Goal: Task Accomplishment & Management: Complete application form

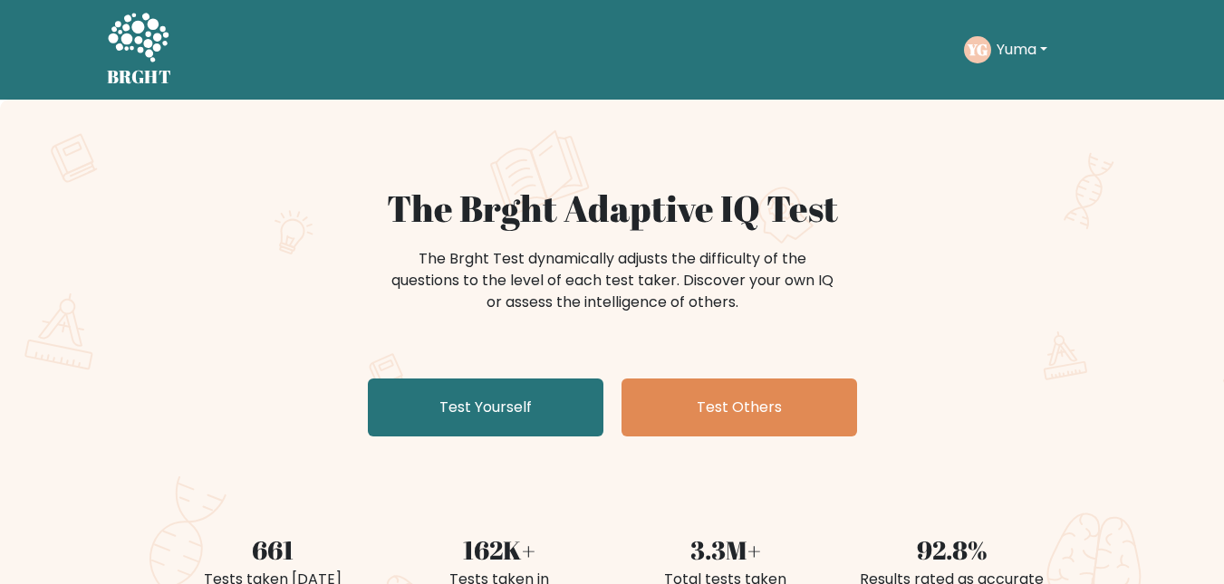
scroll to position [62, 0]
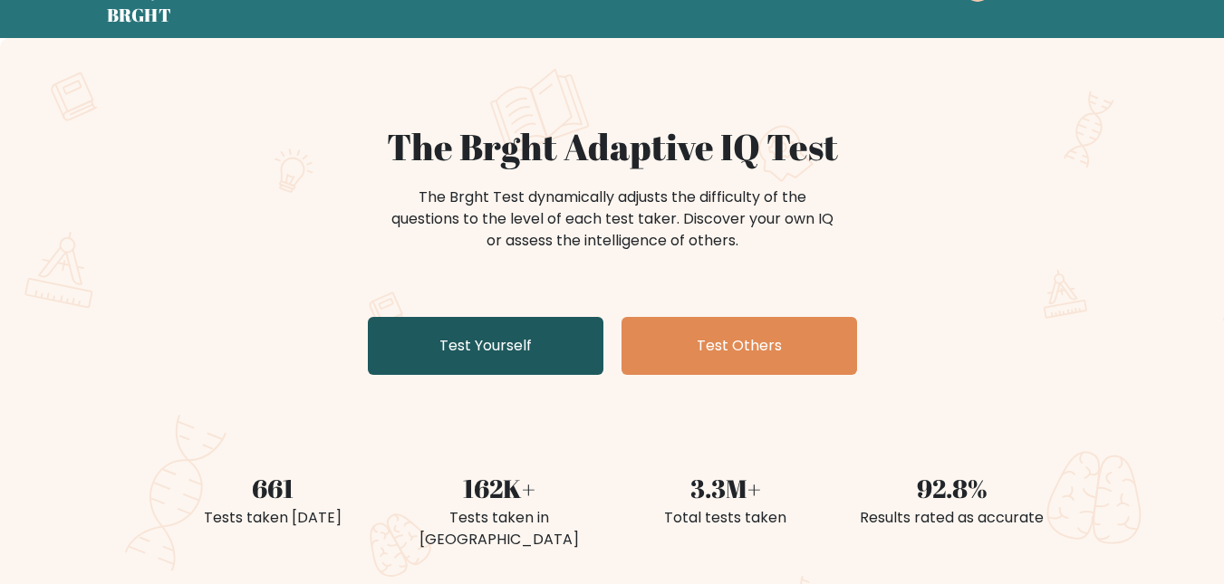
click at [507, 344] on link "Test Yourself" at bounding box center [486, 346] width 236 height 58
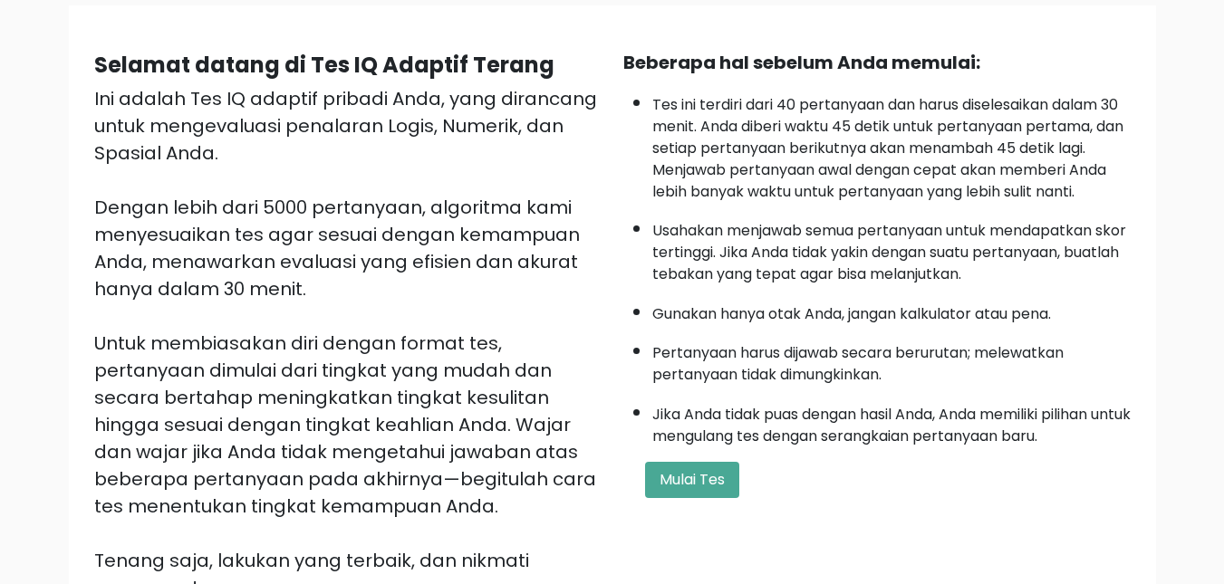
scroll to position [137, 0]
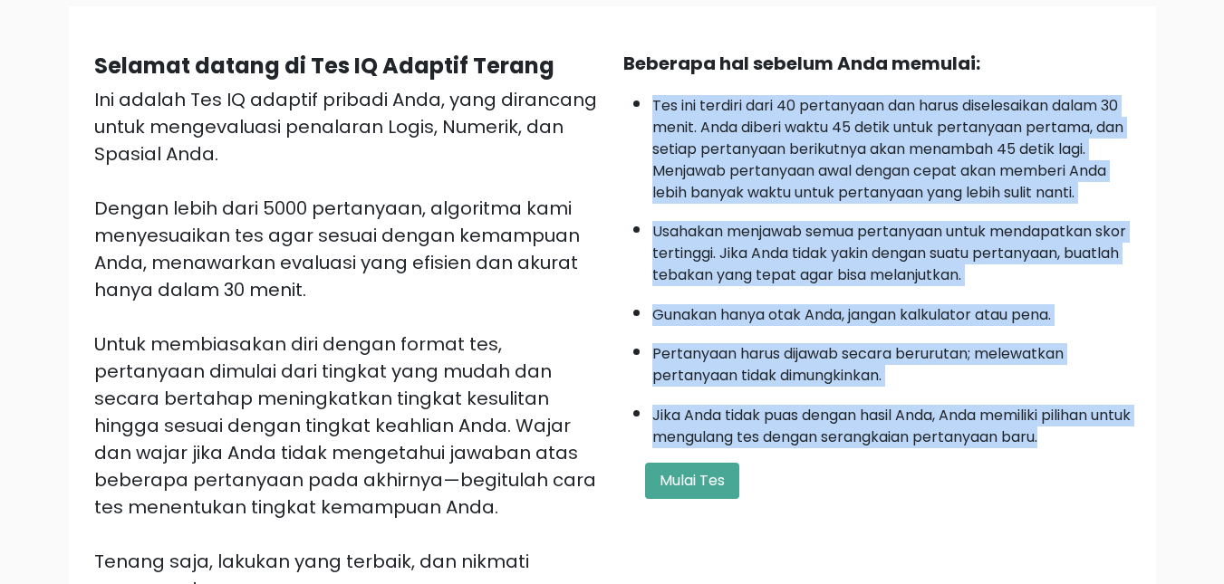
drag, startPoint x: 649, startPoint y: 100, endPoint x: 1111, endPoint y: 429, distance: 567.3
click at [1111, 429] on ul "Tes ini terdiri dari 40 pertanyaan dan harus diselesaikan dalam 30 menit. Anda …" at bounding box center [876, 267] width 507 height 362
copy ul "Tes ini terdiri dari 40 pertanyaan dan harus diselesaikan dalam 30 menit. Anda …"
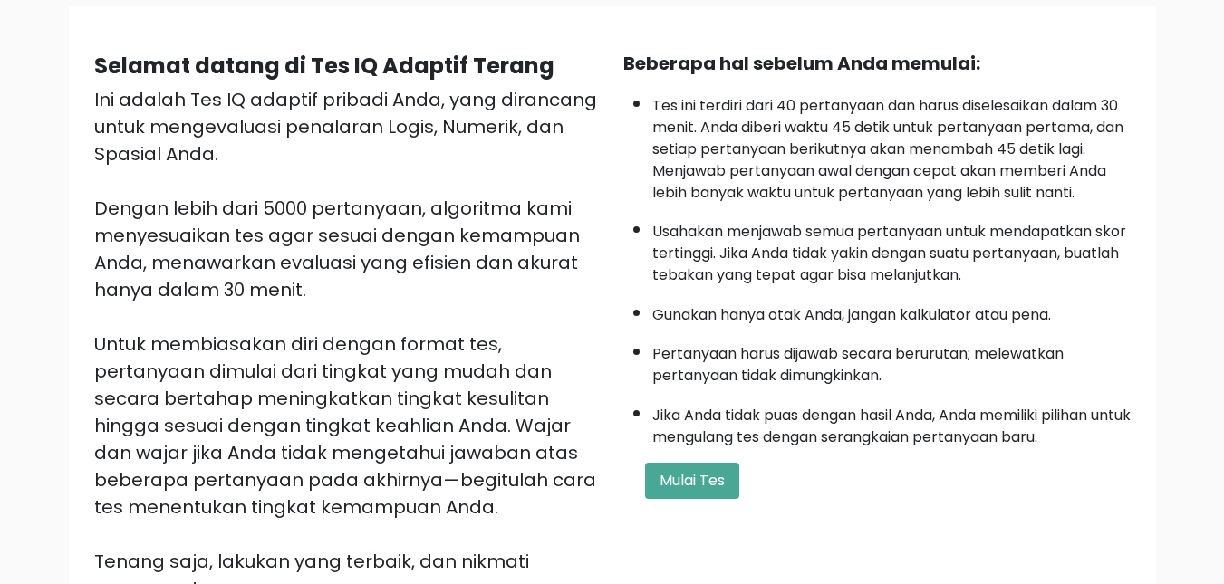
click at [472, 369] on font "Untuk membiasakan diri dengan format tes, pertanyaan dimulai dari tingkat yang …" at bounding box center [345, 426] width 502 height 188
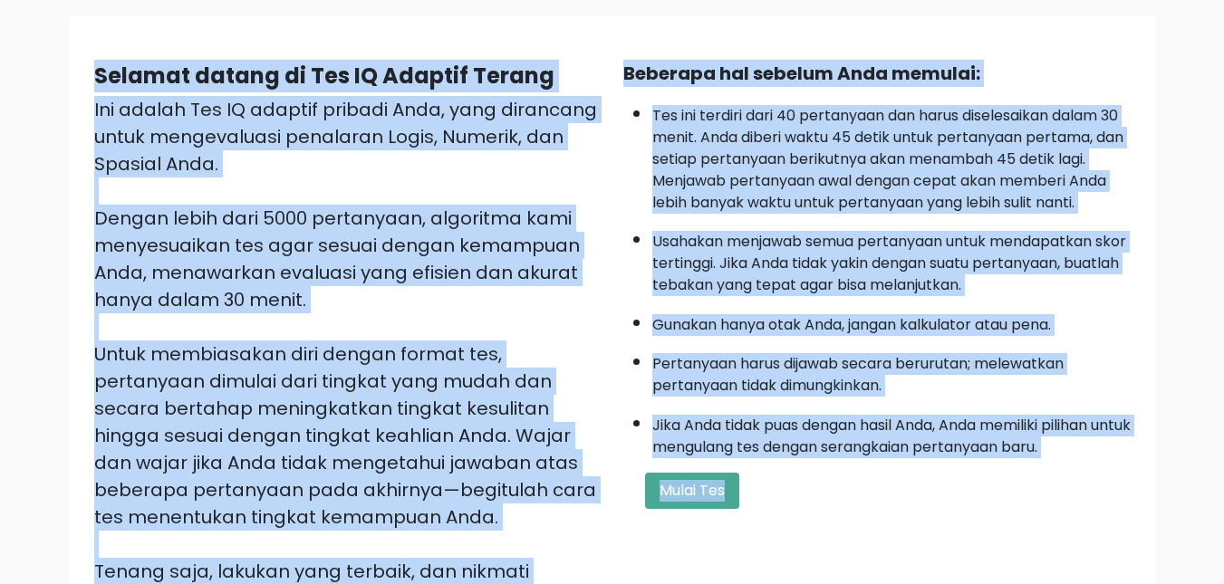
scroll to position [0, 0]
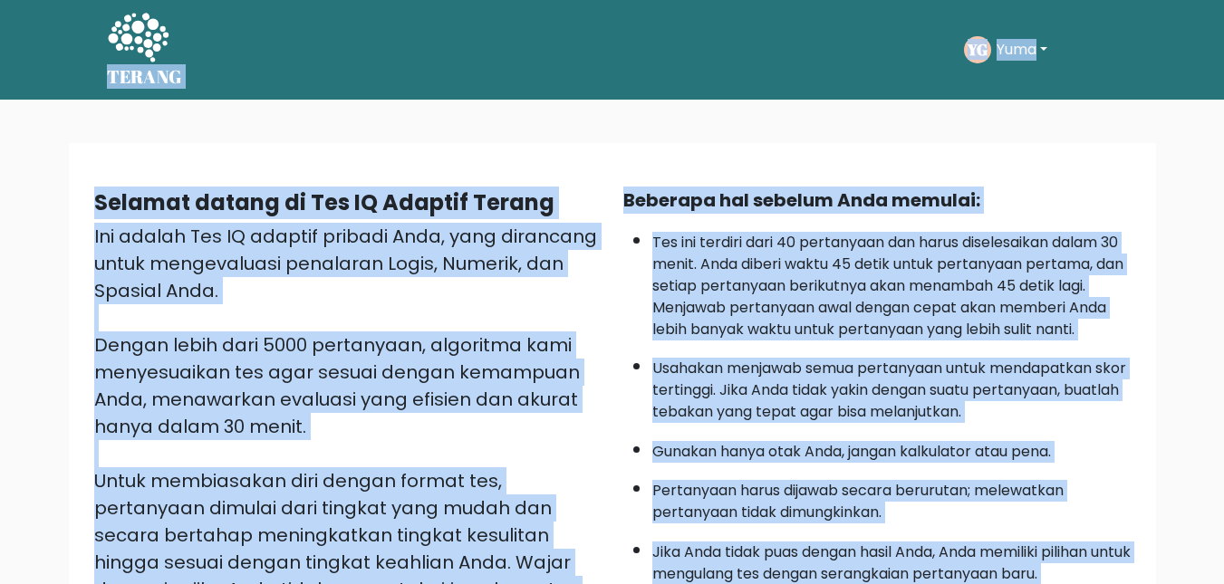
click at [369, 160] on div "Selamat datang di Tes IQ Adaptif Terang Ini adalah Tes IQ adaptif pribadi Anda,…" at bounding box center [612, 470] width 1087 height 654
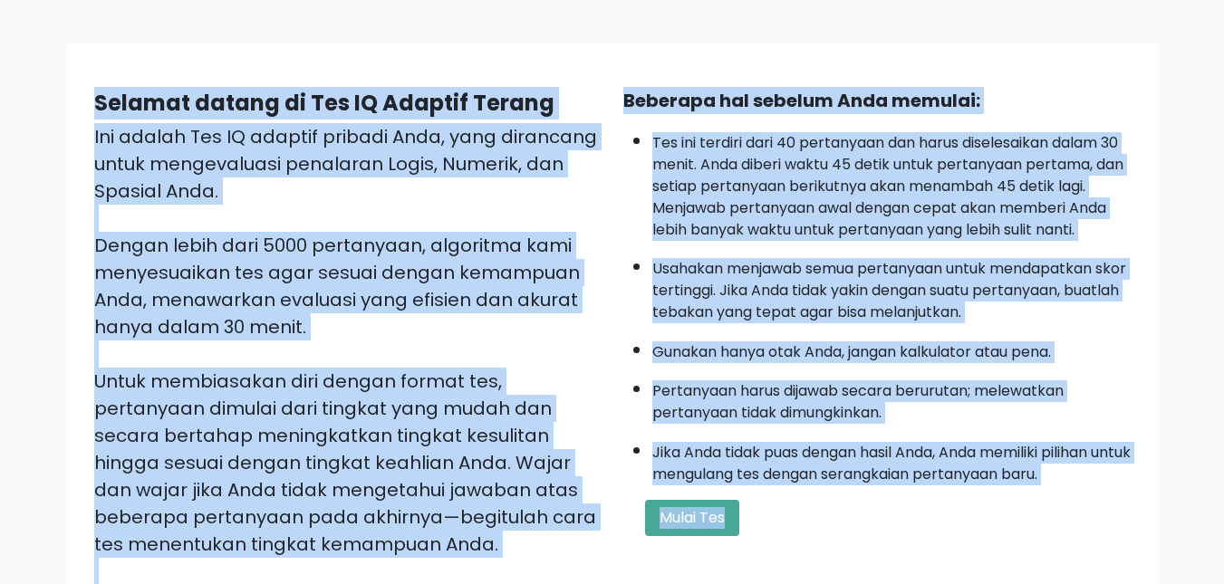
scroll to position [199, 0]
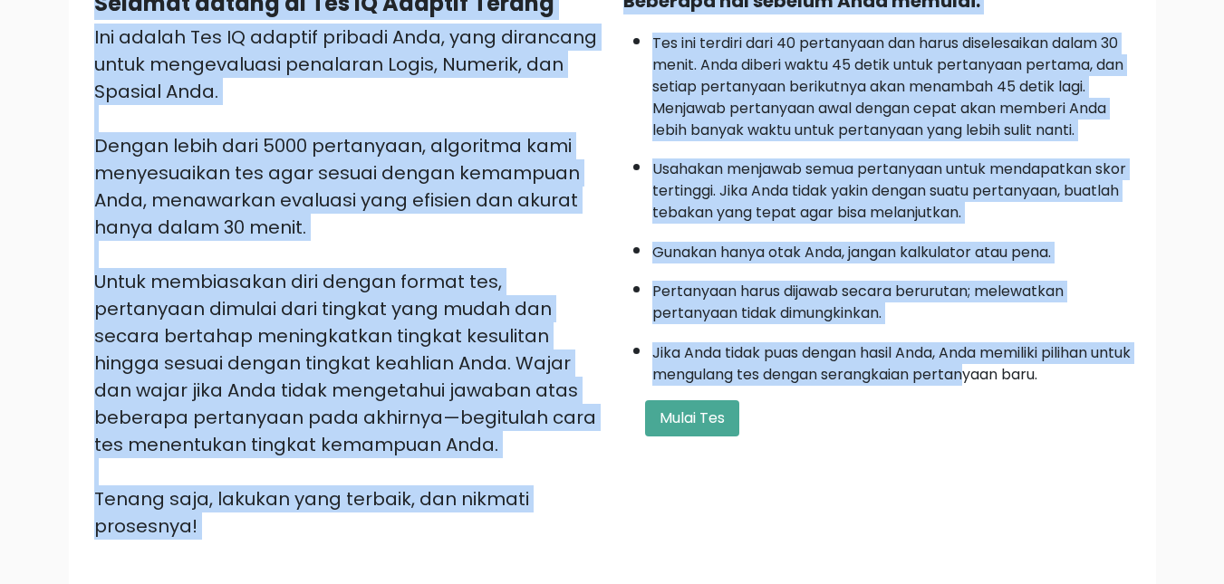
drag, startPoint x: 84, startPoint y: 190, endPoint x: 1018, endPoint y: 355, distance: 947.8
click at [1018, 355] on div "Selamat datang di Tes IQ Adaptif Terang Ini adalah Tes IQ adaptif pribadi Anda,…" at bounding box center [612, 270] width 1058 height 567
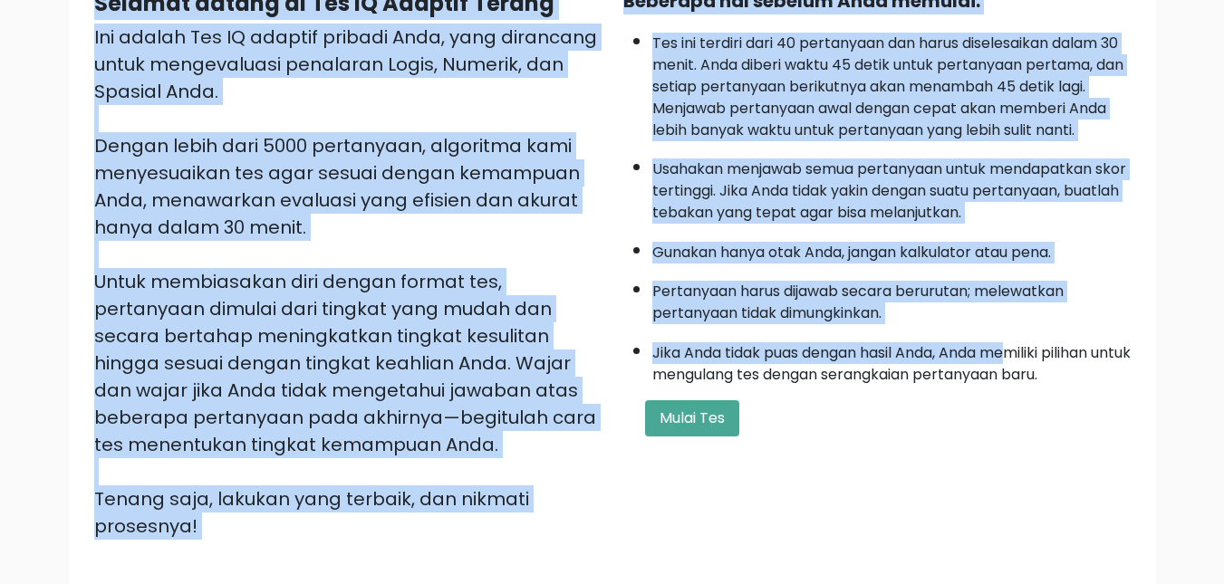
click at [362, 228] on div "Ini adalah Tes IQ adaptif pribadi Anda, yang dirancang untuk mengevaluasi penal…" at bounding box center [347, 282] width 507 height 517
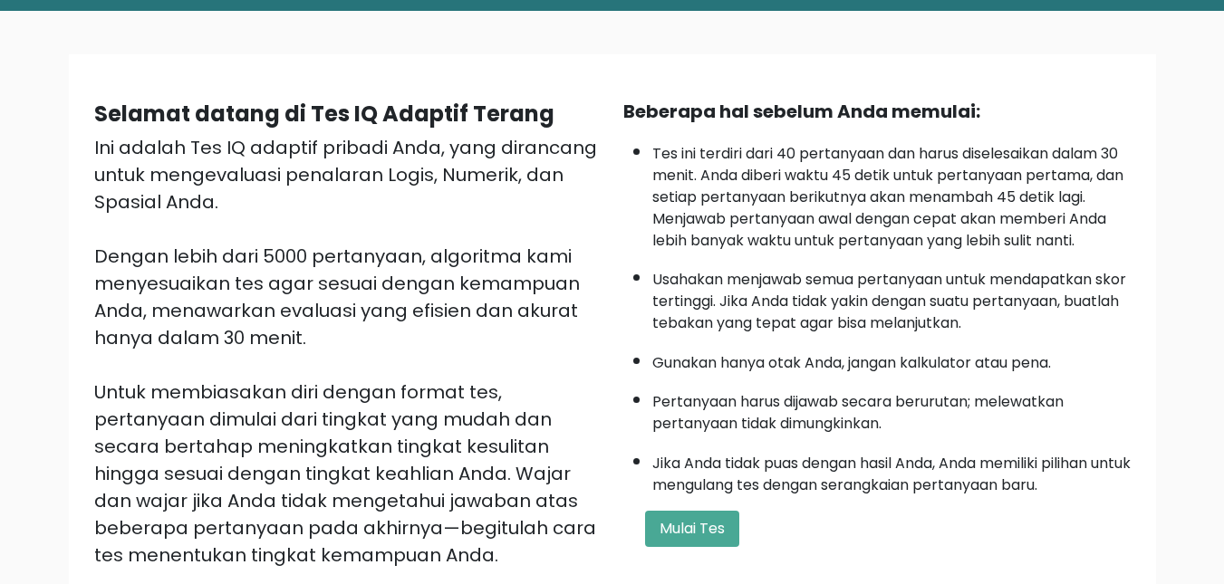
scroll to position [84, 0]
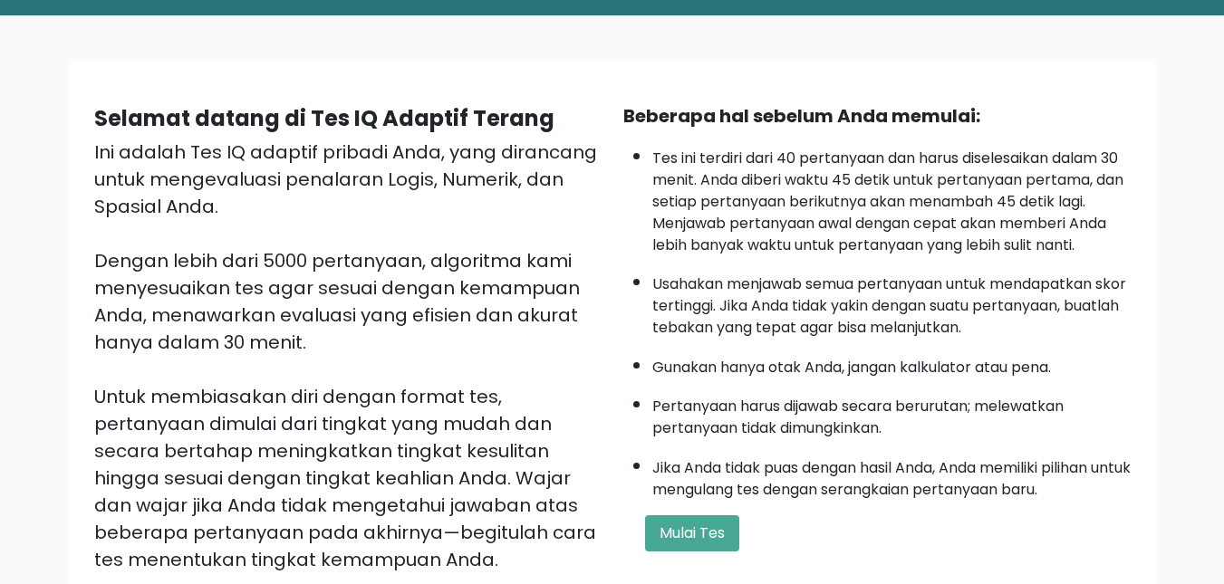
click at [82, 113] on div "Selamat datang di Tes IQ Adaptif Terang Ini adalah Tes IQ adaptif pribadi Anda,…" at bounding box center [613, 386] width 1066 height 596
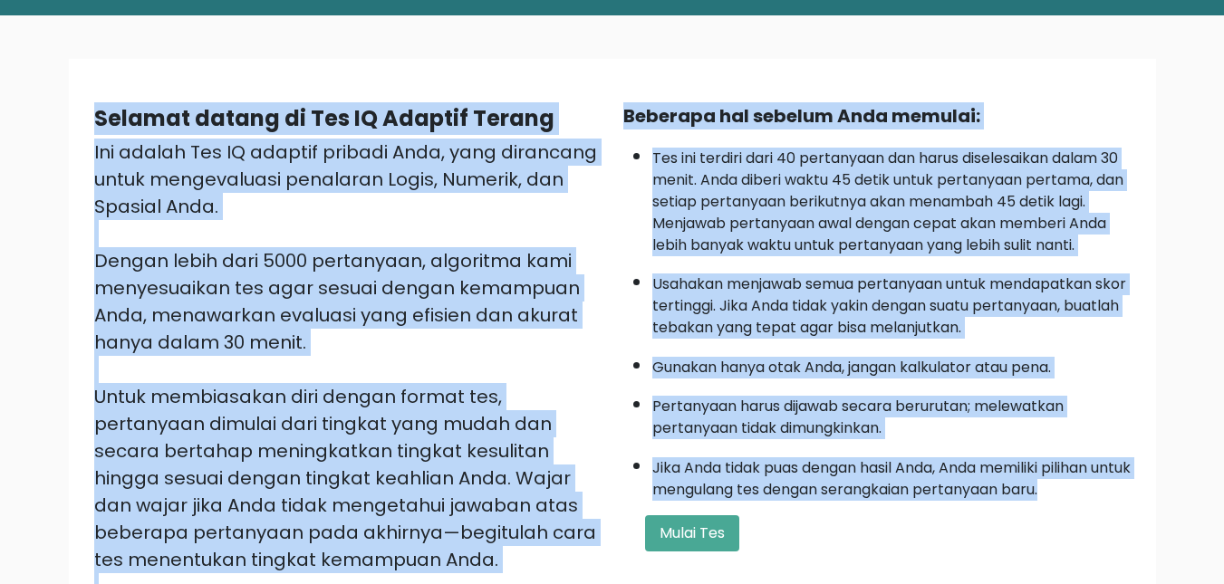
drag, startPoint x: 92, startPoint y: 110, endPoint x: 1106, endPoint y: 490, distance: 1083.9
click at [1106, 490] on div "Selamat datang di Tes IQ Adaptif Terang Ini adalah Tes IQ adaptif pribadi Anda,…" at bounding box center [612, 385] width 1058 height 567
copy div "Selamat datang di Tes IQ Adaptif Terang Ini adalah Tes IQ adaptif pribadi Anda,…"
click at [582, 256] on div "Ini adalah Tes IQ adaptif pribadi Anda, yang dirancang untuk mengevaluasi penal…" at bounding box center [347, 397] width 507 height 517
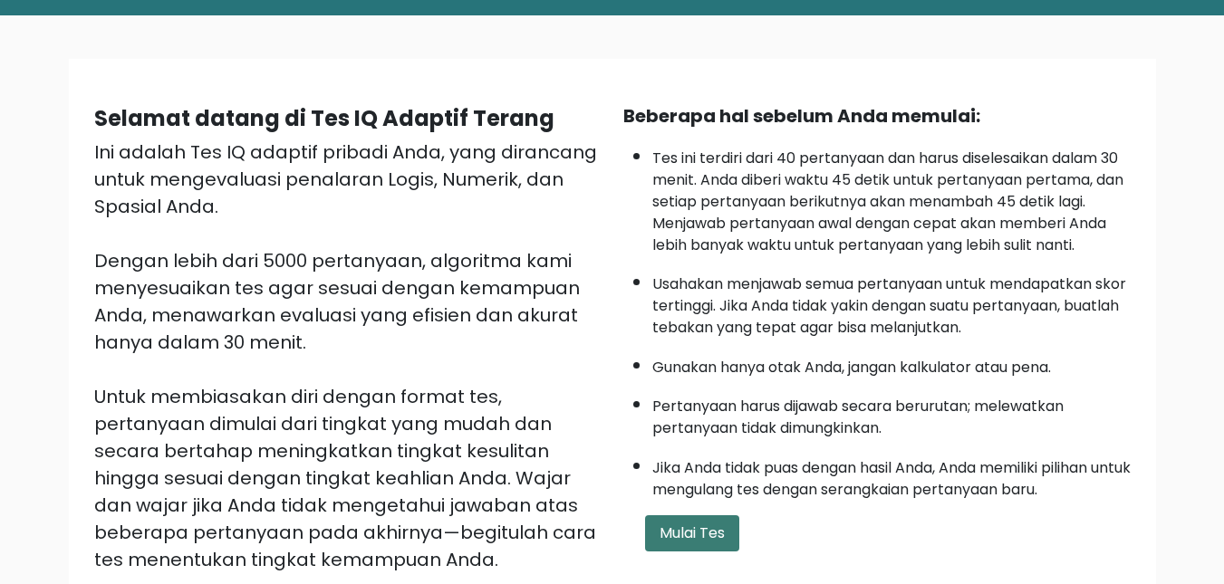
click at [700, 536] on font "Mulai Tes" at bounding box center [692, 533] width 65 height 21
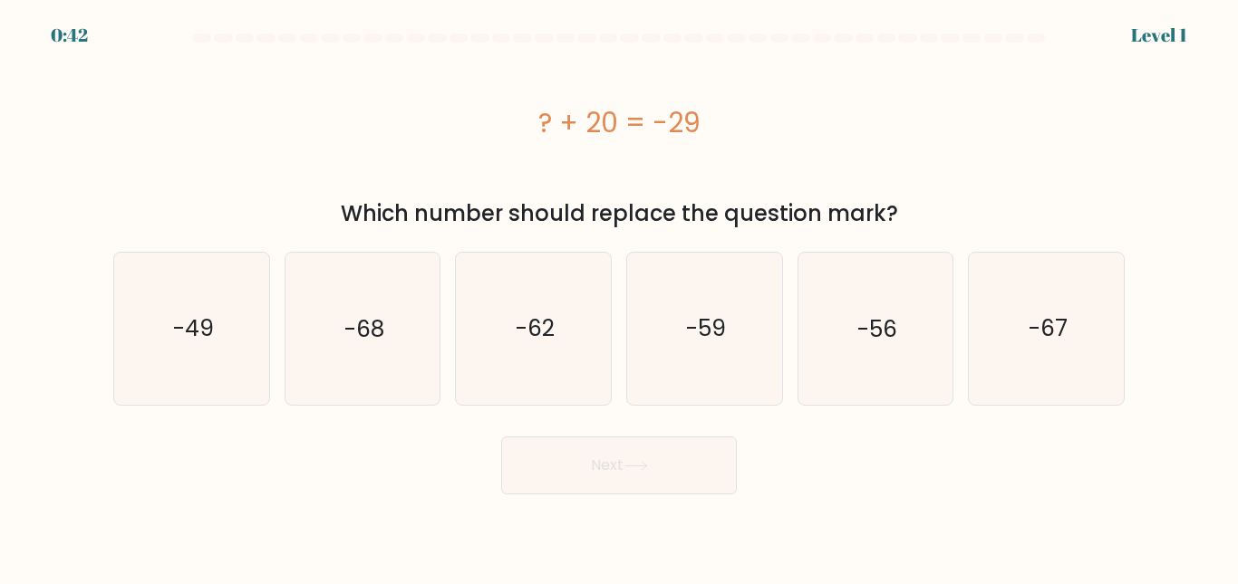
drag, startPoint x: 535, startPoint y: 113, endPoint x: 753, endPoint y: 133, distance: 219.3
click at [753, 133] on div "? + 20 = -29" at bounding box center [618, 122] width 1011 height 41
drag, startPoint x: 1065, startPoint y: 10, endPoint x: 801, endPoint y: 129, distance: 289.2
click at [801, 129] on div "? + 20 = -29" at bounding box center [618, 122] width 1011 height 41
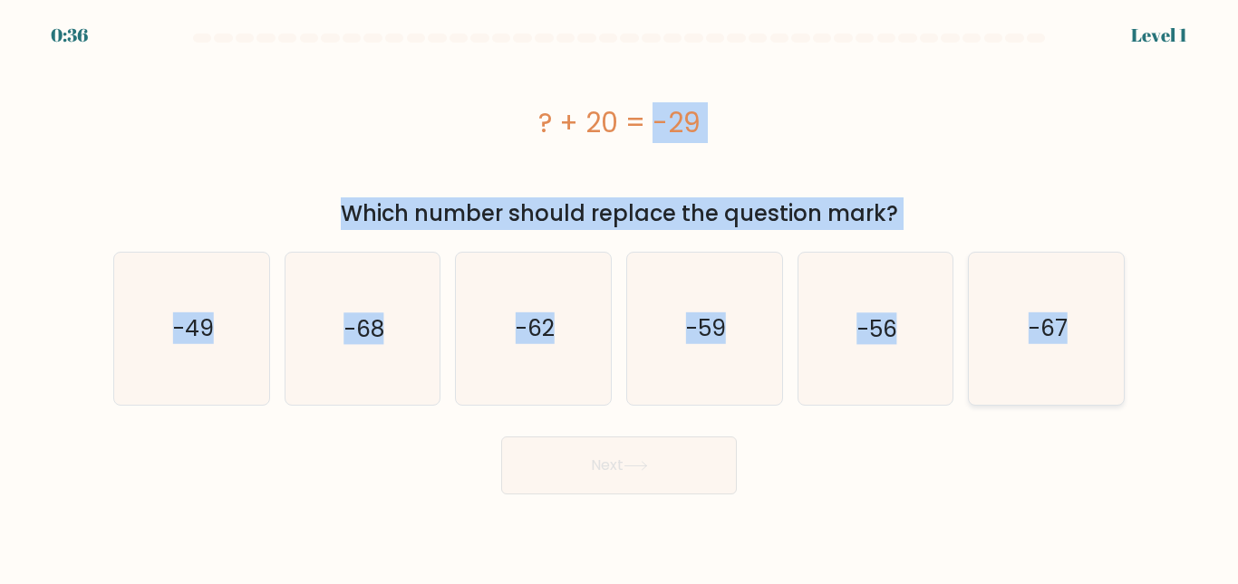
drag, startPoint x: 516, startPoint y: 121, endPoint x: 1087, endPoint y: 324, distance: 606.5
click at [1087, 324] on form "a." at bounding box center [619, 264] width 1238 height 461
copy form "? + 20 = -29 Which number should replace the question mark? a. -49 b. -68 c. -6…"
click at [202, 314] on text "-49" at bounding box center [192, 329] width 41 height 32
click at [619, 297] on input "a. -49" at bounding box center [619, 295] width 1 height 5
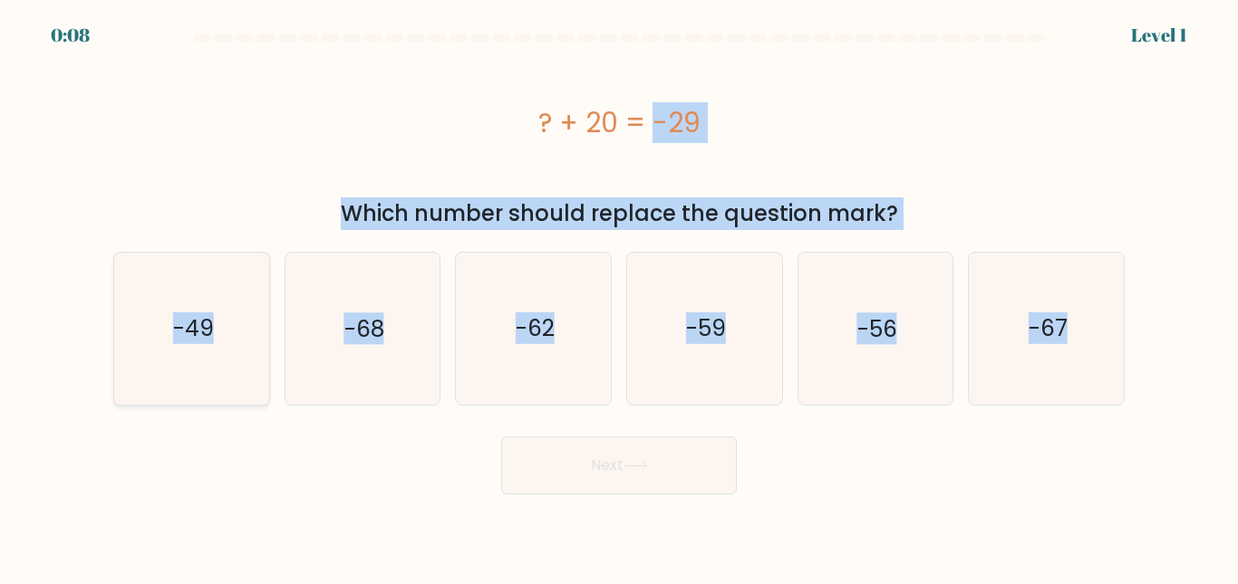
radio input "true"
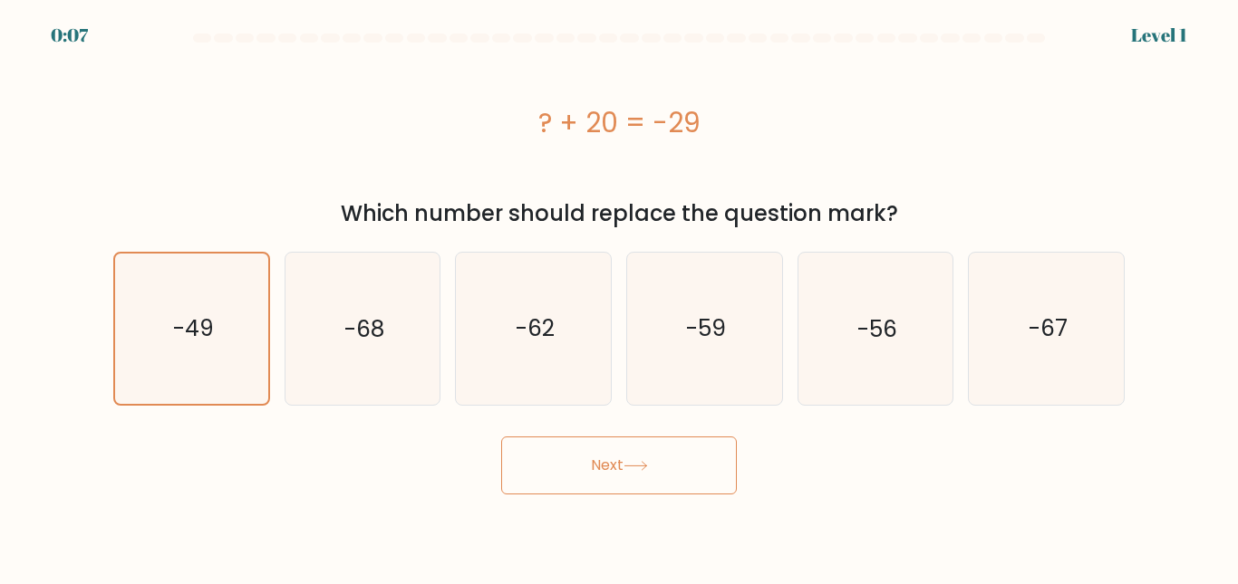
click at [584, 468] on button "Next" at bounding box center [619, 466] width 236 height 58
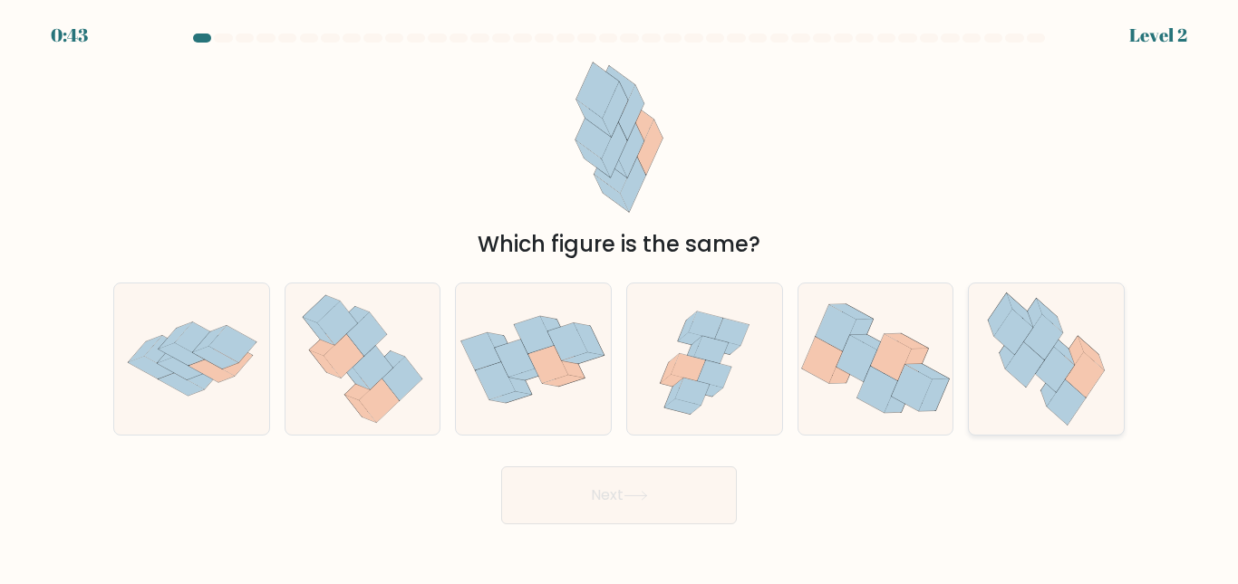
click at [1102, 349] on icon at bounding box center [1046, 359] width 139 height 151
click at [620, 297] on input "f." at bounding box center [619, 295] width 1 height 5
radio input "true"
click at [691, 511] on button "Next" at bounding box center [619, 496] width 236 height 58
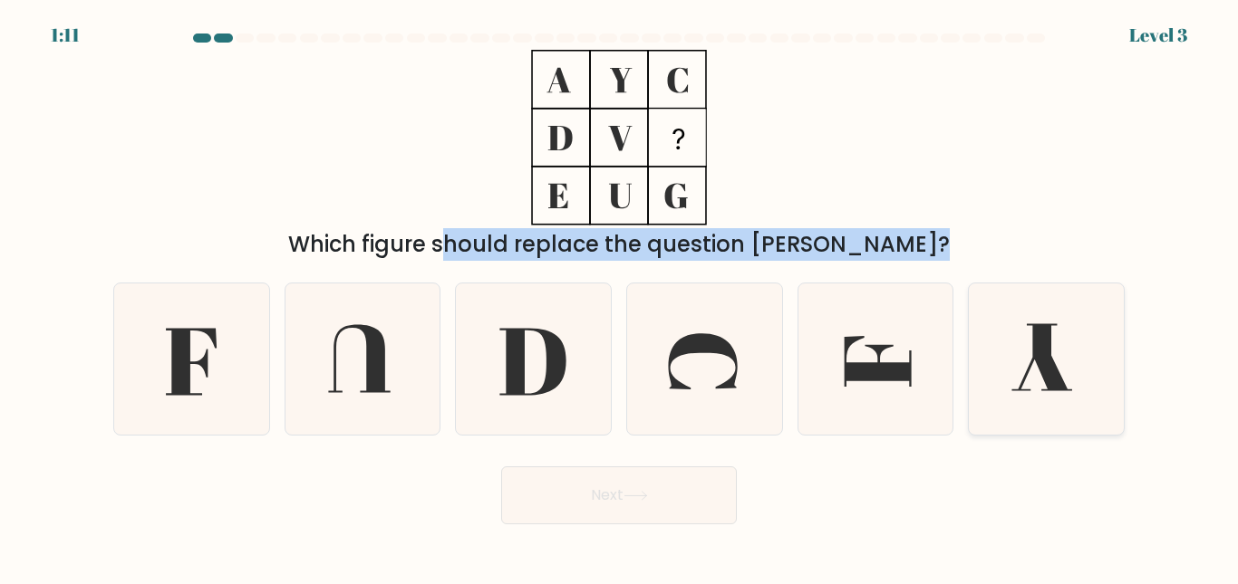
drag, startPoint x: 516, startPoint y: 63, endPoint x: 1073, endPoint y: 366, distance: 634.6
click at [1073, 366] on form at bounding box center [619, 279] width 1238 height 491
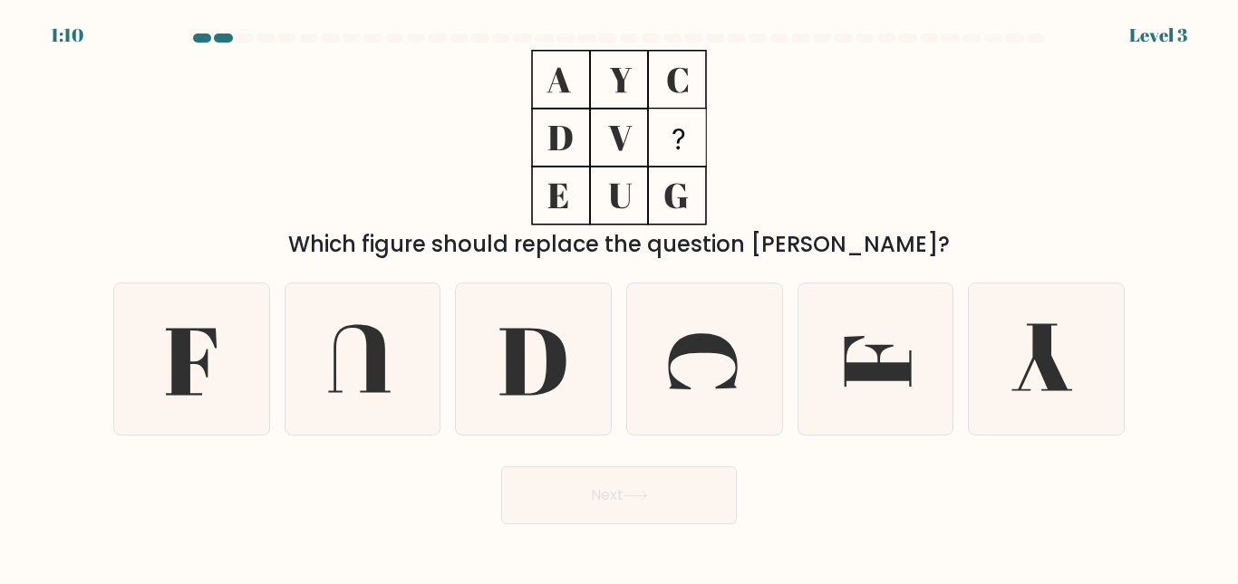
click at [1046, 491] on div "Next" at bounding box center [618, 491] width 1033 height 67
click at [255, 345] on icon at bounding box center [191, 359] width 151 height 151
click at [619, 297] on input "a." at bounding box center [619, 295] width 1 height 5
radio input "true"
click at [604, 488] on button "Next" at bounding box center [619, 496] width 236 height 58
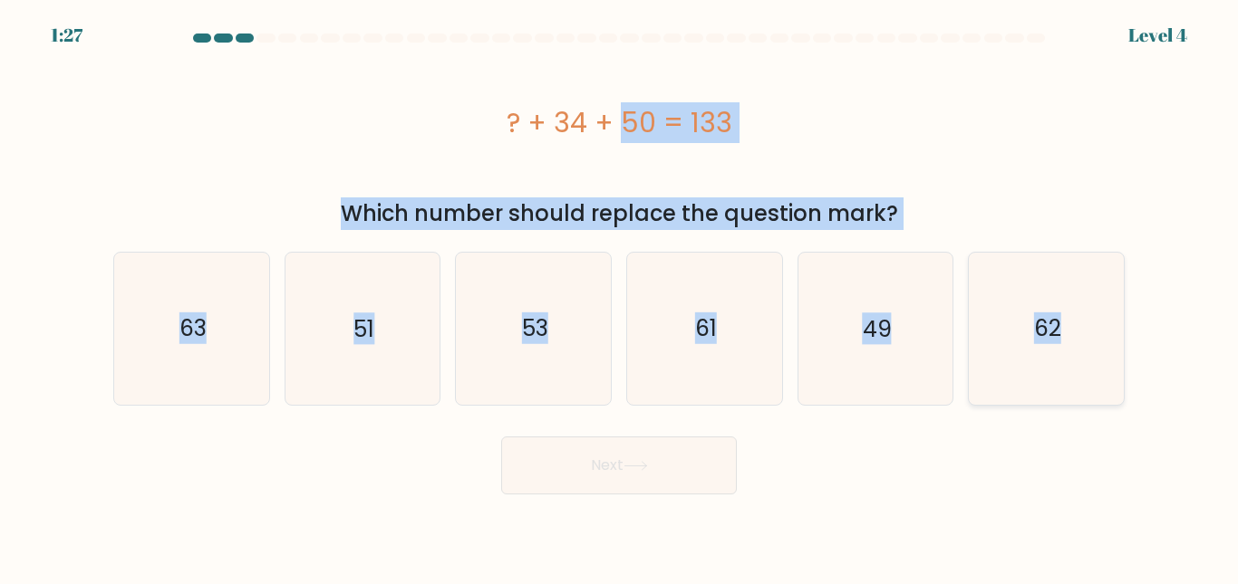
drag, startPoint x: 502, startPoint y: 121, endPoint x: 1103, endPoint y: 293, distance: 625.0
click at [1103, 293] on form "a." at bounding box center [619, 264] width 1238 height 461
copy form "? + 34 + 50 = 133 Which number should replace the question mark? a. 63 b. 51 c.…"
click at [887, 350] on icon "49" at bounding box center [874, 328] width 151 height 151
click at [620, 297] on input "e. 49" at bounding box center [619, 295] width 1 height 5
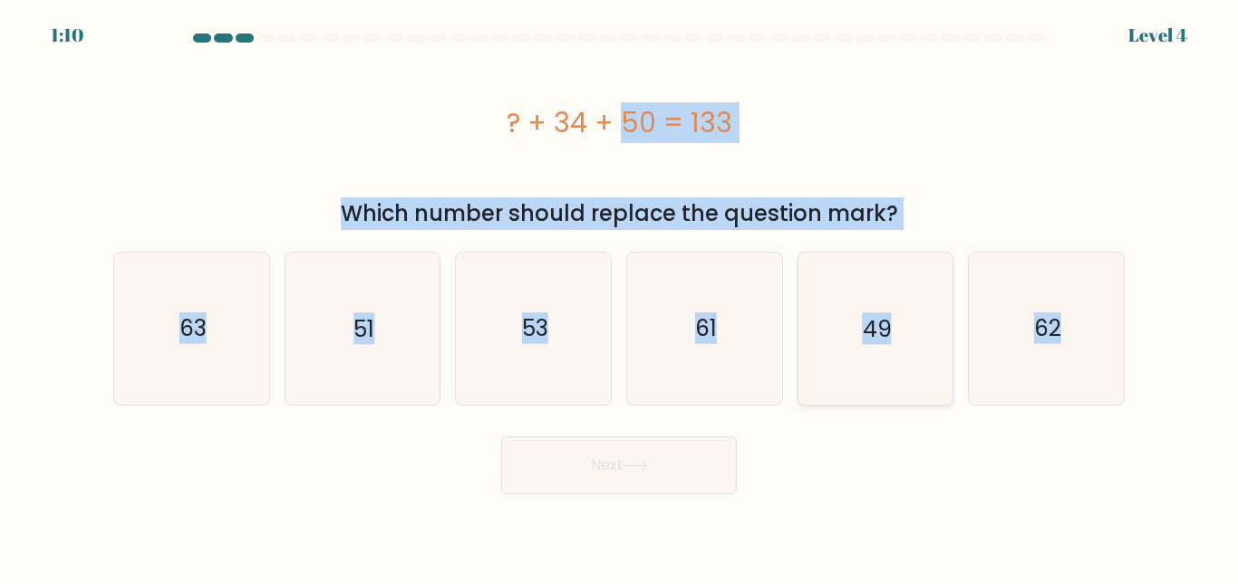
radio input "true"
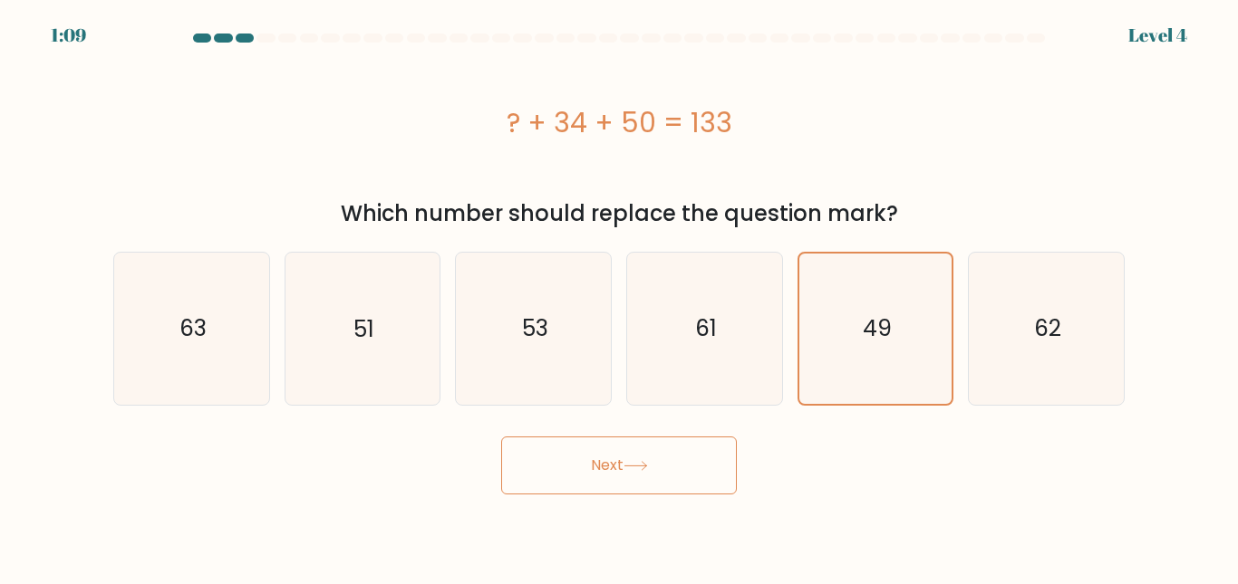
click at [663, 462] on button "Next" at bounding box center [619, 466] width 236 height 58
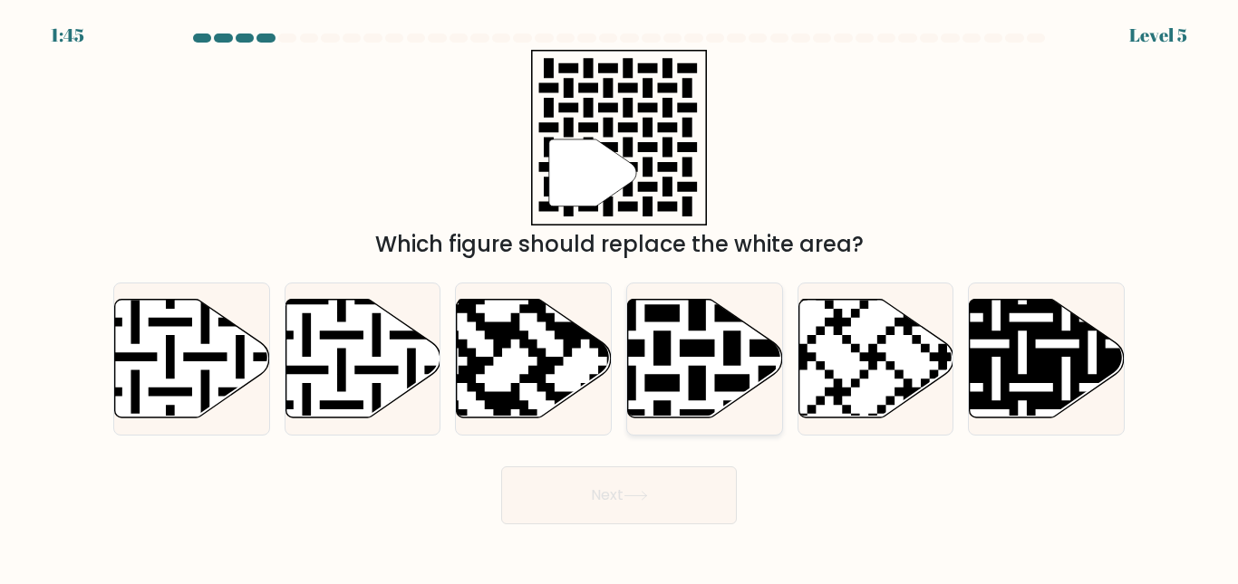
click at [700, 388] on icon at bounding box center [750, 295] width 281 height 281
click at [620, 297] on input "d." at bounding box center [619, 295] width 1 height 5
radio input "true"
click at [633, 499] on icon at bounding box center [635, 496] width 24 height 10
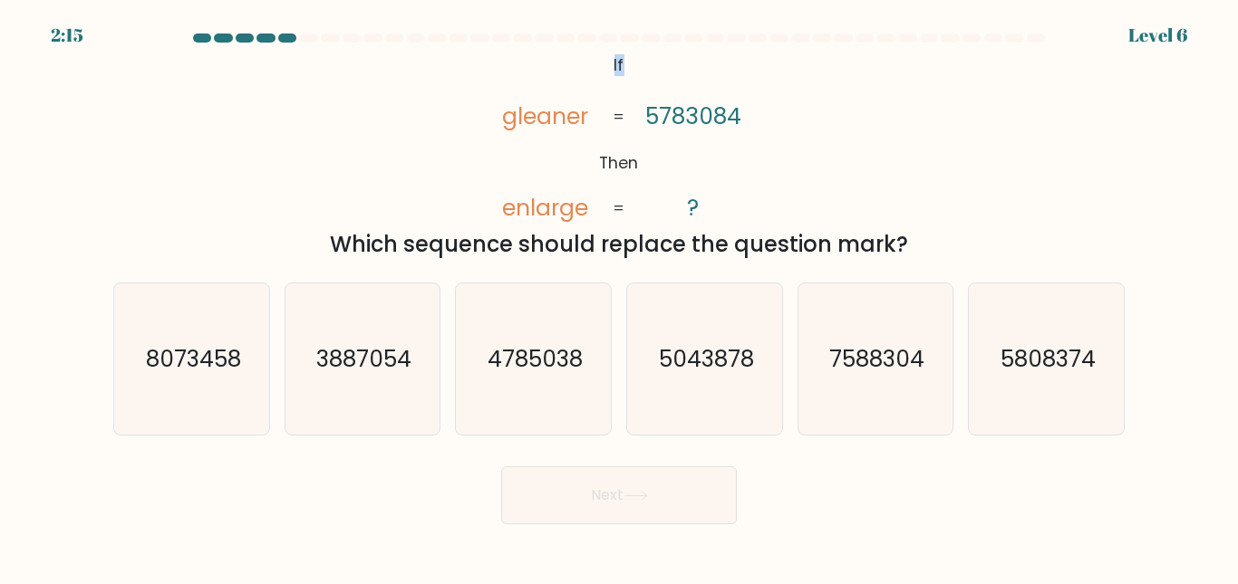
drag, startPoint x: 604, startPoint y: 65, endPoint x: 622, endPoint y: 69, distance: 17.6
click at [622, 69] on icon "@import url('https://fonts.googleapis.com/css?family=Abril+Fatface:400,100,100i…" at bounding box center [619, 138] width 285 height 176
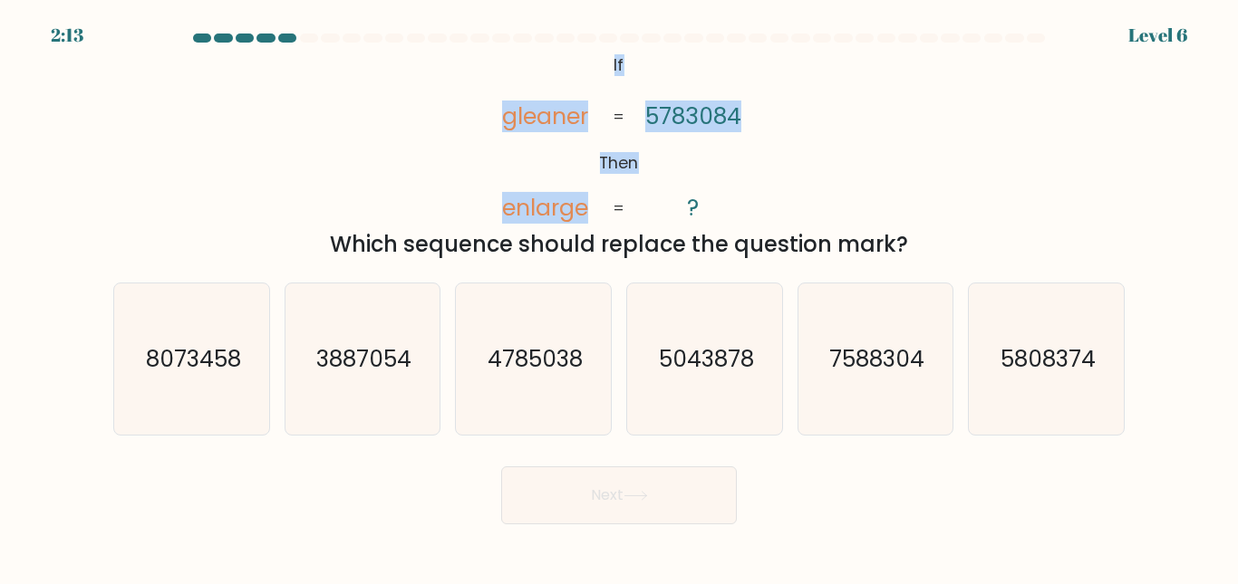
drag, startPoint x: 769, startPoint y: 119, endPoint x: 591, endPoint y: 62, distance: 187.4
click at [591, 62] on div "@import url('https://fonts.googleapis.com/css?family=Abril+Fatface:400,100,100i…" at bounding box center [618, 155] width 1033 height 211
click at [591, 62] on icon "@import url('https://fonts.googleapis.com/css?family=Abril+Fatface:400,100,100i…" at bounding box center [619, 138] width 285 height 176
drag, startPoint x: 477, startPoint y: 116, endPoint x: 742, endPoint y: 119, distance: 265.5
click at [742, 119] on icon "@import url('https://fonts.googleapis.com/css?family=Abril+Fatface:400,100,100i…" at bounding box center [619, 138] width 285 height 176
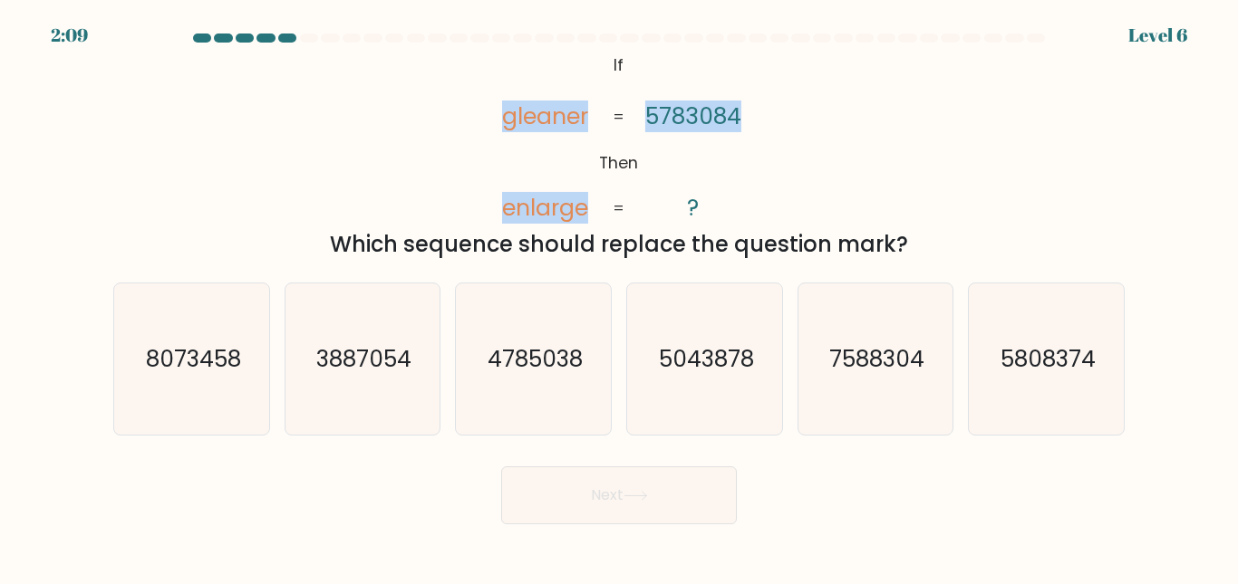
click at [764, 127] on div "@import url('https://fonts.googleapis.com/css?family=Abril+Fatface:400,100,100i…" at bounding box center [618, 155] width 1033 height 211
drag, startPoint x: 491, startPoint y: 111, endPoint x: 753, endPoint y: 111, distance: 261.9
click at [753, 111] on icon "@import url('https://fonts.googleapis.com/css?family=Abril+Fatface:400,100,100i…" at bounding box center [619, 138] width 285 height 176
copy icon "gleaner enlarge 5783084"
drag, startPoint x: 590, startPoint y: 51, endPoint x: 757, endPoint y: 204, distance: 226.4
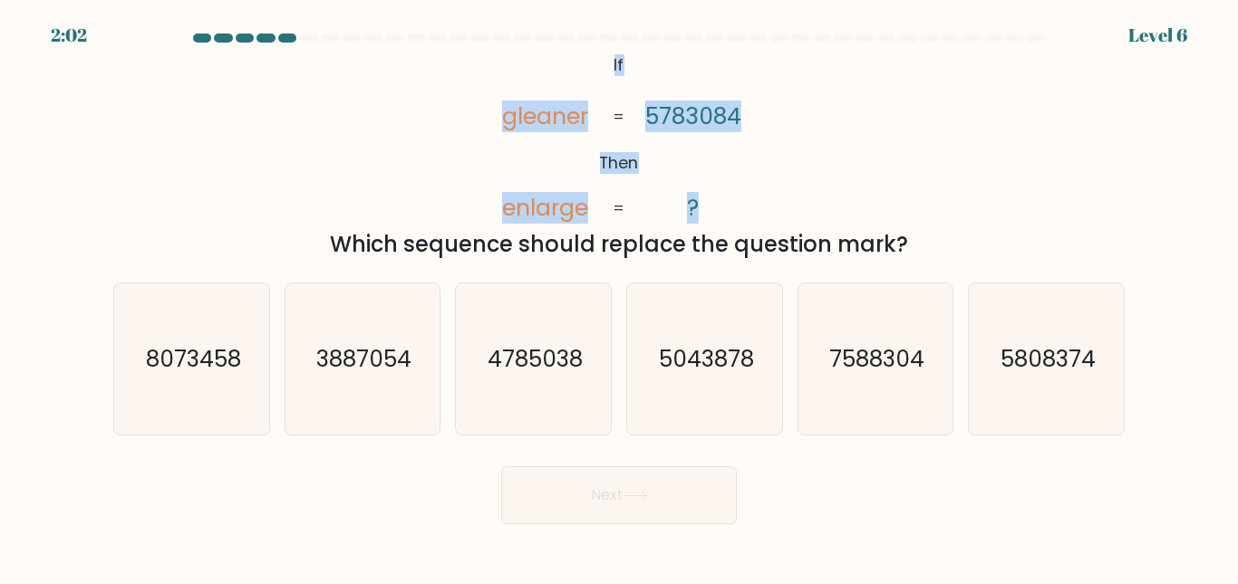
click at [757, 204] on icon "@import url('https://fonts.googleapis.com/css?family=Abril+Fatface:400,100,100i…" at bounding box center [619, 138] width 285 height 176
copy icon "If Then gleaner enlarge 5783084 ?"
click at [764, 118] on div "@import url('https://fonts.googleapis.com/css?family=Abril+Fatface:400,100,100i…" at bounding box center [618, 155] width 1033 height 211
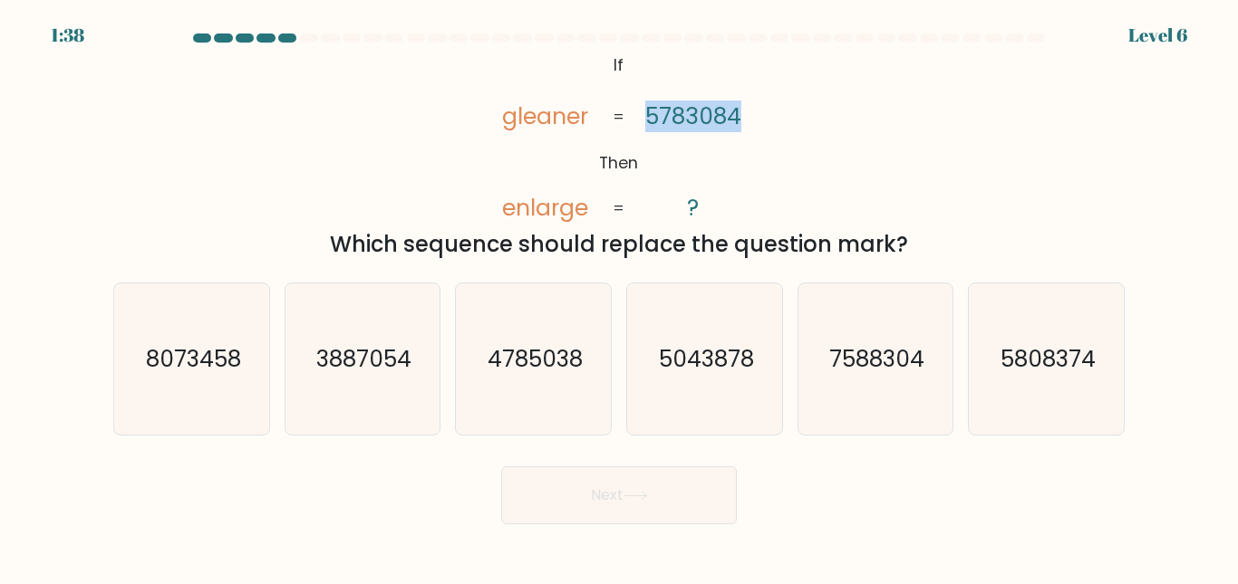
drag, startPoint x: 757, startPoint y: 118, endPoint x: 644, endPoint y: 113, distance: 112.5
click at [644, 113] on icon "@import url('https://fonts.googleapis.com/css?family=Abril+Fatface:400,100,100i…" at bounding box center [619, 138] width 285 height 176
copy tspan "5783084"
drag, startPoint x: 499, startPoint y: 207, endPoint x: 709, endPoint y: 212, distance: 209.4
click at [709, 212] on icon "@import url('https://fonts.googleapis.com/css?family=Abril+Fatface:400,100,100i…" at bounding box center [619, 138] width 285 height 176
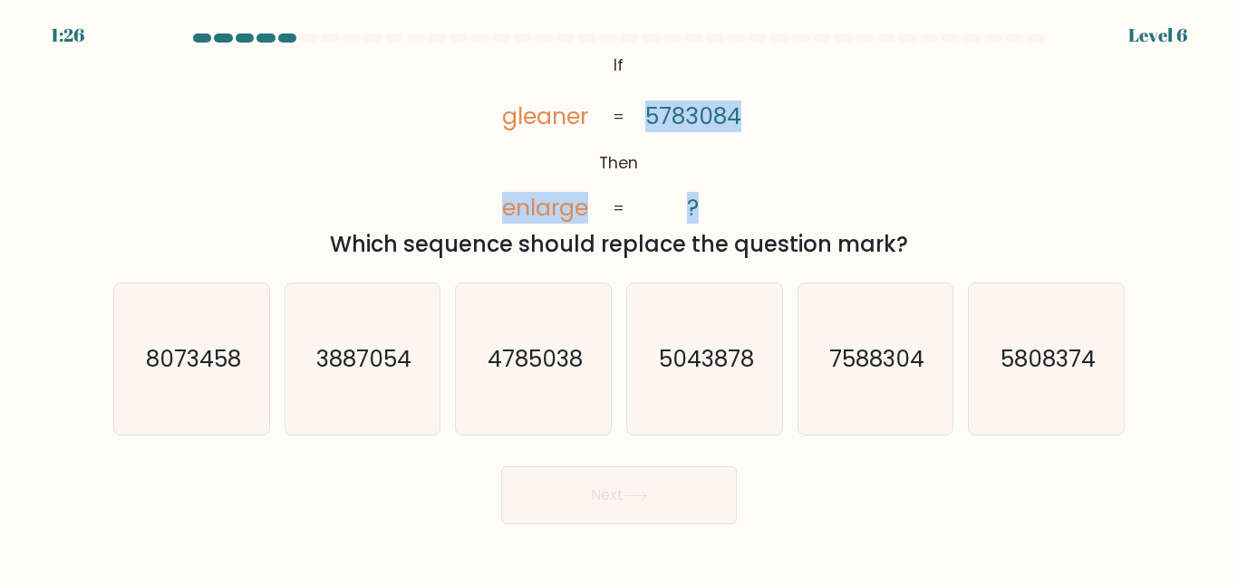
copy icon "enlarge 5783084 ?"
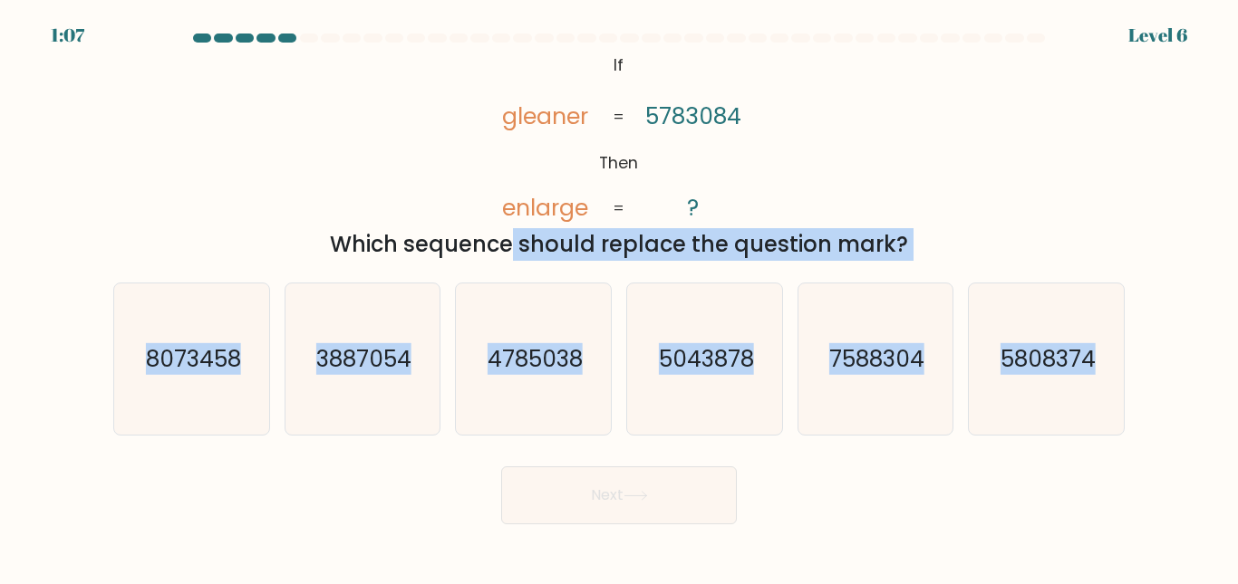
drag, startPoint x: 338, startPoint y: 245, endPoint x: 1208, endPoint y: 375, distance: 879.7
click at [1208, 375] on form "If ?" at bounding box center [619, 279] width 1238 height 491
copy form "Which sequence should replace the question mark? a. 8073458 b. 3887054 c. 47850…"
click at [214, 330] on icon "8073458" at bounding box center [191, 359] width 151 height 151
click at [619, 297] on input "a. 8073458" at bounding box center [619, 295] width 1 height 5
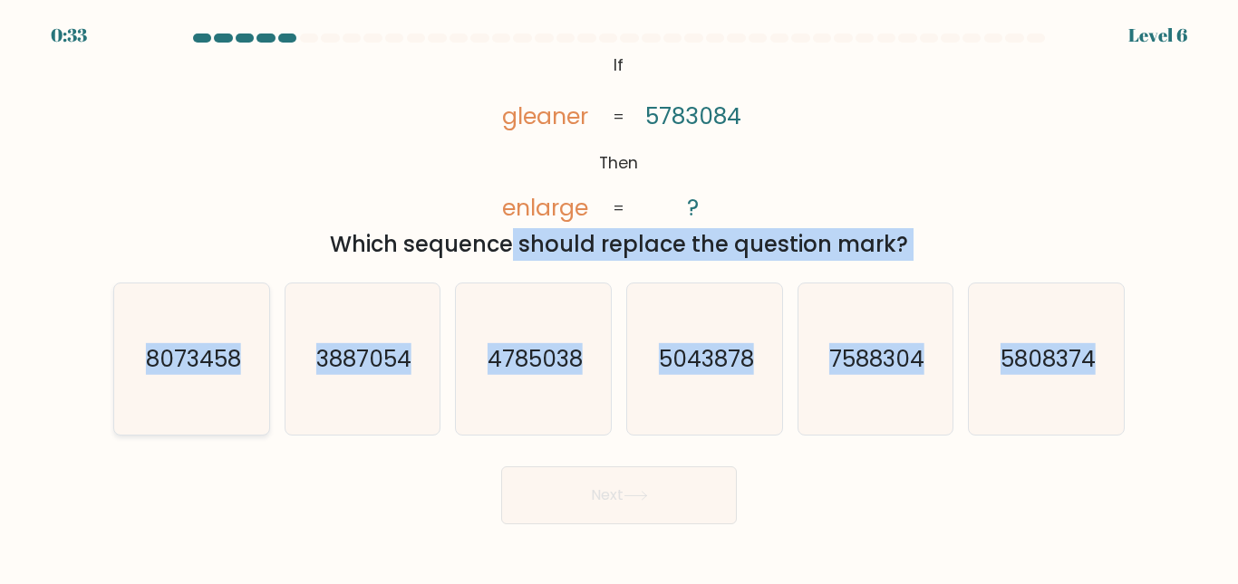
radio input "true"
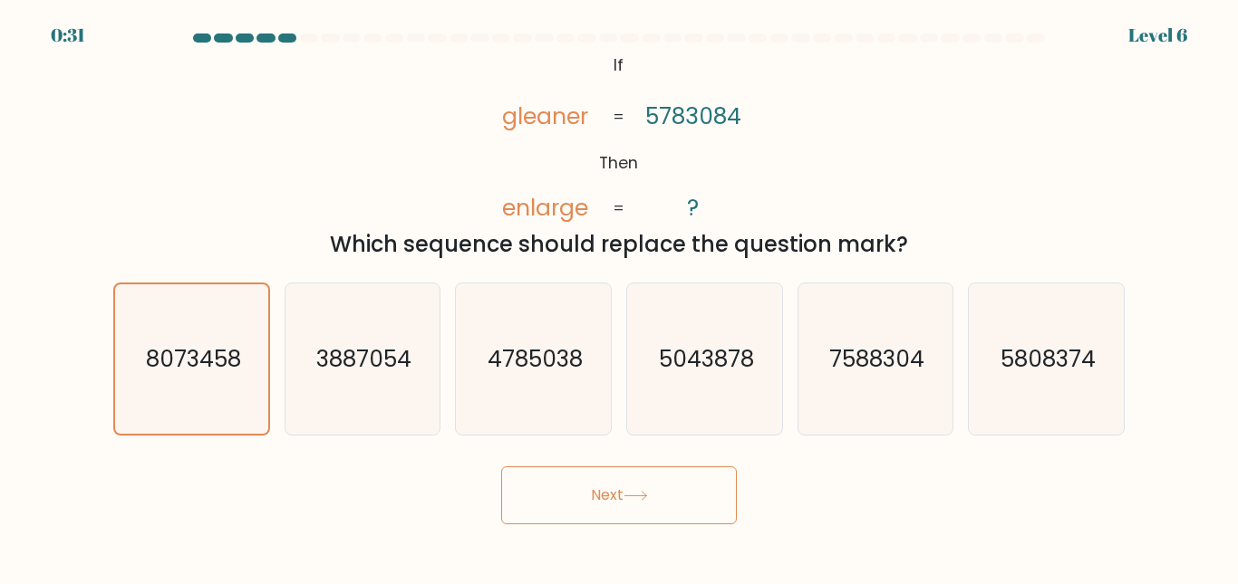
click at [590, 492] on button "Next" at bounding box center [619, 496] width 236 height 58
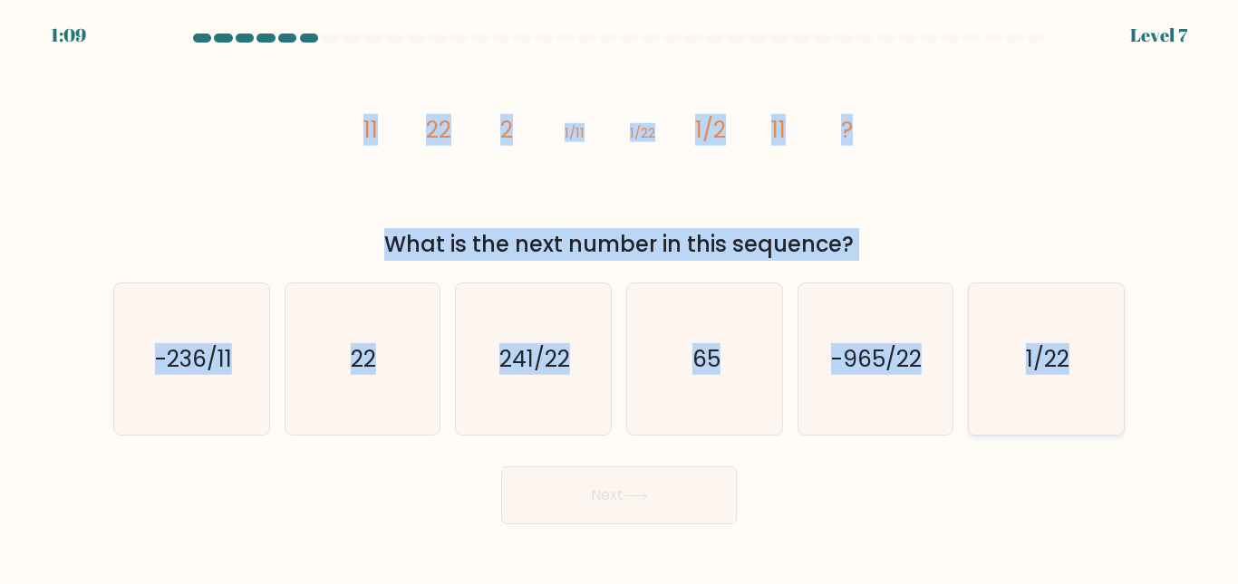
drag, startPoint x: 358, startPoint y: 124, endPoint x: 1117, endPoint y: 327, distance: 786.0
click at [1117, 327] on form at bounding box center [619, 279] width 1238 height 491
copy form "11 22 2 1/11 1/22 1/2 11 ? What is the next number in this sequence? a. -236/11…"
click at [381, 368] on icon "22" at bounding box center [361, 359] width 151 height 151
click at [619, 297] on input "b. 22" at bounding box center [619, 295] width 1 height 5
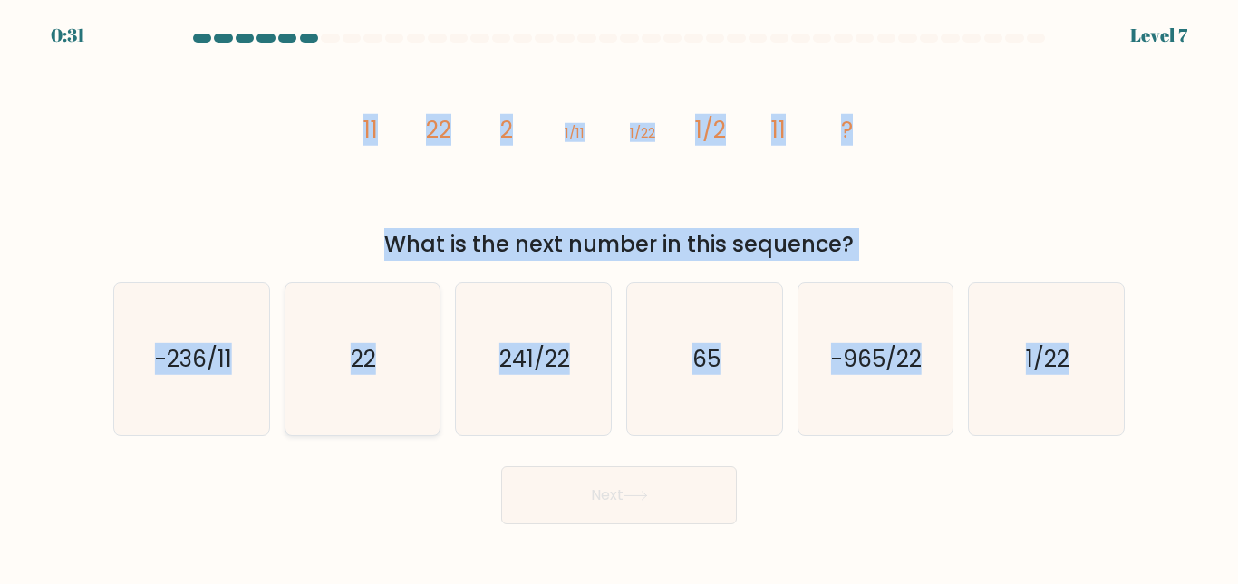
radio input "true"
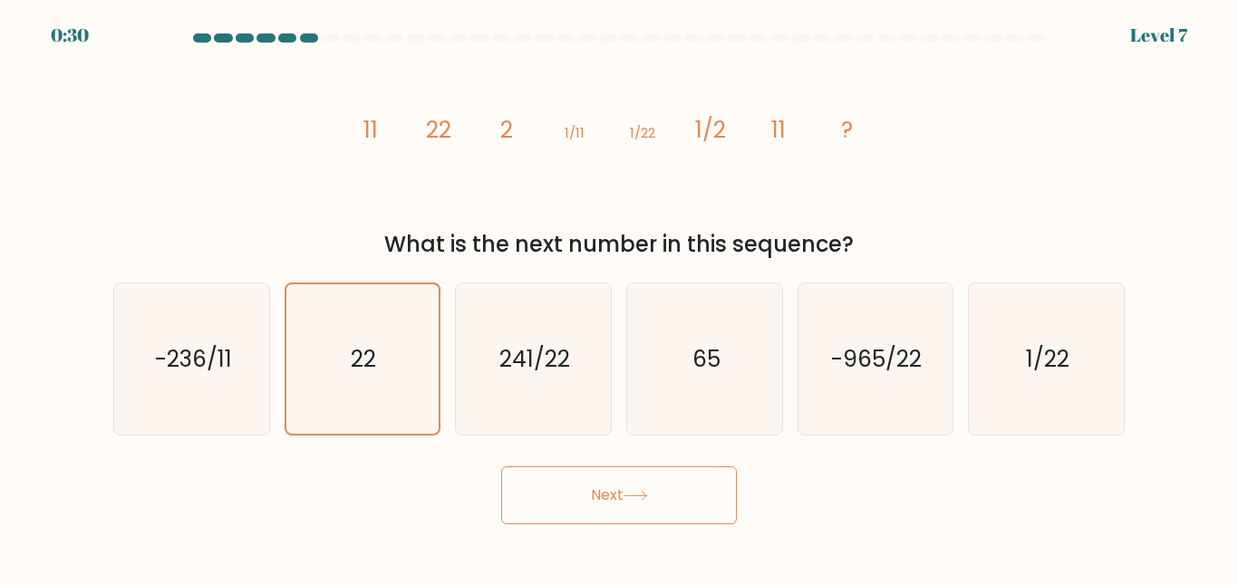
click at [552, 490] on button "Next" at bounding box center [619, 496] width 236 height 58
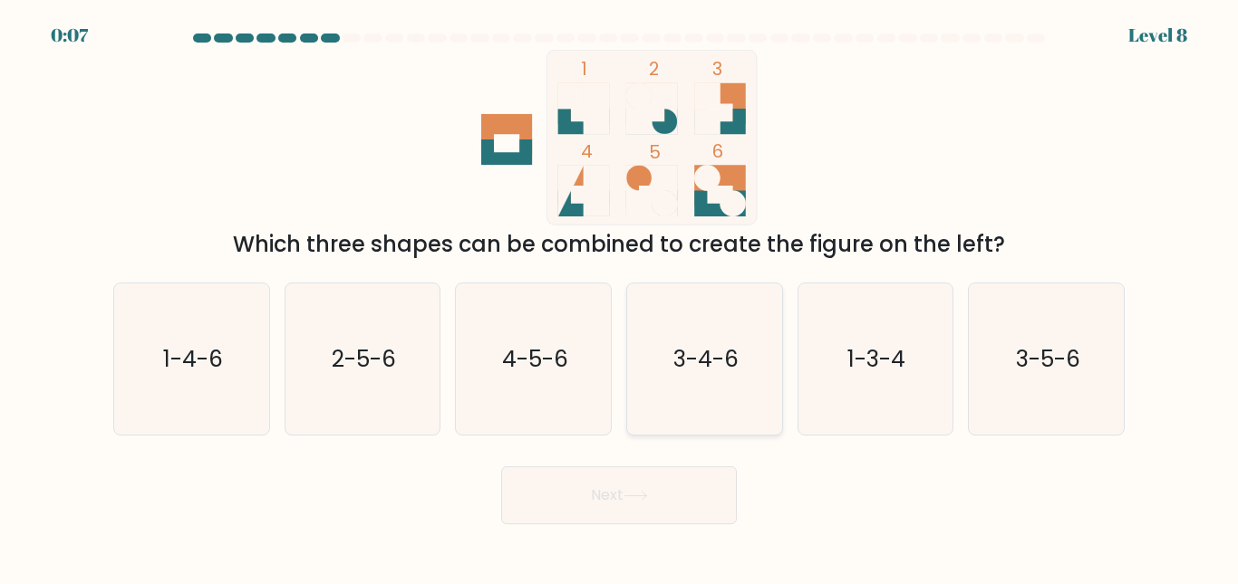
click at [649, 349] on icon "3-4-6" at bounding box center [704, 359] width 151 height 151
click at [620, 297] on input "d. 3-4-6" at bounding box center [619, 295] width 1 height 5
radio input "true"
click at [634, 517] on button "Next" at bounding box center [619, 496] width 236 height 58
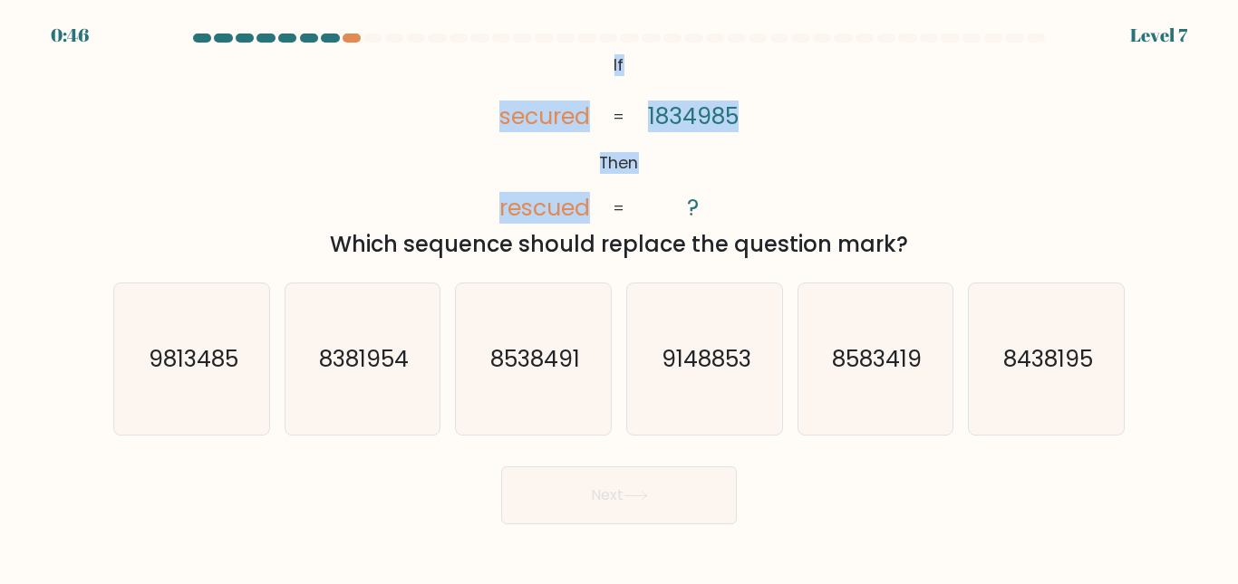
drag, startPoint x: 594, startPoint y: 63, endPoint x: 751, endPoint y: 91, distance: 159.1
click at [751, 91] on icon "@import url('https://fonts.googleapis.com/css?family=Abril+Fatface:400,100,100i…" at bounding box center [619, 138] width 285 height 176
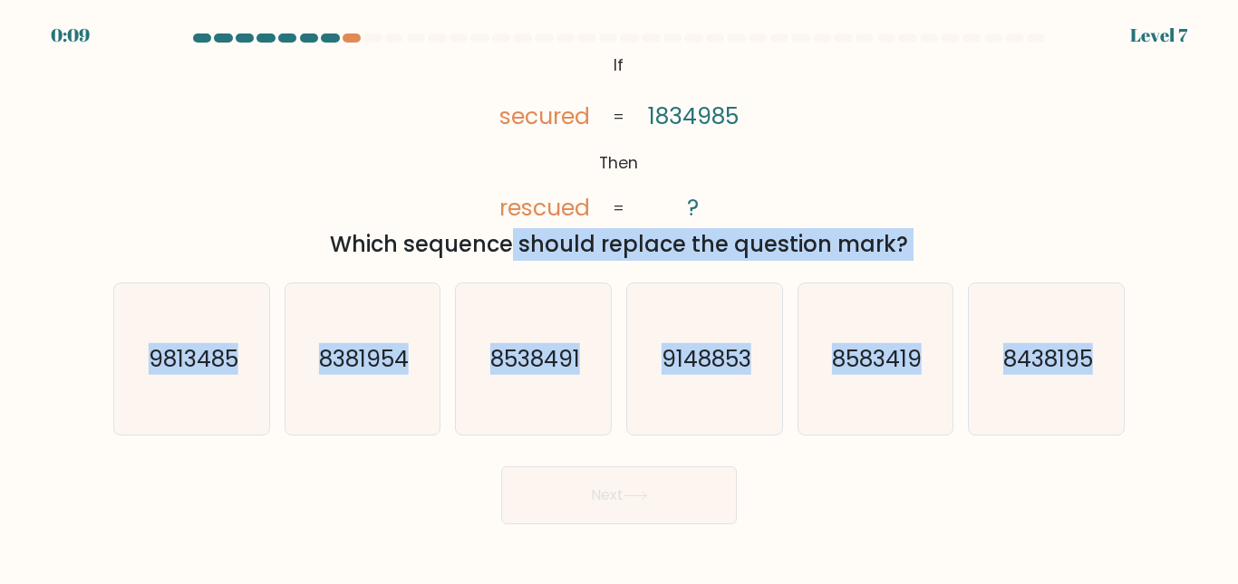
drag, startPoint x: 325, startPoint y: 247, endPoint x: 1160, endPoint y: 371, distance: 843.6
click at [1160, 371] on form "If ?" at bounding box center [619, 279] width 1238 height 491
copy form "Which sequence should replace the question mark? a. 9813485 b. 8381954 c. 85384…"
click at [221, 343] on icon "9813485" at bounding box center [191, 359] width 151 height 151
click at [619, 297] on input "a. 9813485" at bounding box center [619, 295] width 1 height 5
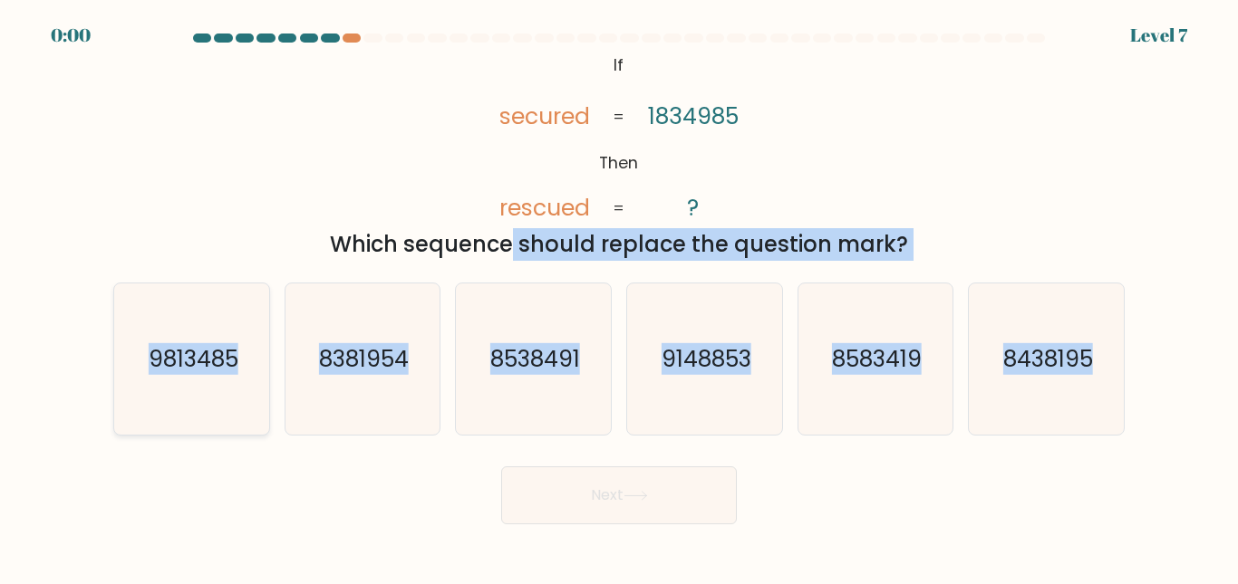
radio input "true"
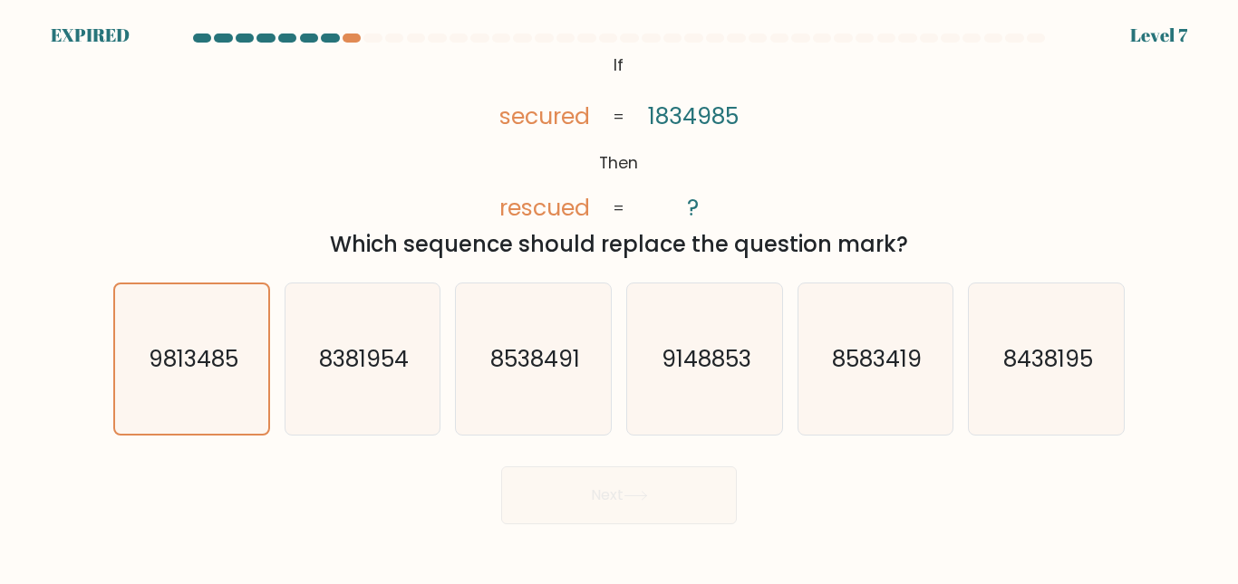
click at [655, 525] on div "Next" at bounding box center [618, 491] width 1033 height 67
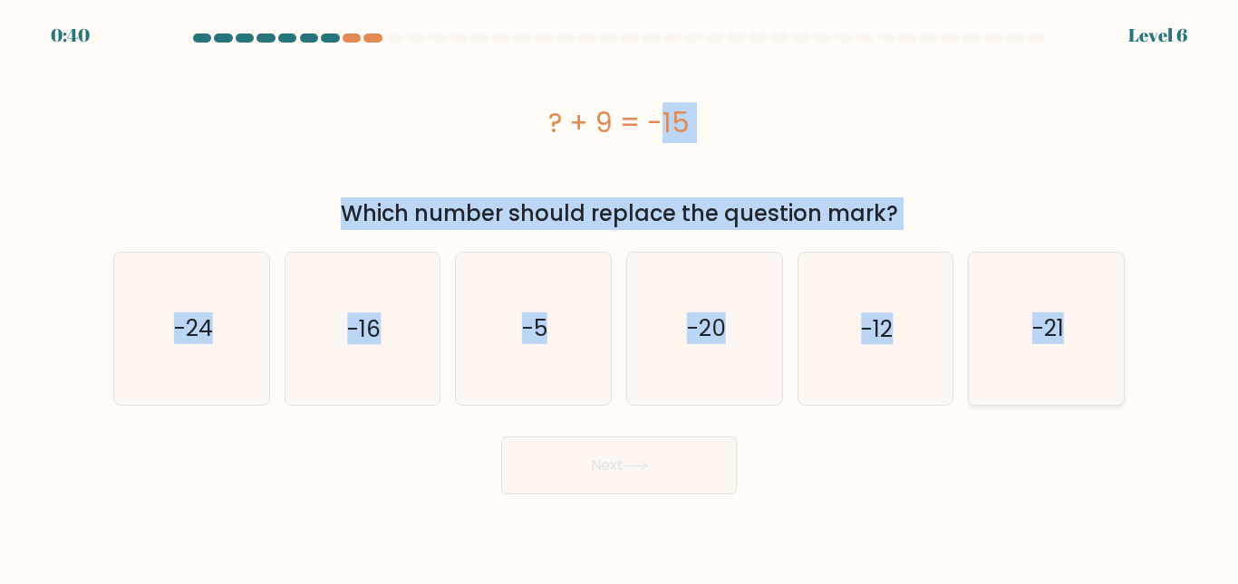
drag, startPoint x: 524, startPoint y: 98, endPoint x: 1099, endPoint y: 321, distance: 617.1
click at [1099, 321] on form "a." at bounding box center [619, 264] width 1238 height 461
copy form "? + 9 = -15 Which number should replace the question mark? a. -24 b. -16 c. -5 …"
click at [185, 299] on icon "-24" at bounding box center [191, 328] width 151 height 151
click at [619, 297] on input "a. -24" at bounding box center [619, 295] width 1 height 5
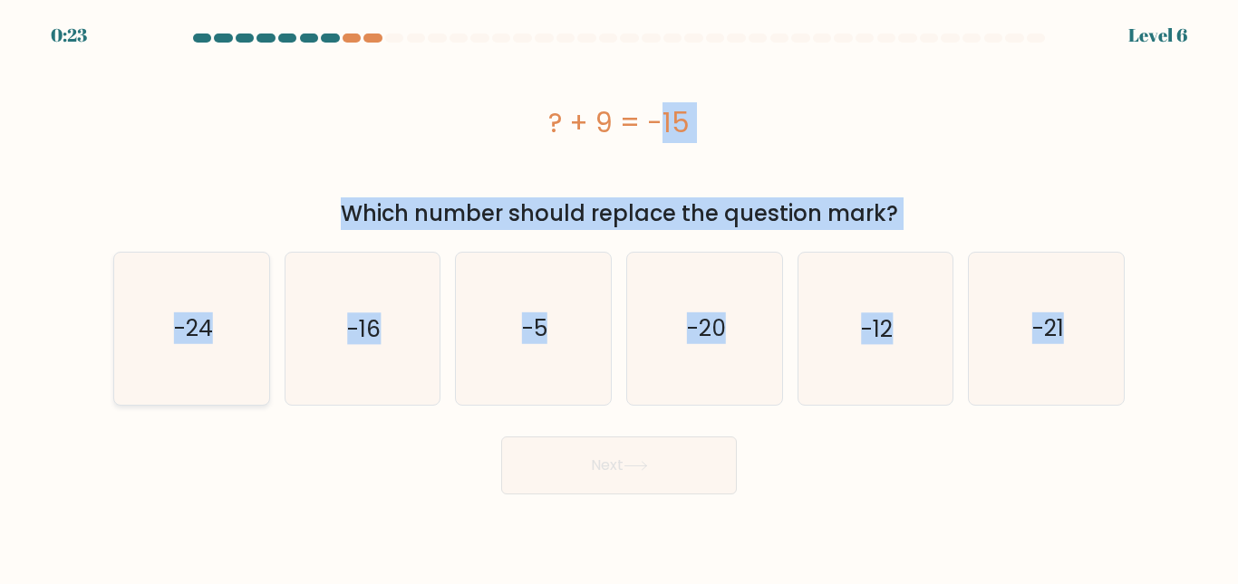
radio input "true"
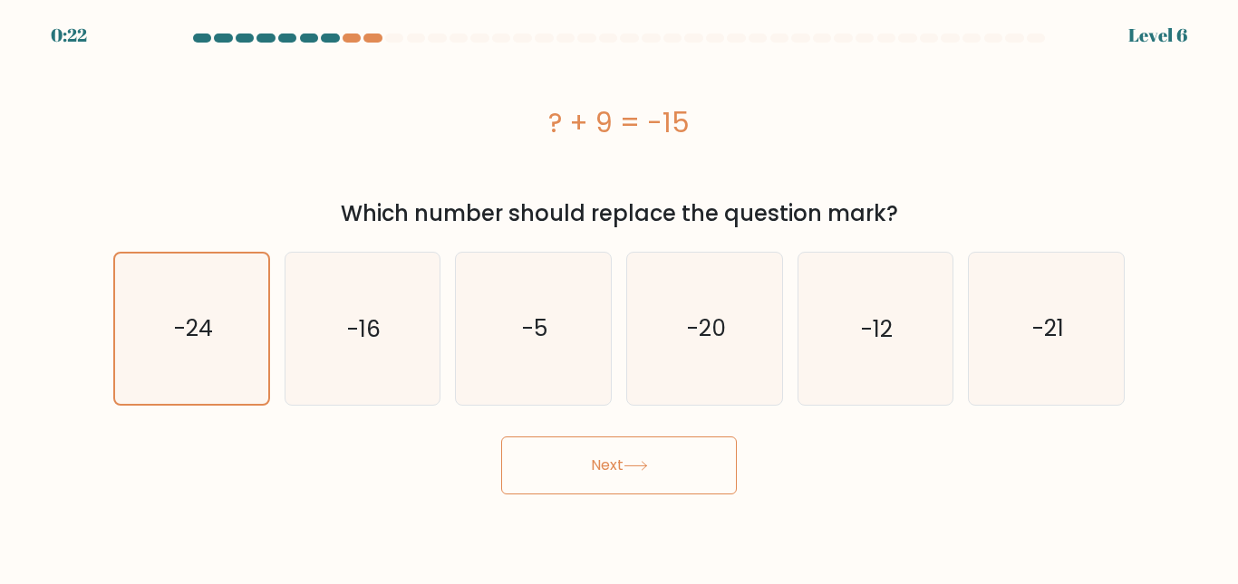
click at [612, 463] on button "Next" at bounding box center [619, 466] width 236 height 58
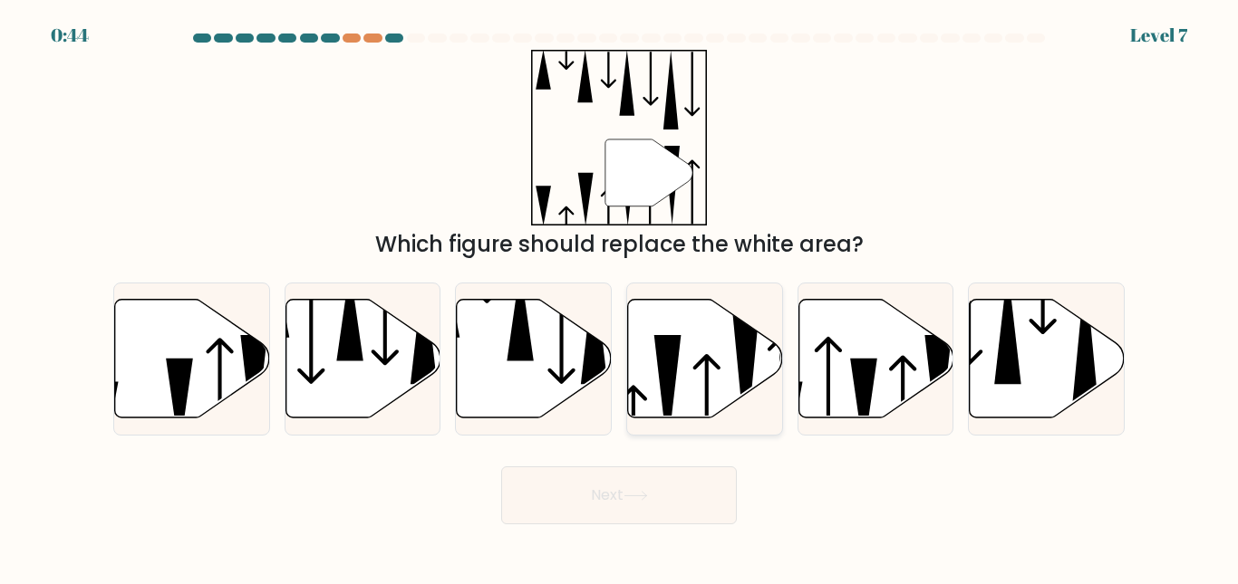
click at [723, 353] on icon at bounding box center [705, 358] width 155 height 119
click at [620, 297] on input "d." at bounding box center [619, 295] width 1 height 5
radio input "true"
click at [641, 491] on icon at bounding box center [635, 496] width 24 height 10
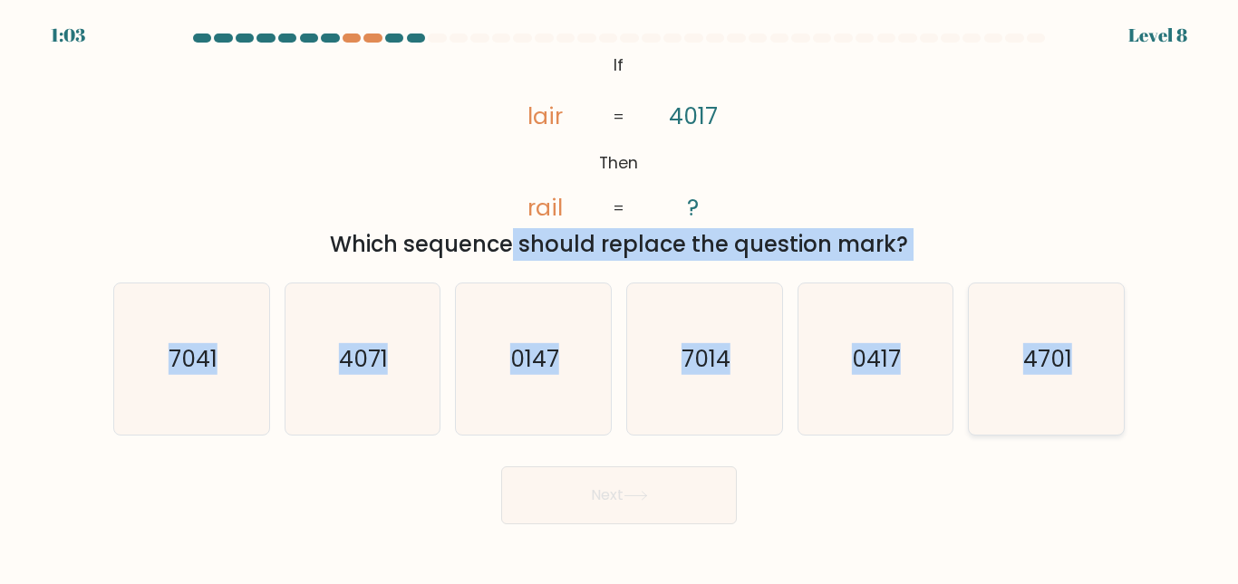
drag, startPoint x: 333, startPoint y: 242, endPoint x: 1086, endPoint y: 350, distance: 759.8
click at [1086, 350] on form "If ?" at bounding box center [619, 279] width 1238 height 491
copy form "Which sequence should replace the question mark? a. 7041 b. 4071 c. 0147 d. 701…"
click at [700, 341] on icon "7014" at bounding box center [704, 359] width 151 height 151
click at [620, 297] on input "d. 7014" at bounding box center [619, 295] width 1 height 5
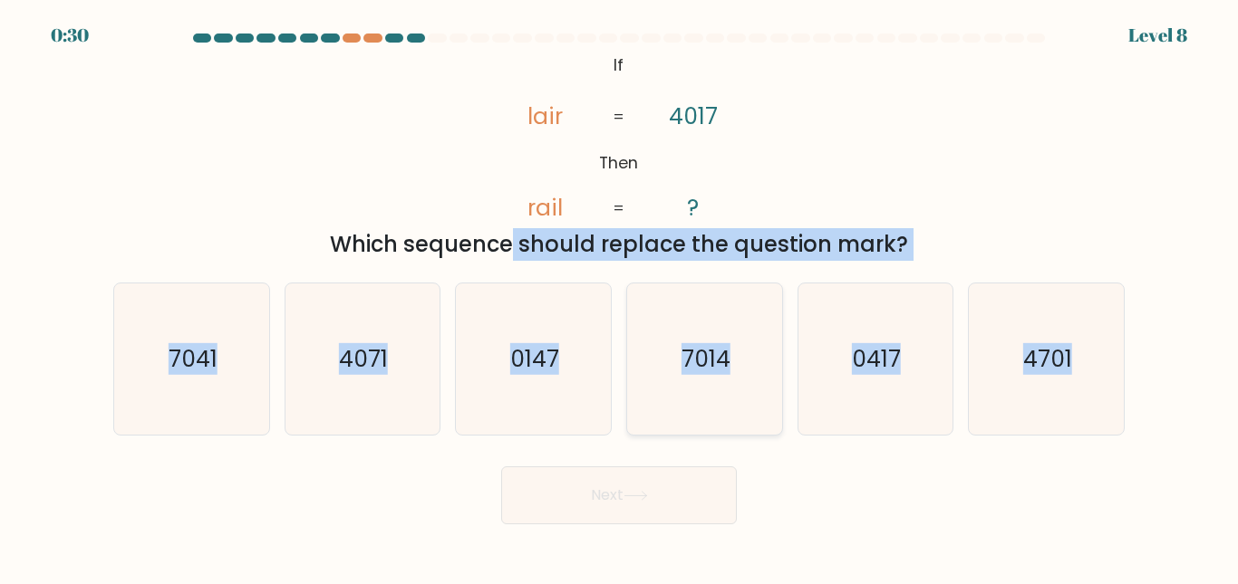
radio input "true"
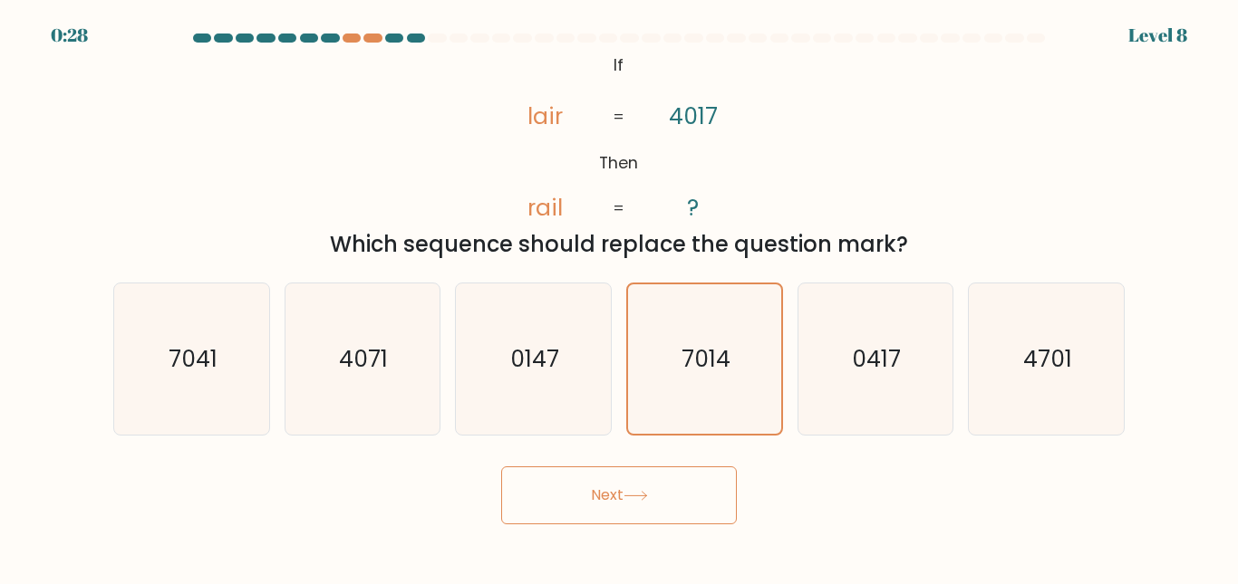
click at [633, 501] on icon at bounding box center [635, 496] width 24 height 10
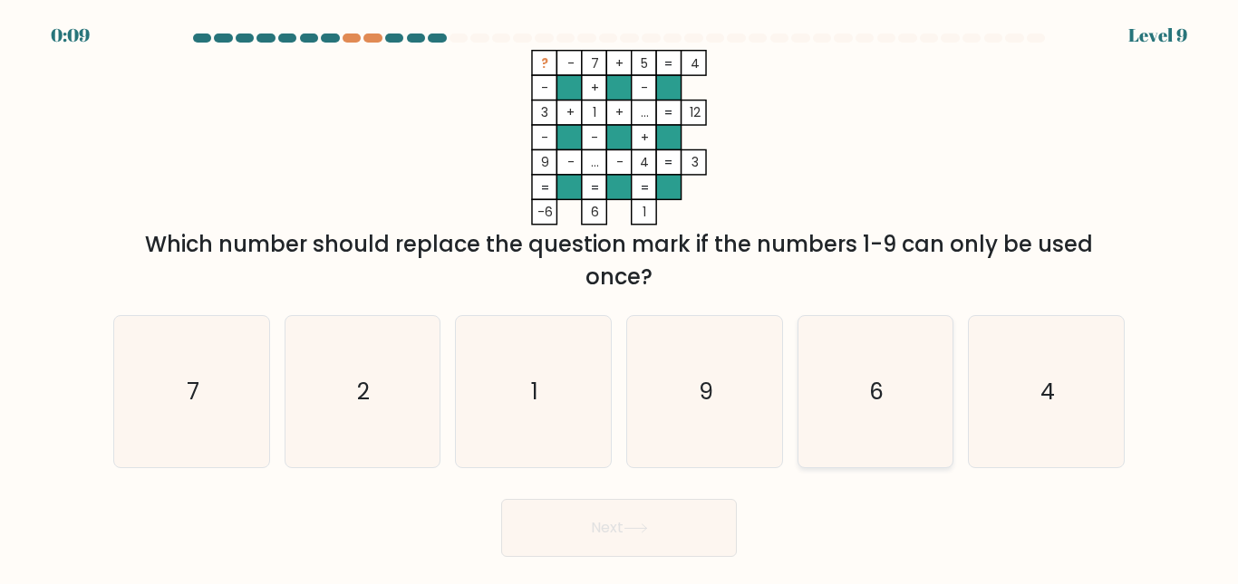
click at [848, 348] on icon "6" at bounding box center [874, 391] width 151 height 151
click at [620, 297] on input "e. 6" at bounding box center [619, 295] width 1 height 5
radio input "true"
click at [627, 516] on button "Next" at bounding box center [619, 528] width 236 height 58
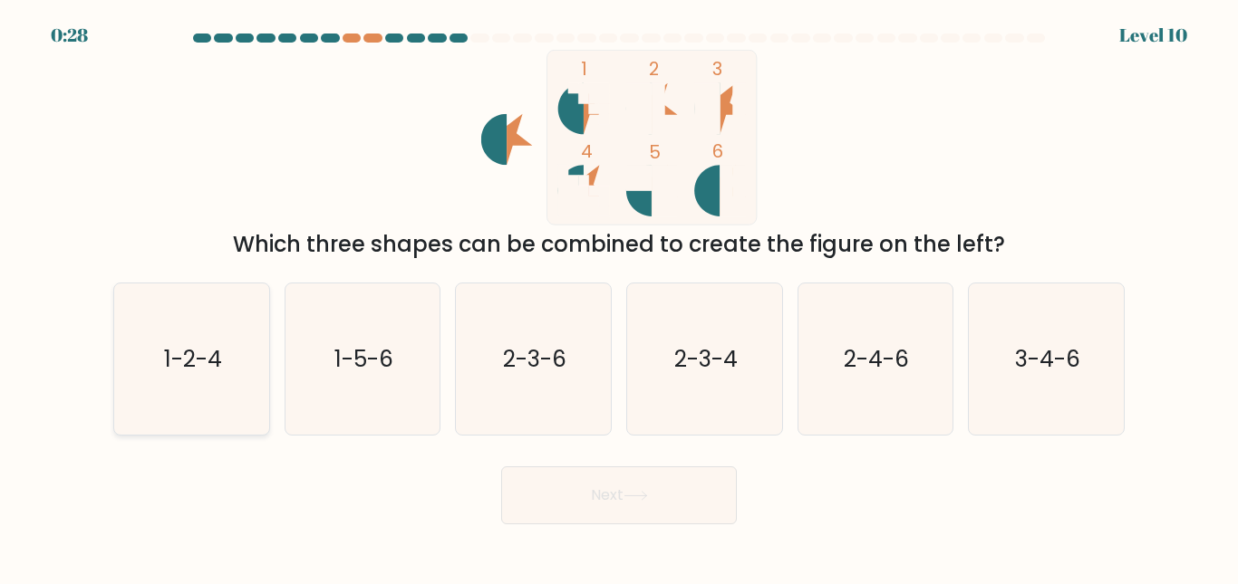
click at [235, 351] on icon "1-2-4" at bounding box center [191, 359] width 151 height 151
click at [619, 297] on input "a. 1-2-4" at bounding box center [619, 295] width 1 height 5
radio input "true"
click at [642, 481] on button "Next" at bounding box center [619, 496] width 236 height 58
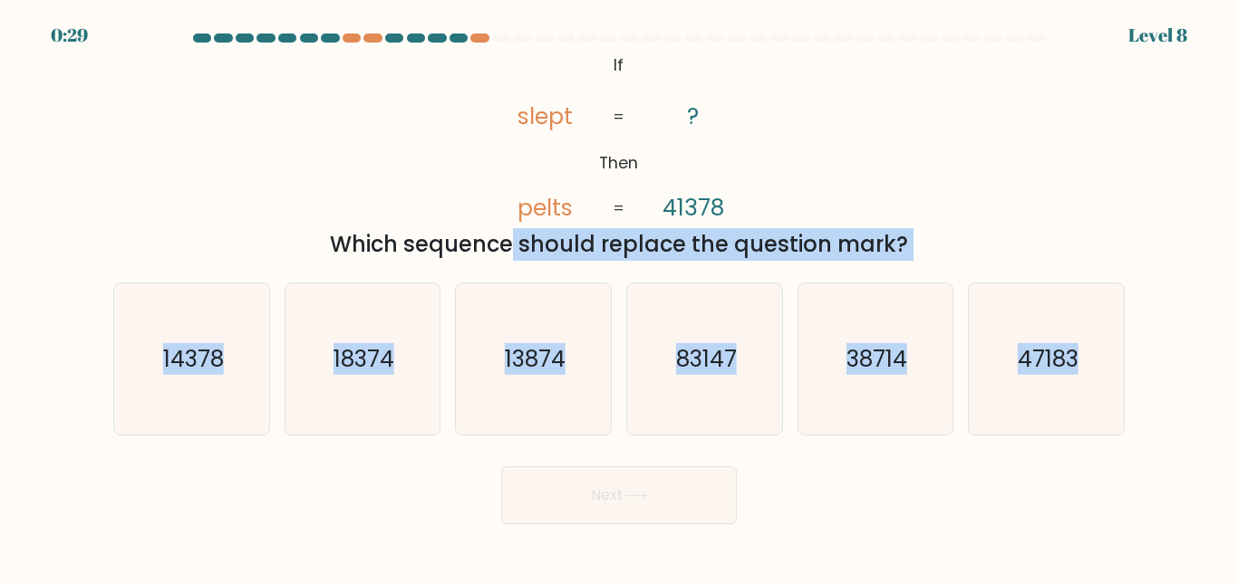
drag, startPoint x: 329, startPoint y: 244, endPoint x: 1141, endPoint y: 385, distance: 824.1
click at [1141, 385] on form "If ?" at bounding box center [619, 279] width 1238 height 491
copy form "Which sequence should replace the question mark? a. 14378 b. 18374 c. 13874 d. …"
click at [719, 374] on text "83147" at bounding box center [705, 359] width 61 height 32
click at [620, 297] on input "d. 83147" at bounding box center [619, 295] width 1 height 5
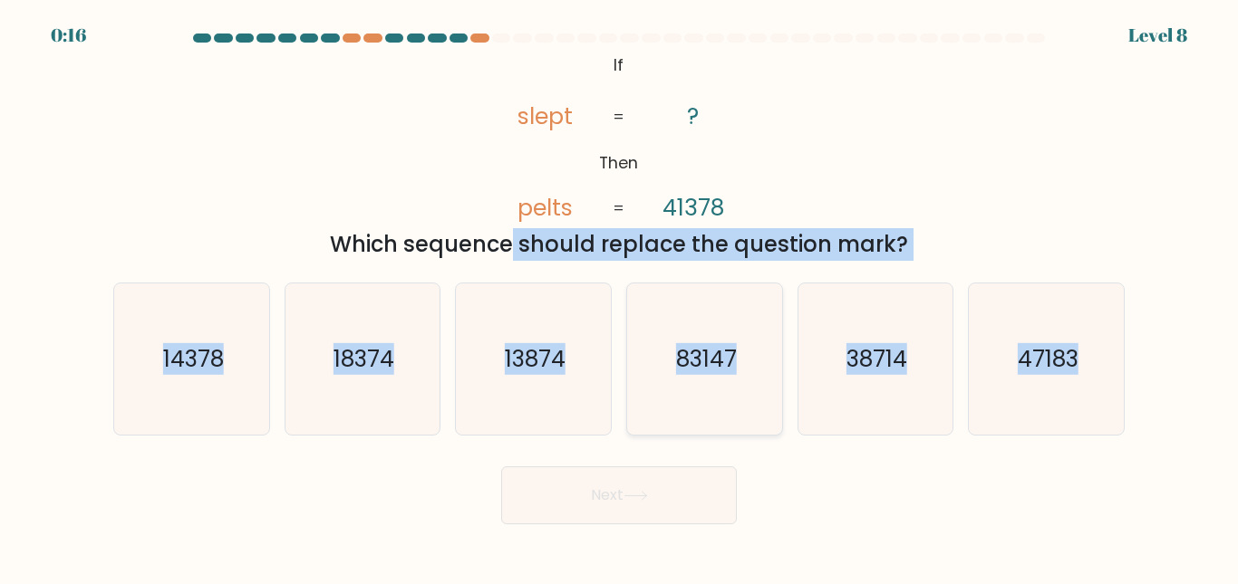
radio input "true"
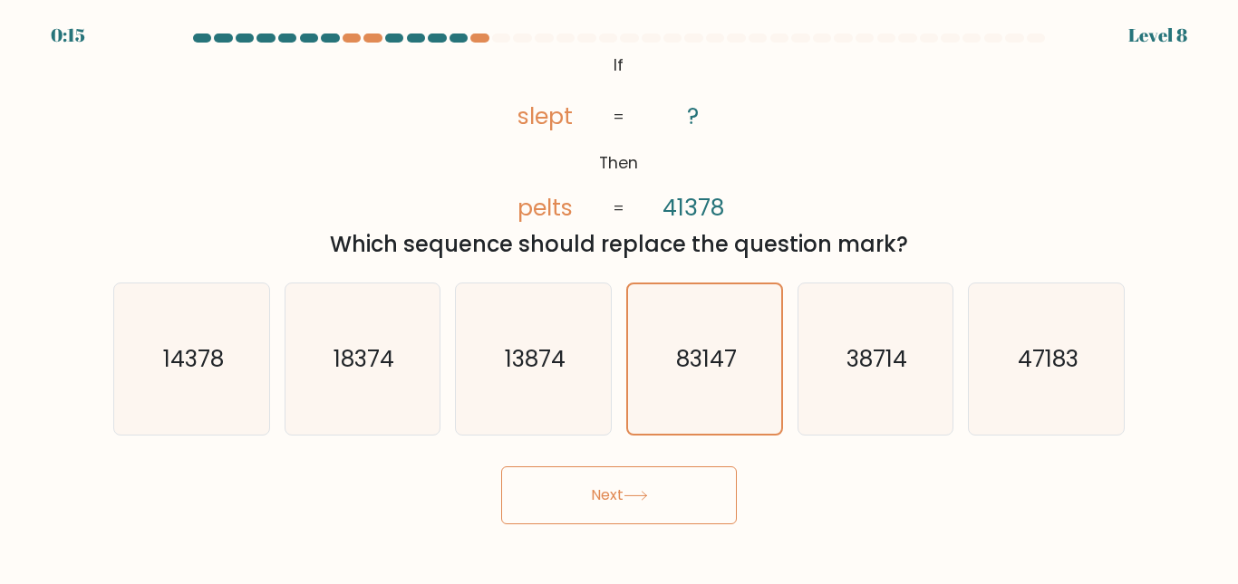
click at [638, 488] on button "Next" at bounding box center [619, 496] width 236 height 58
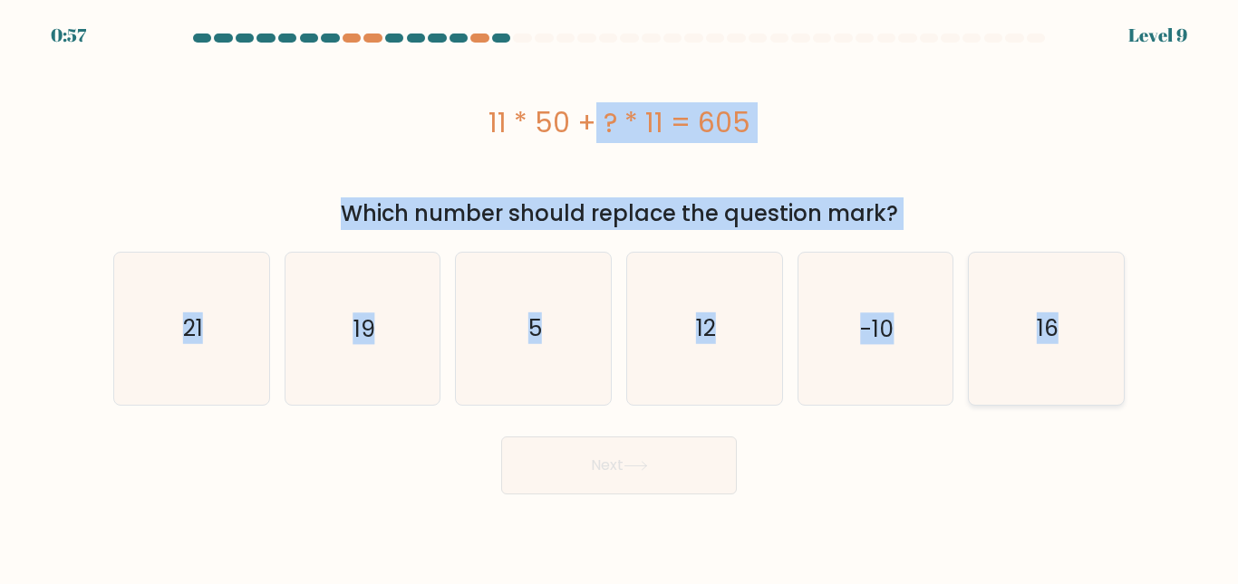
copy form "11 * 50 + ? * 11 = 605 Which number should replace the question mark? a. 21 b. …"
drag, startPoint x: 477, startPoint y: 131, endPoint x: 1103, endPoint y: 321, distance: 654.2
click at [1103, 321] on form "a. 5" at bounding box center [619, 264] width 1238 height 461
click at [546, 206] on div "Which number should replace the question mark?" at bounding box center [619, 214] width 990 height 33
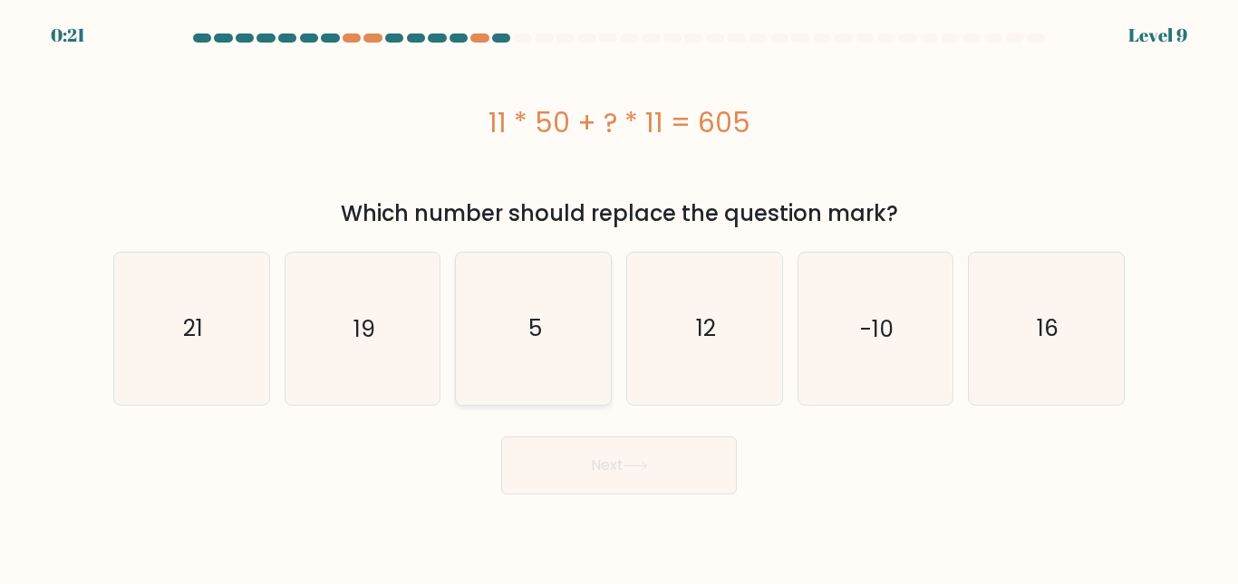
click at [528, 362] on icon "5" at bounding box center [533, 328] width 151 height 151
click at [619, 297] on input "c. 5" at bounding box center [619, 295] width 1 height 5
radio input "true"
click at [604, 466] on button "Next" at bounding box center [619, 466] width 236 height 58
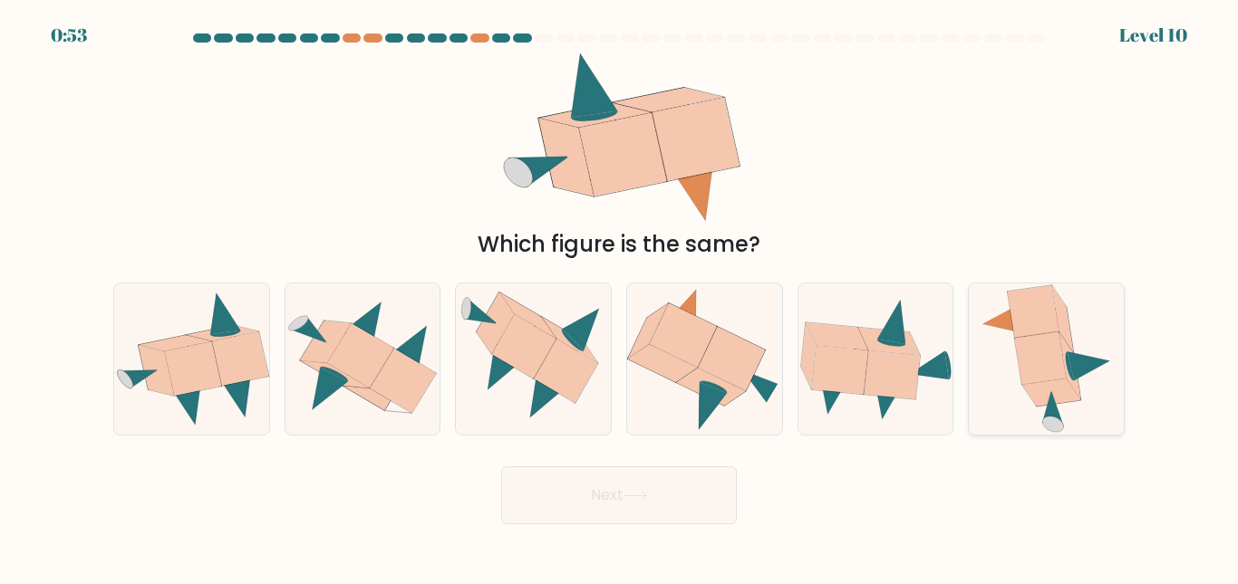
click at [1094, 391] on icon at bounding box center [1047, 359] width 134 height 151
click at [620, 297] on input "f." at bounding box center [619, 295] width 1 height 5
radio input "true"
click at [625, 494] on button "Next" at bounding box center [619, 496] width 236 height 58
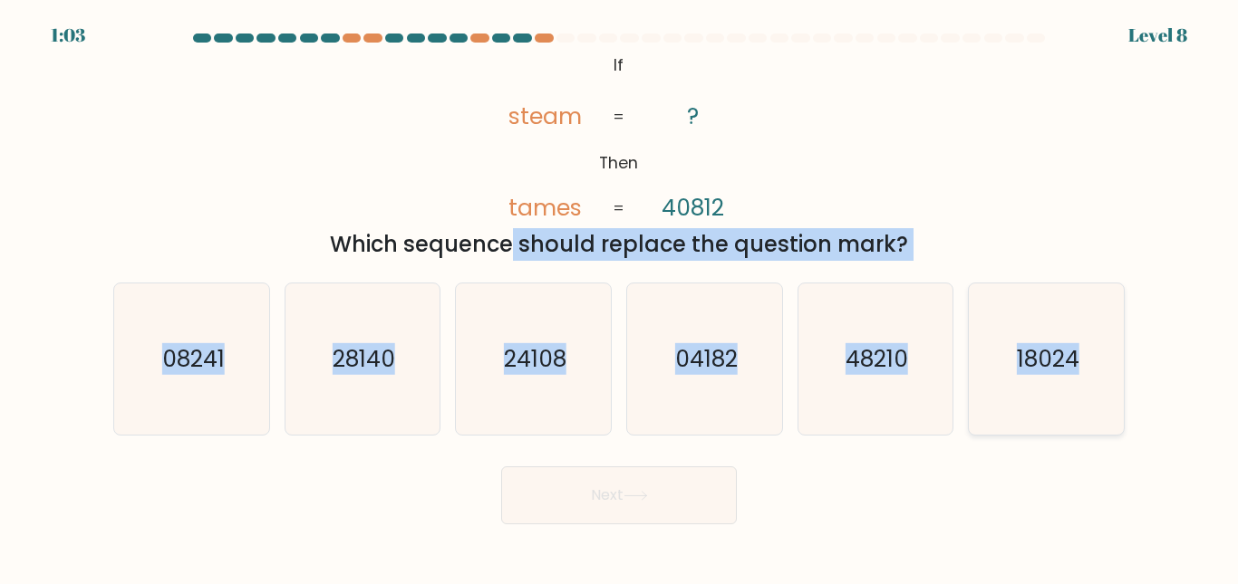
drag, startPoint x: 324, startPoint y: 245, endPoint x: 1086, endPoint y: 343, distance: 767.5
click at [1086, 343] on form "If ?" at bounding box center [619, 279] width 1238 height 491
copy form "Which sequence should replace the question mark? a. 08241 b. 28140 c. 24108 d. …"
click at [479, 350] on icon "24108" at bounding box center [533, 359] width 151 height 151
click at [619, 297] on input "c. 24108" at bounding box center [619, 295] width 1 height 5
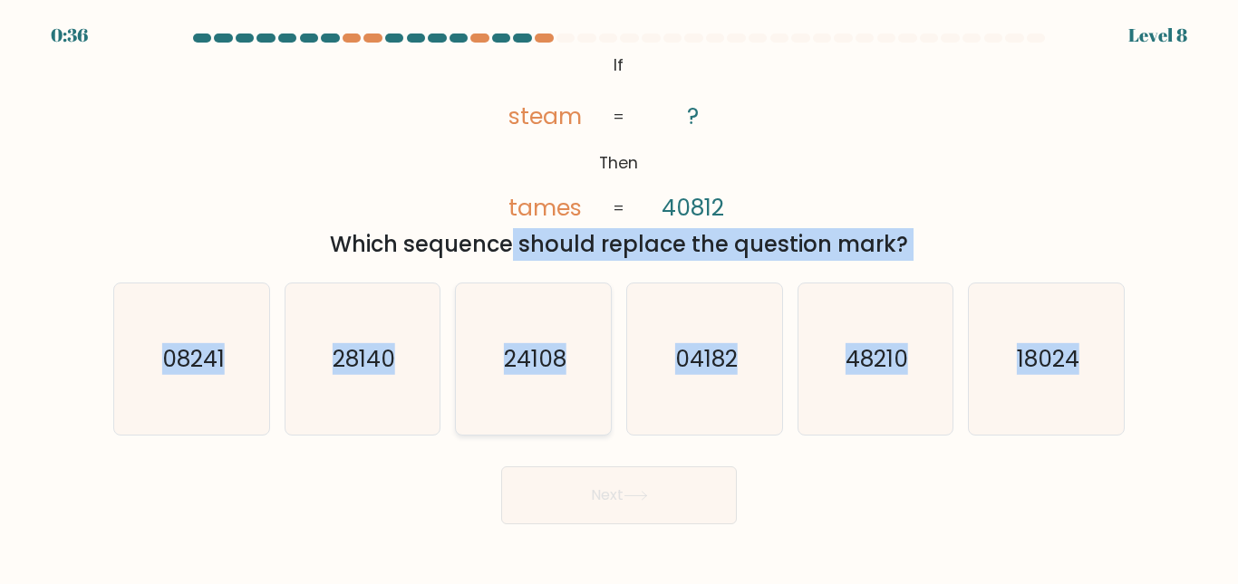
radio input "true"
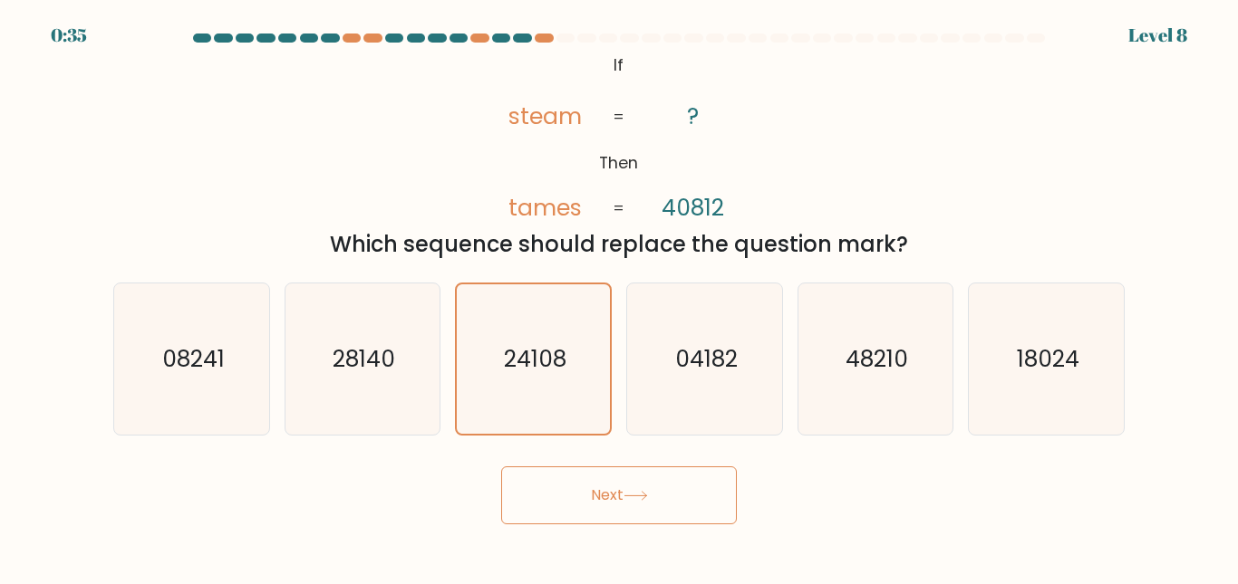
click at [596, 490] on button "Next" at bounding box center [619, 496] width 236 height 58
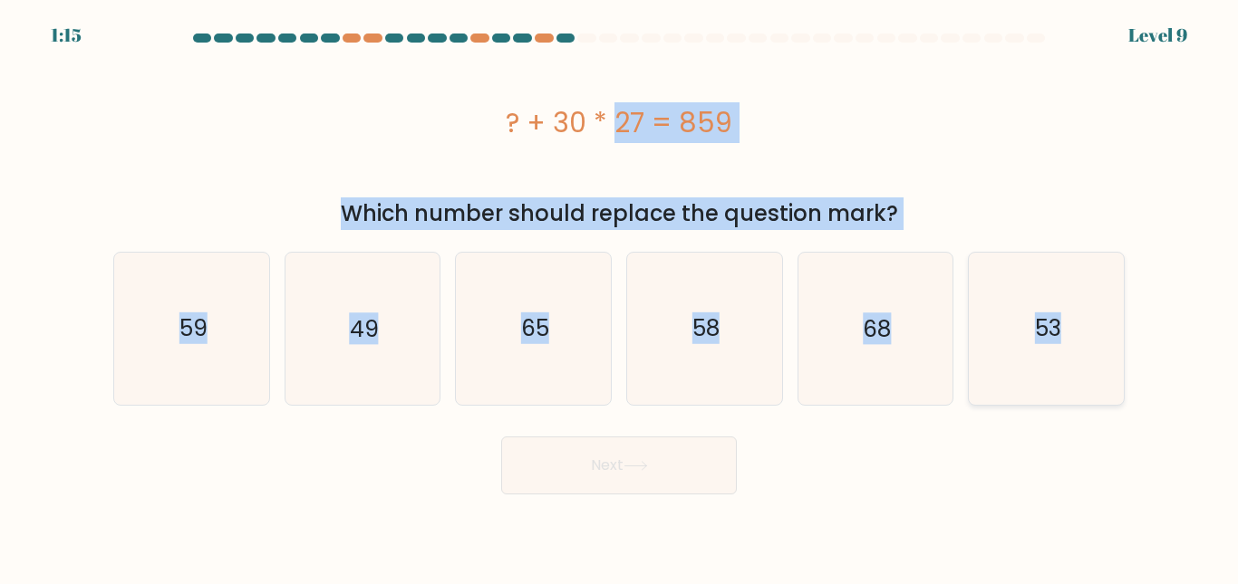
drag, startPoint x: 484, startPoint y: 116, endPoint x: 1071, endPoint y: 320, distance: 621.6
click at [1071, 320] on form "a." at bounding box center [619, 264] width 1238 height 461
copy form "? + 30 * 27 = 859 Which number should replace the question mark? a. 59 b. 49 c.…"
click at [390, 314] on icon "49" at bounding box center [361, 328] width 151 height 151
click at [619, 297] on input "b. 49" at bounding box center [619, 295] width 1 height 5
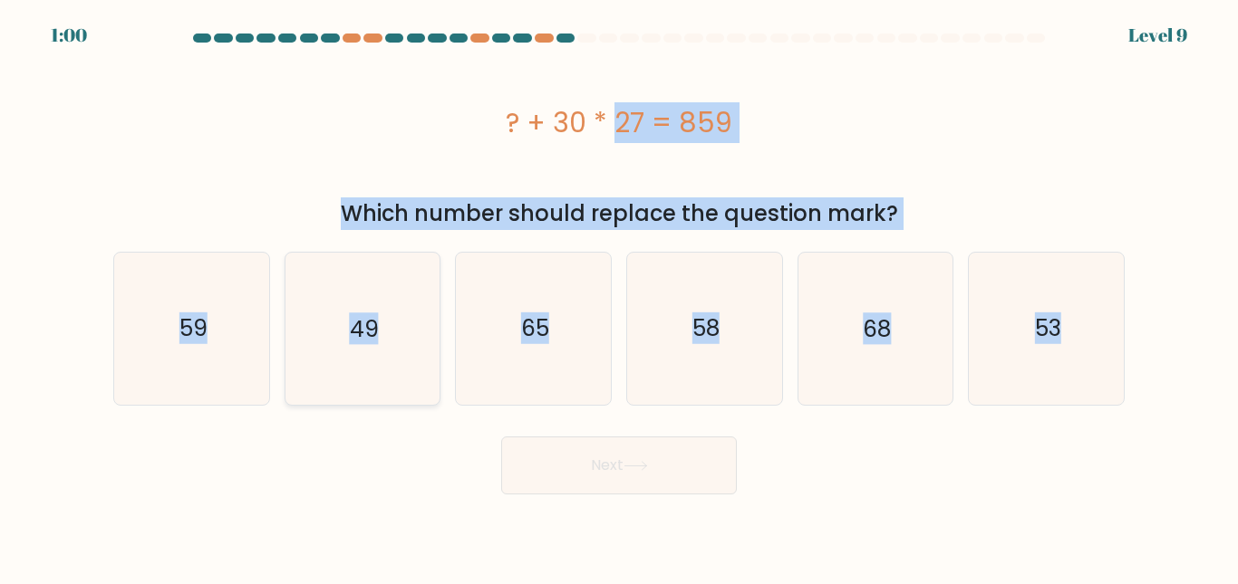
radio input "true"
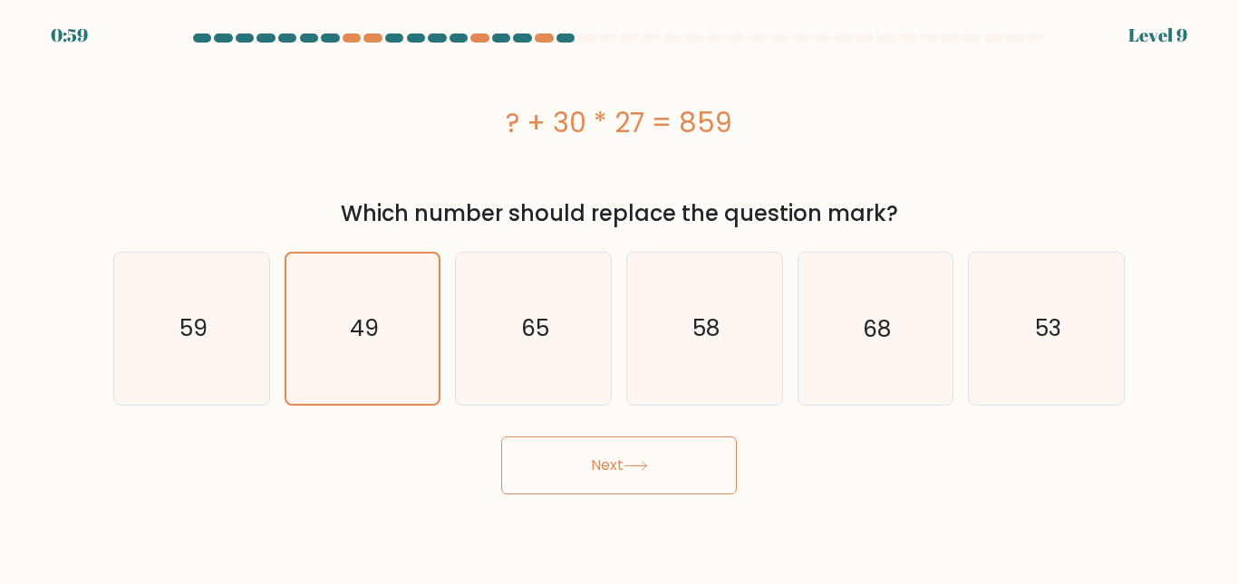
click at [597, 465] on button "Next" at bounding box center [619, 466] width 236 height 58
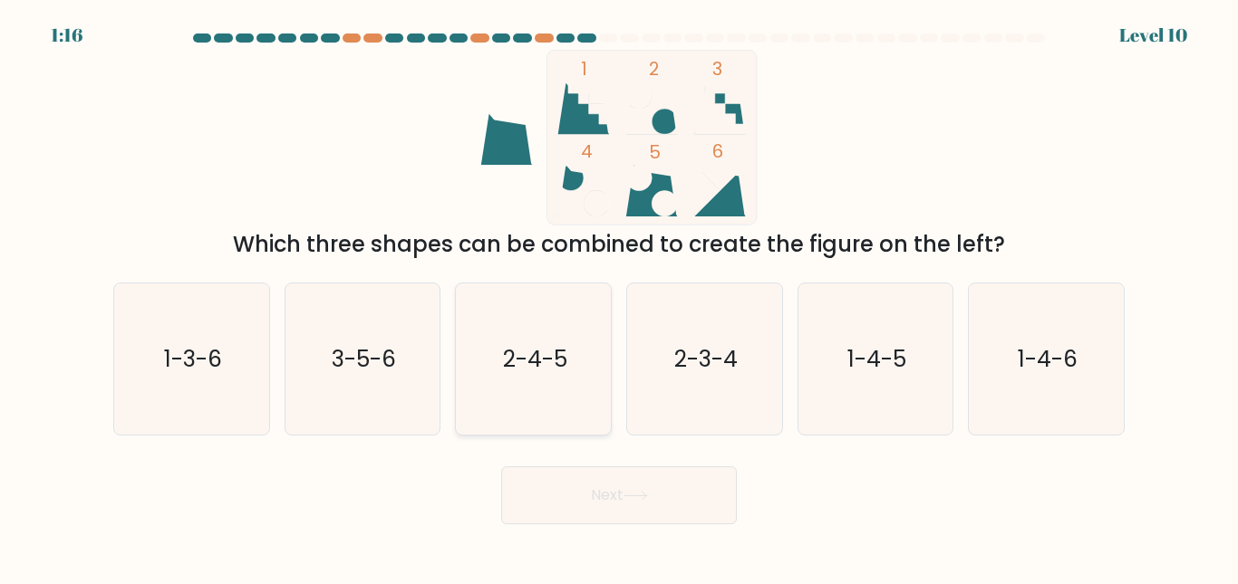
click at [582, 356] on icon "2-4-5" at bounding box center [533, 359] width 151 height 151
click at [619, 297] on input "c. 2-4-5" at bounding box center [619, 295] width 1 height 5
radio input "true"
click at [623, 491] on button "Next" at bounding box center [619, 496] width 236 height 58
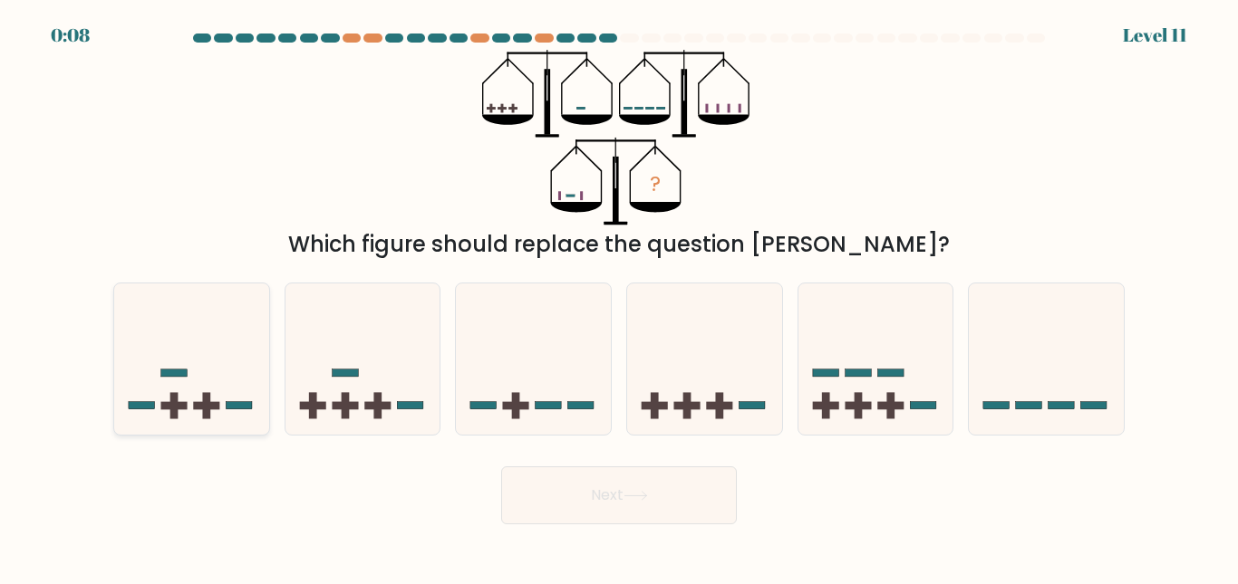
click at [234, 371] on icon at bounding box center [191, 359] width 155 height 128
click at [619, 297] on input "a." at bounding box center [619, 295] width 1 height 5
radio input "true"
click at [837, 394] on icon at bounding box center [875, 359] width 155 height 128
click at [620, 297] on input "e." at bounding box center [619, 295] width 1 height 5
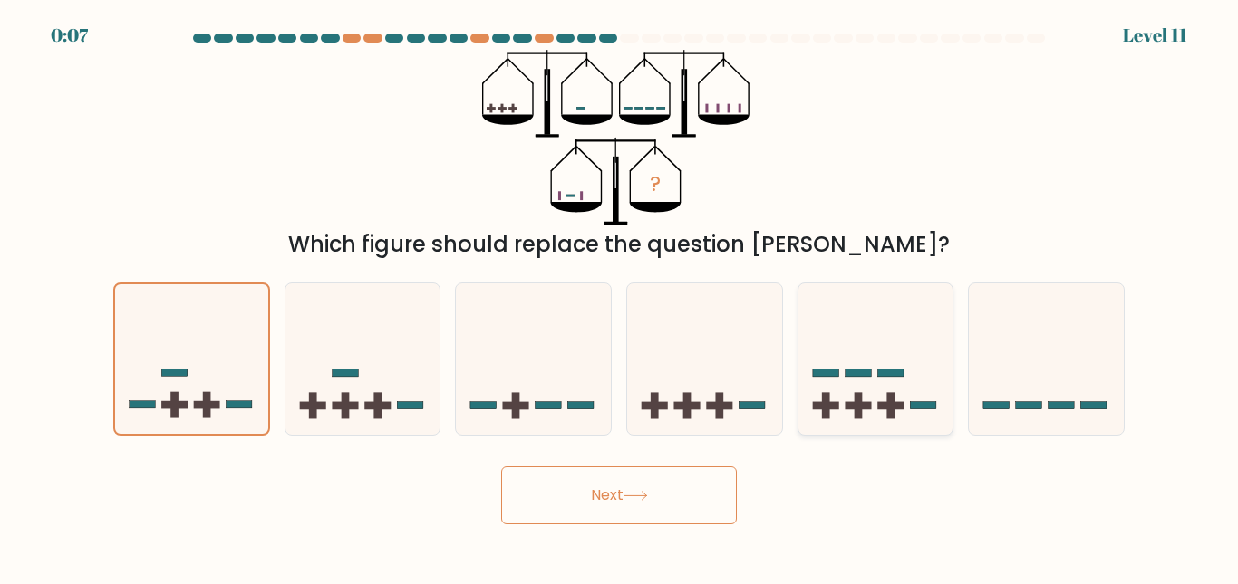
radio input "true"
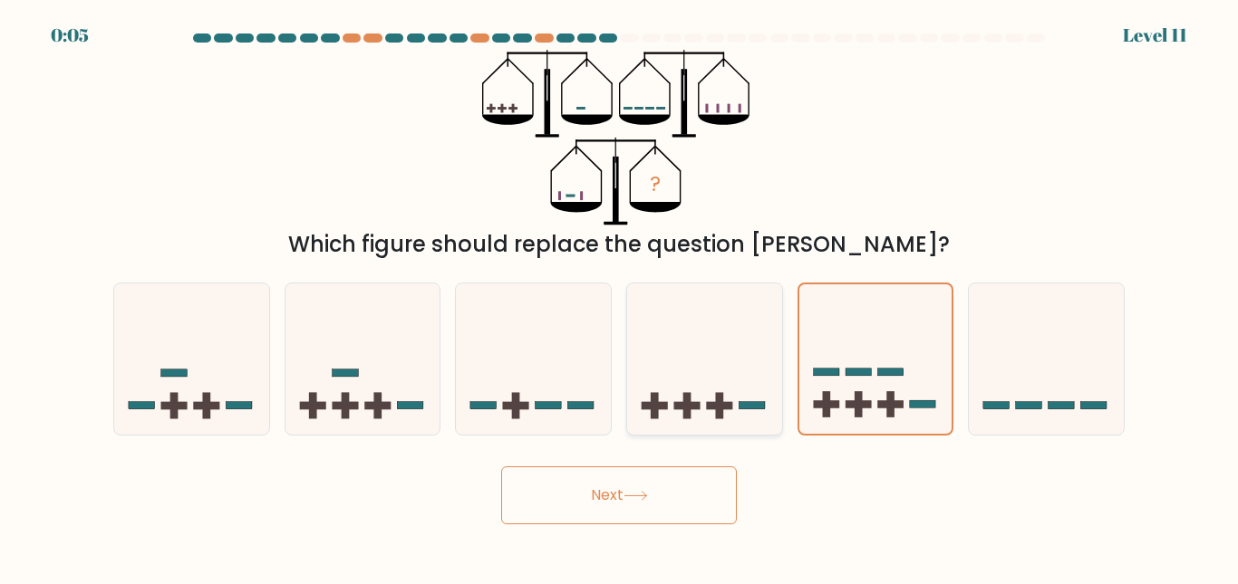
click at [709, 333] on icon at bounding box center [704, 359] width 155 height 128
click at [620, 297] on input "d." at bounding box center [619, 295] width 1 height 5
radio input "true"
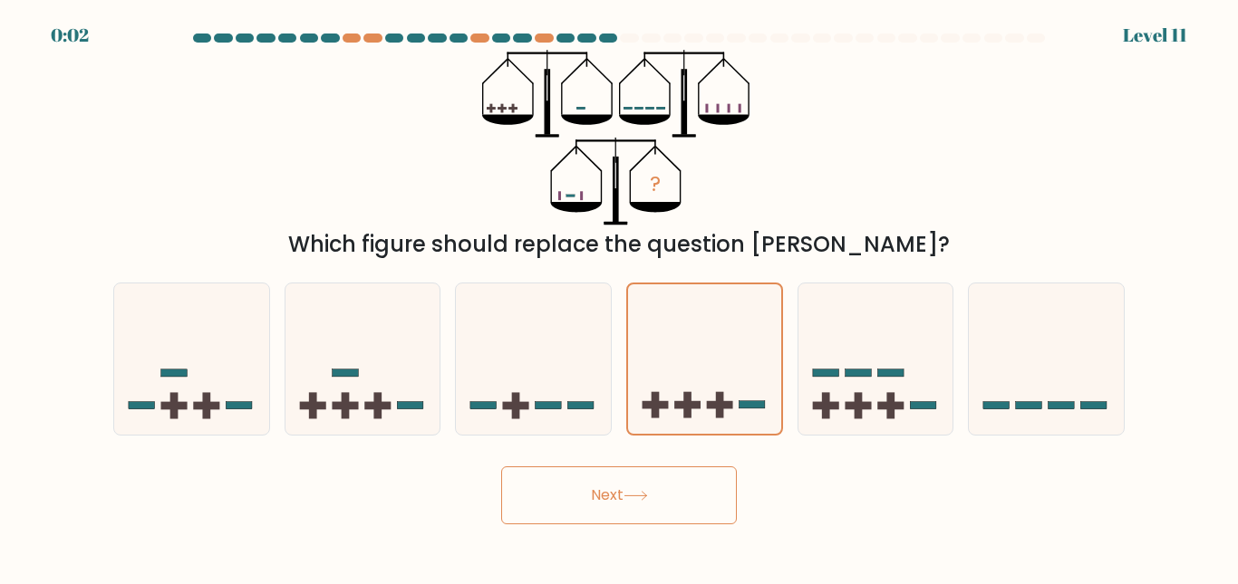
click at [643, 492] on icon at bounding box center [635, 496] width 24 height 10
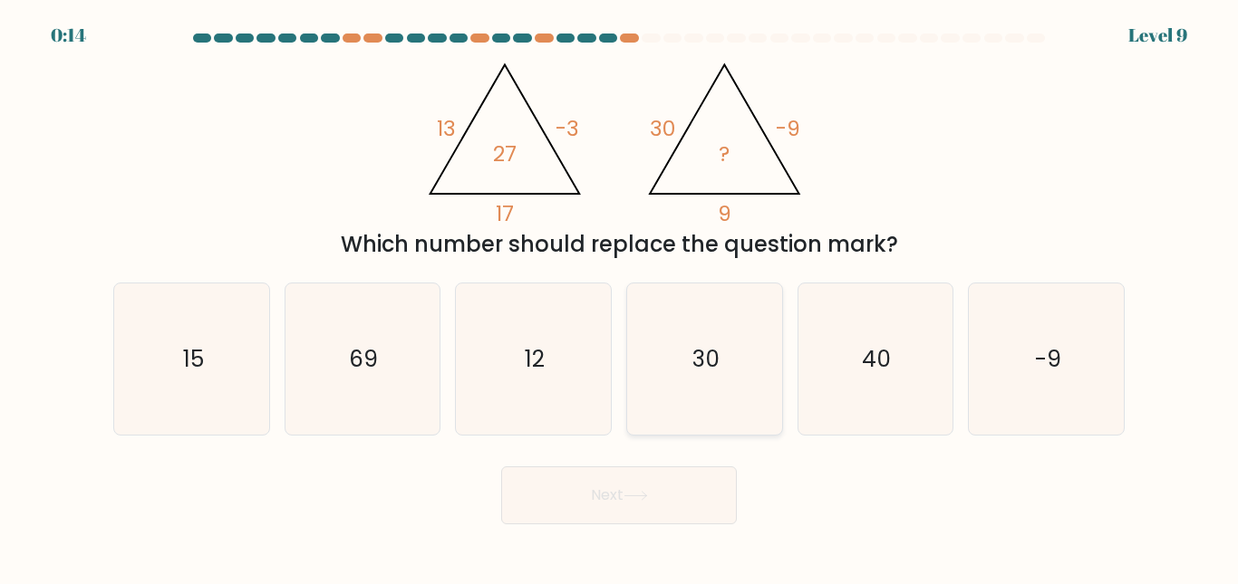
click at [741, 365] on icon "30" at bounding box center [704, 359] width 151 height 151
click at [620, 297] on input "d. 30" at bounding box center [619, 295] width 1 height 5
radio input "true"
click at [686, 511] on button "Next" at bounding box center [619, 496] width 236 height 58
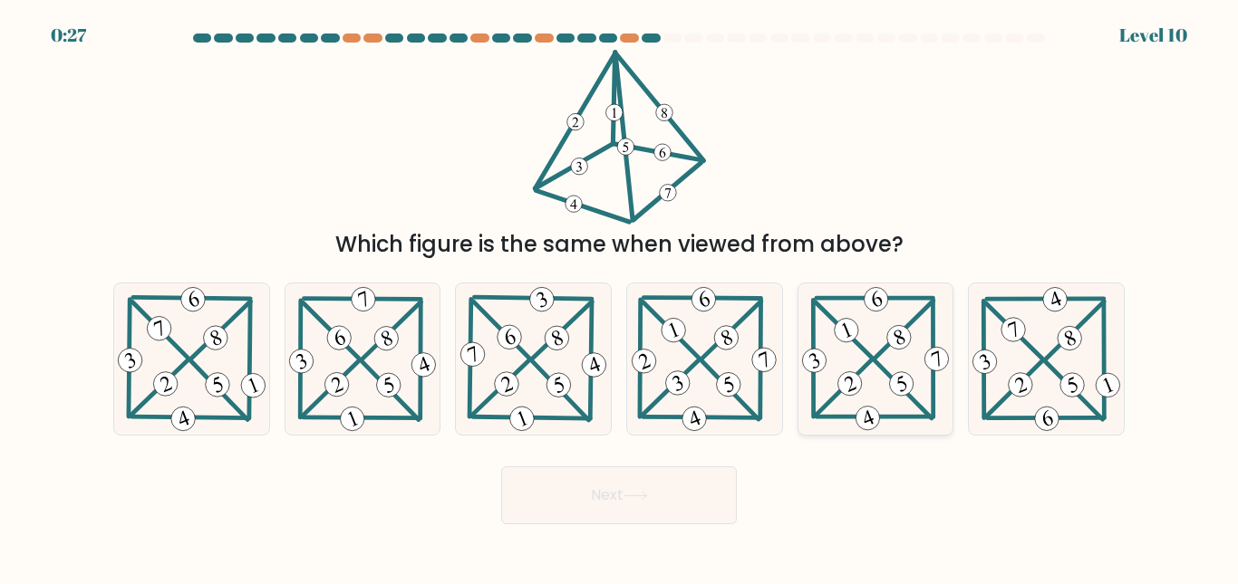
click at [855, 340] on 597 at bounding box center [843, 330] width 56 height 55
click at [620, 297] on input "e." at bounding box center [619, 295] width 1 height 5
radio input "true"
click at [613, 501] on button "Next" at bounding box center [619, 496] width 236 height 58
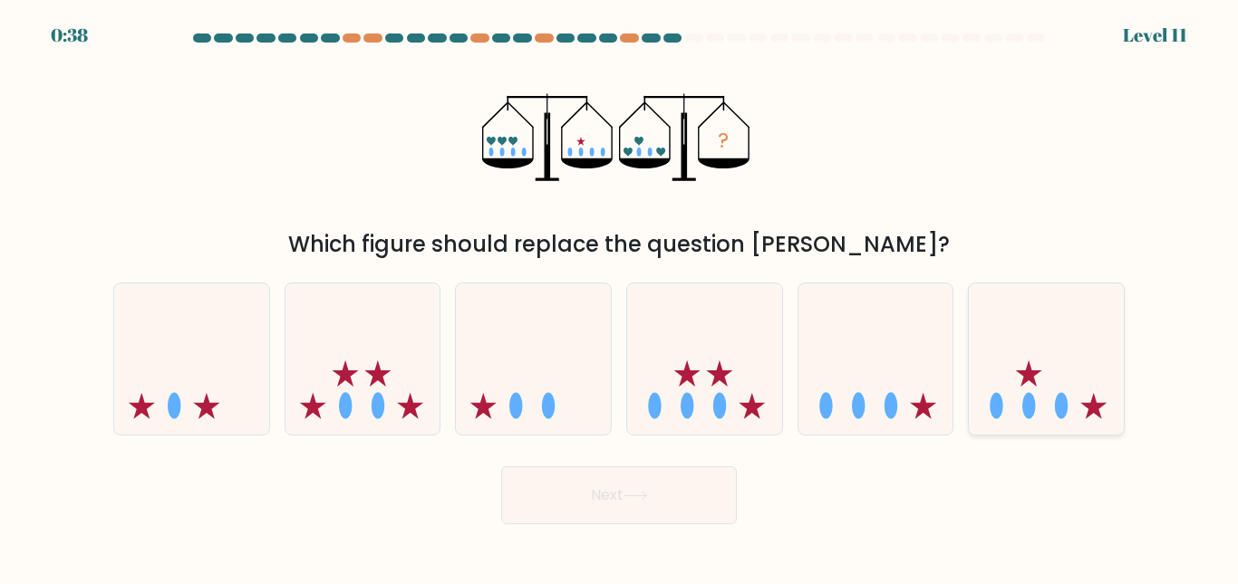
click at [1022, 375] on icon at bounding box center [1029, 374] width 26 height 26
click at [620, 297] on input "f." at bounding box center [619, 295] width 1 height 5
radio input "true"
click at [647, 499] on icon at bounding box center [635, 496] width 24 height 10
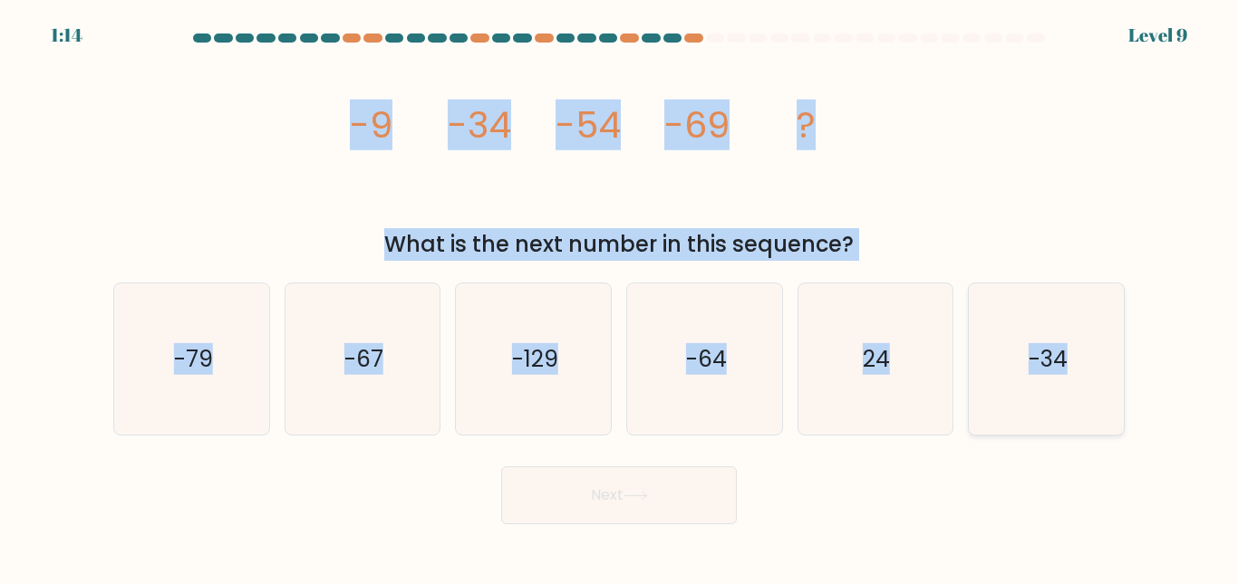
copy form "-9 -34 -54 -69 ? What is the next number in this sequence? a. -79 b. -67 c. -12…"
drag, startPoint x: 333, startPoint y: 116, endPoint x: 1114, endPoint y: 334, distance: 810.2
click at [1114, 334] on form at bounding box center [619, 279] width 1238 height 491
click at [237, 303] on icon "-79" at bounding box center [191, 359] width 151 height 151
click at [619, 297] on input "a. -79" at bounding box center [619, 295] width 1 height 5
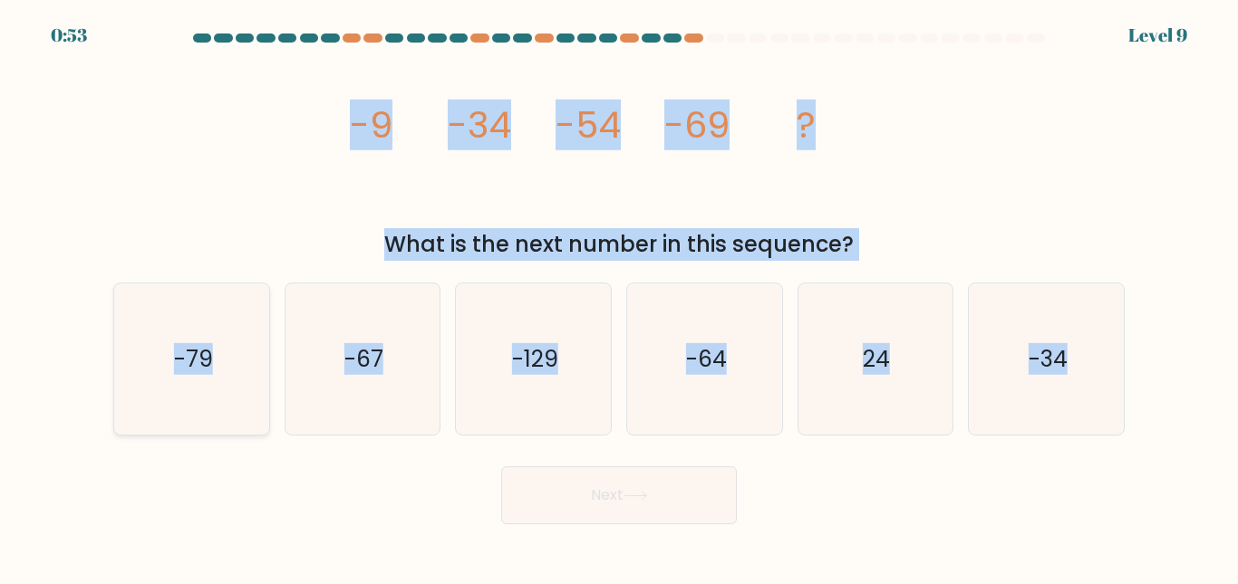
radio input "true"
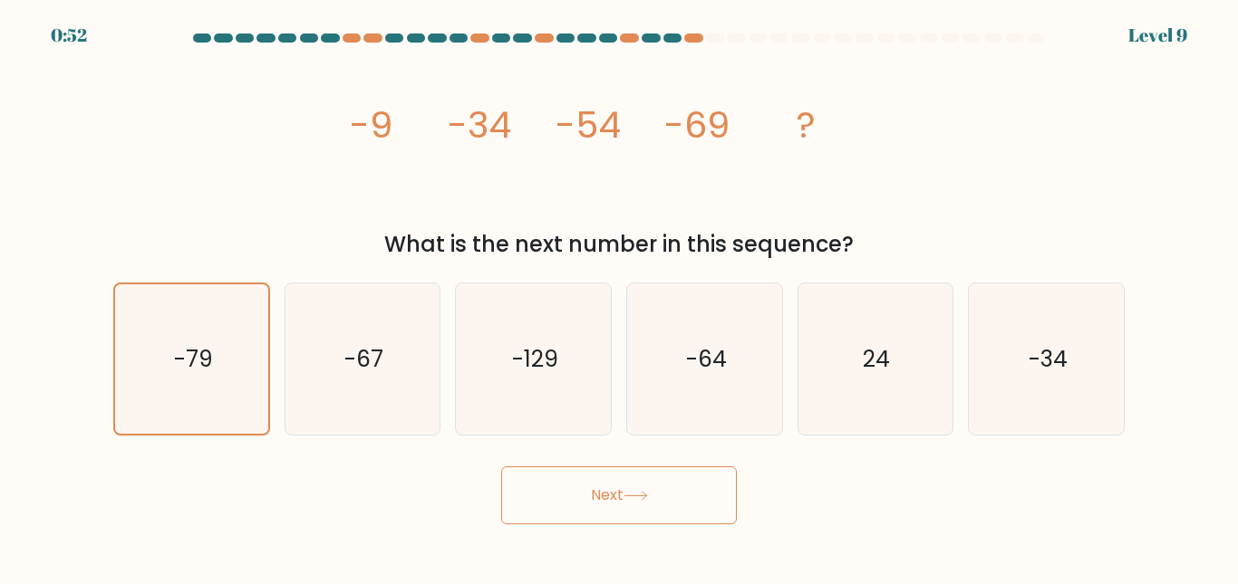
click at [616, 516] on button "Next" at bounding box center [619, 496] width 236 height 58
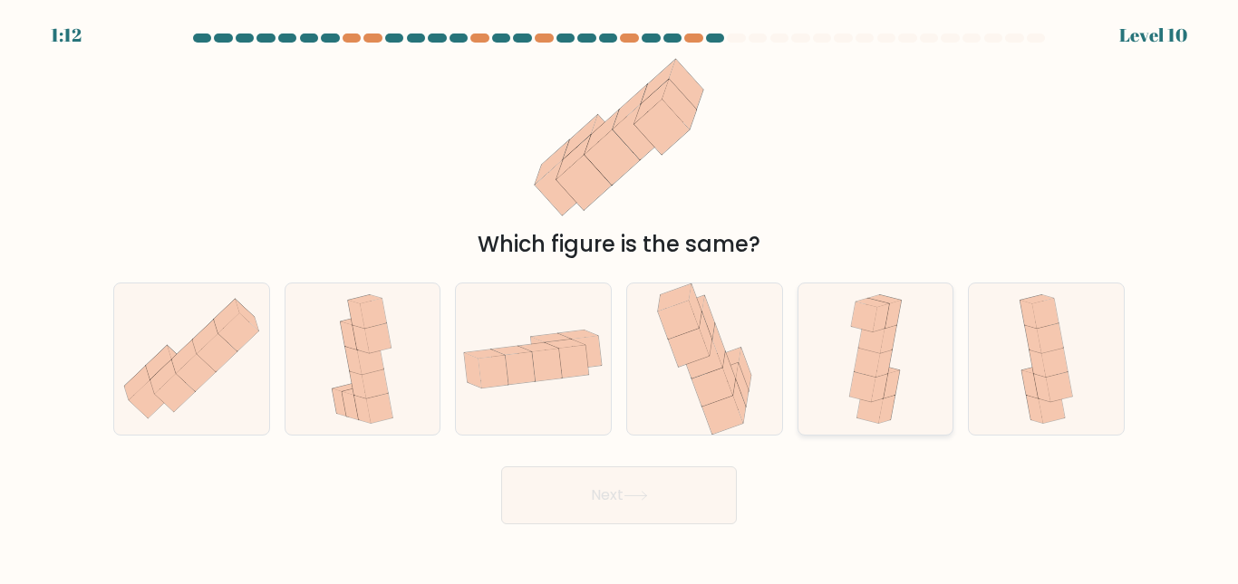
click at [893, 410] on icon at bounding box center [882, 405] width 26 height 30
click at [620, 297] on input "e." at bounding box center [619, 295] width 1 height 5
radio input "true"
click at [698, 501] on button "Next" at bounding box center [619, 496] width 236 height 58
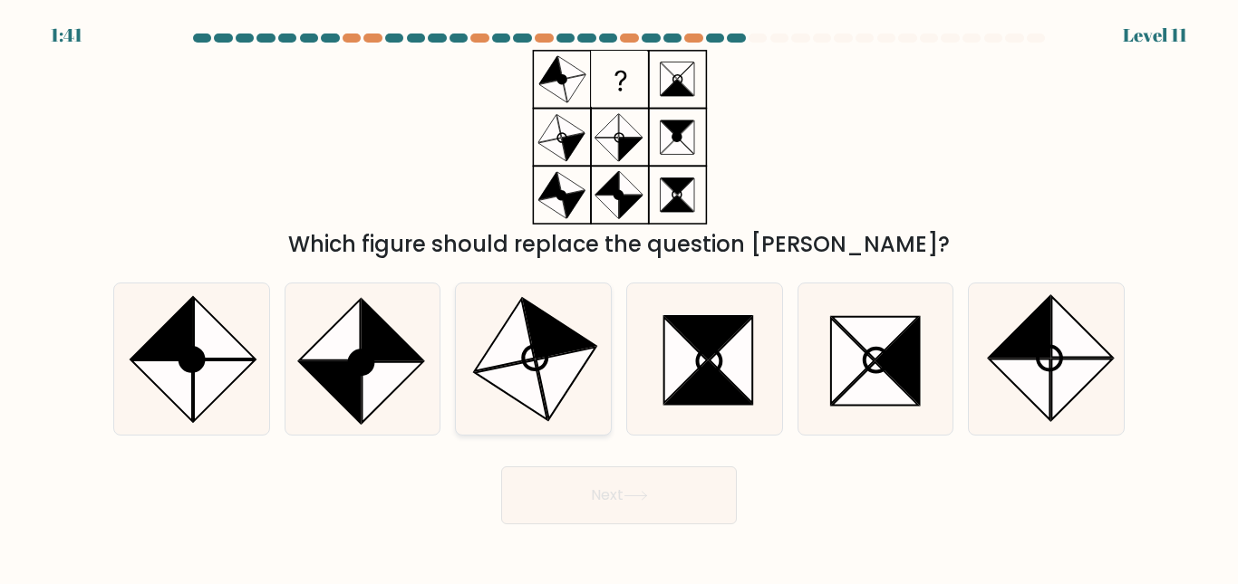
click at [557, 372] on icon at bounding box center [566, 383] width 60 height 72
click at [619, 297] on input "c." at bounding box center [619, 295] width 1 height 5
radio input "true"
click at [186, 386] on icon at bounding box center [161, 391] width 61 height 61
click at [619, 297] on input "a." at bounding box center [619, 295] width 1 height 5
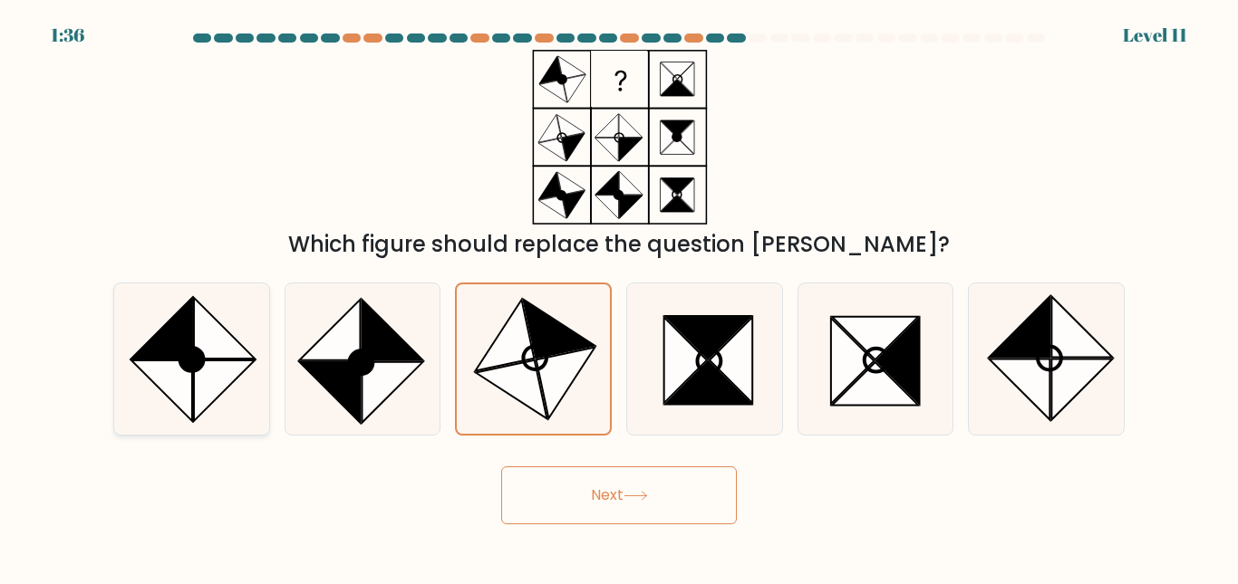
radio input "true"
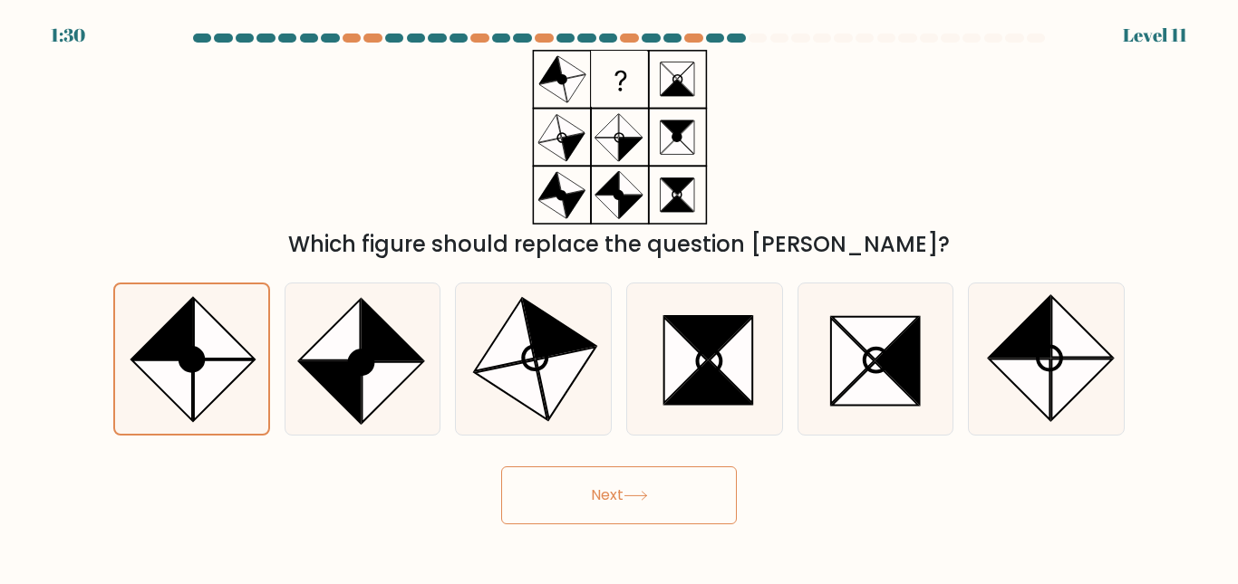
click at [606, 499] on button "Next" at bounding box center [619, 496] width 236 height 58
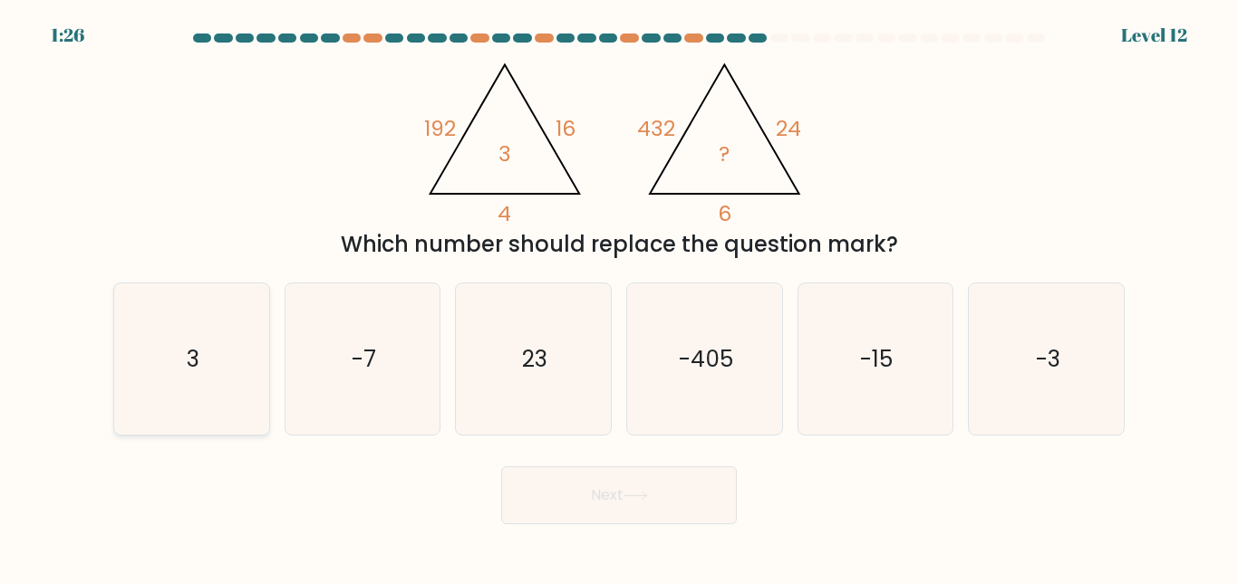
click at [196, 342] on icon "3" at bounding box center [191, 359] width 151 height 151
click at [619, 297] on input "a. 3" at bounding box center [619, 295] width 1 height 5
radio input "true"
click at [554, 493] on button "Next" at bounding box center [619, 496] width 236 height 58
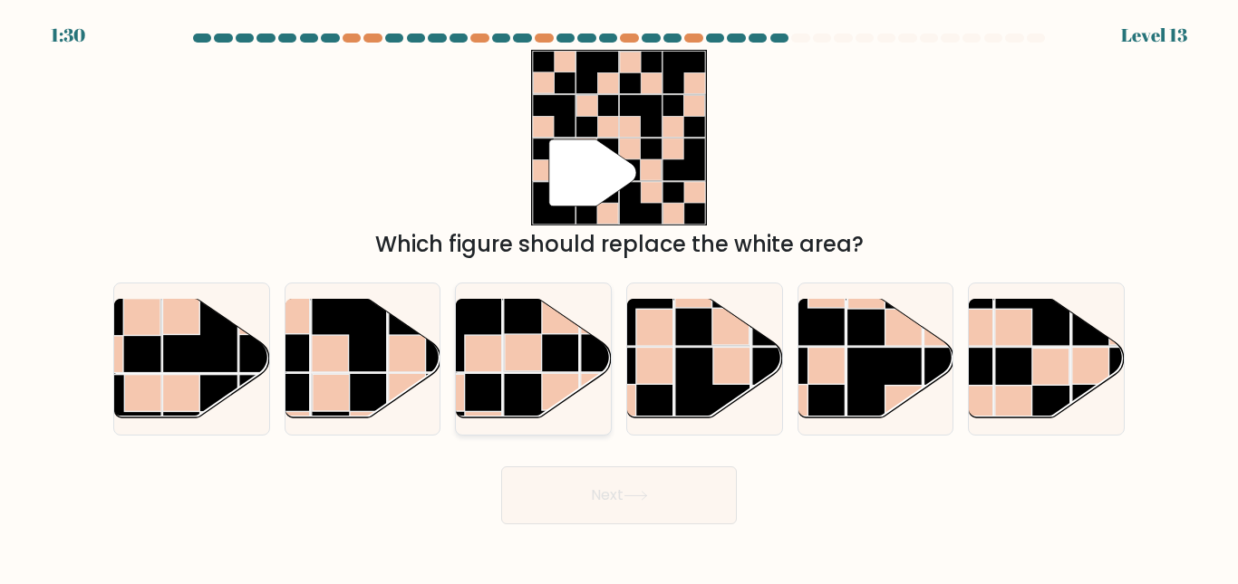
click at [540, 353] on rect at bounding box center [523, 352] width 37 height 37
click at [619, 297] on input "c." at bounding box center [619, 295] width 1 height 5
radio input "true"
click at [205, 339] on rect at bounding box center [200, 334] width 75 height 75
click at [619, 297] on input "a." at bounding box center [619, 295] width 1 height 5
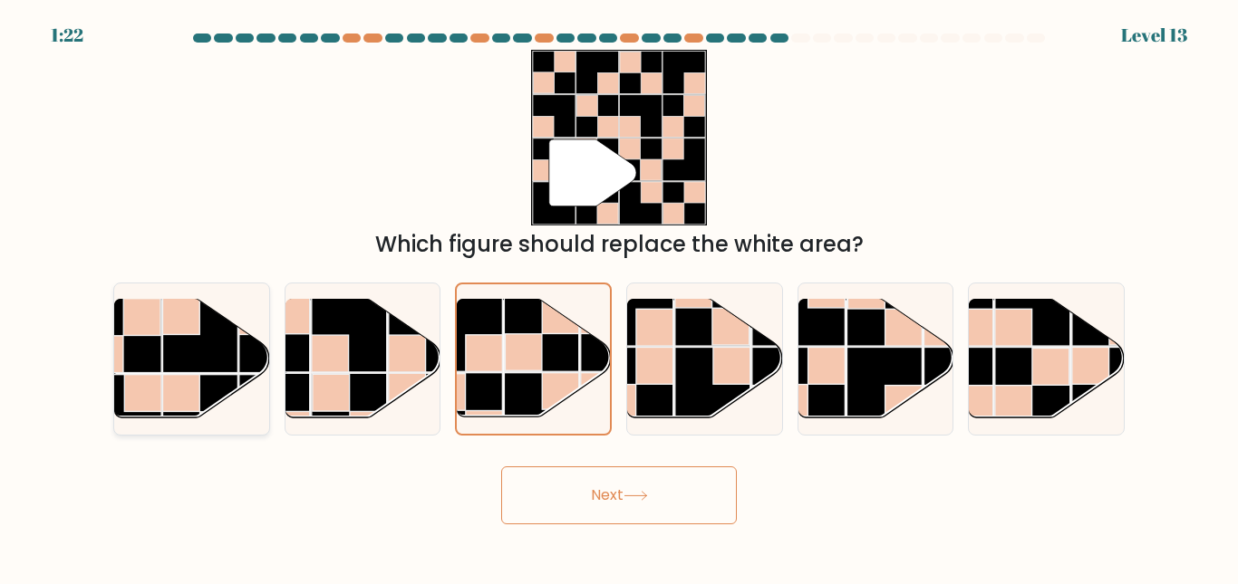
radio input "true"
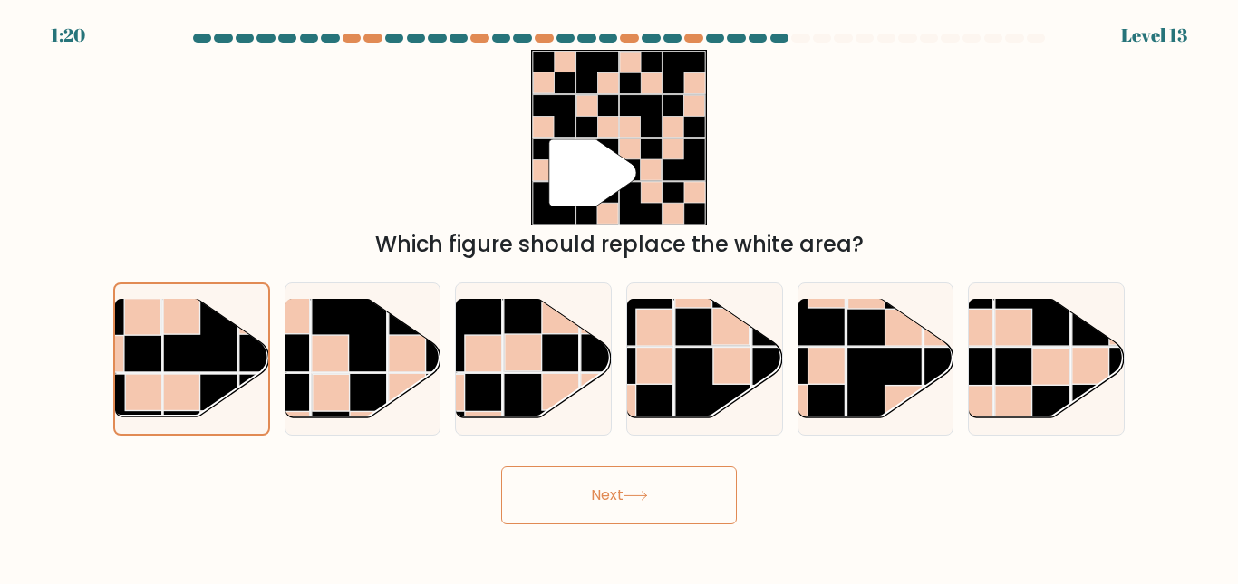
click at [647, 501] on icon at bounding box center [635, 496] width 24 height 10
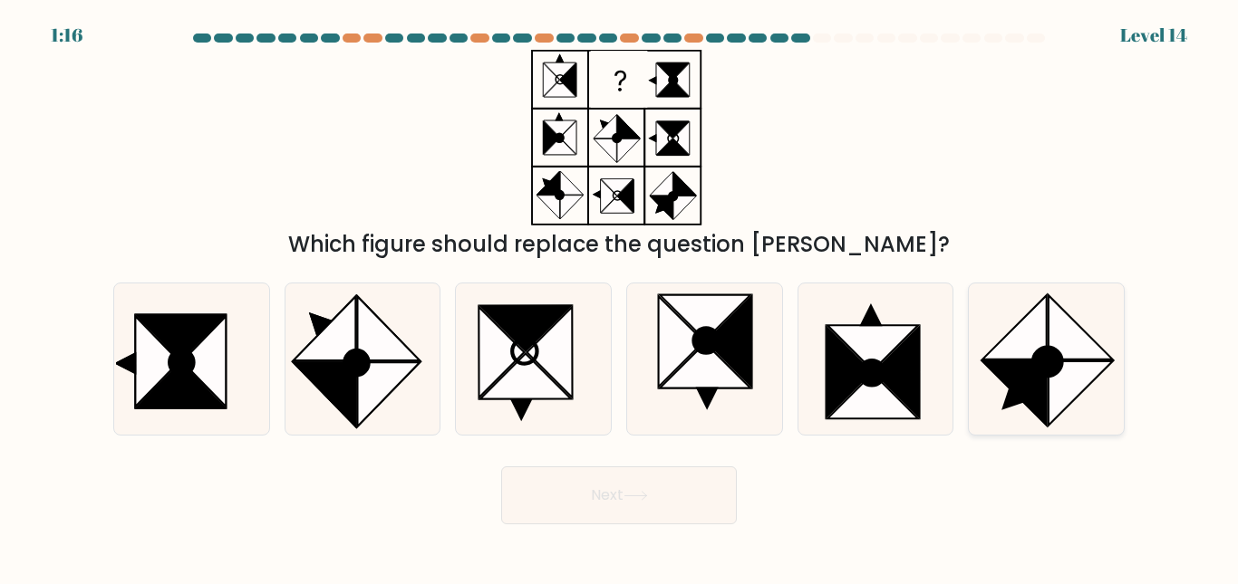
click at [1034, 390] on icon at bounding box center [1014, 394] width 64 height 64
click at [620, 297] on input "f." at bounding box center [619, 295] width 1 height 5
radio input "true"
click at [670, 514] on button "Next" at bounding box center [619, 496] width 236 height 58
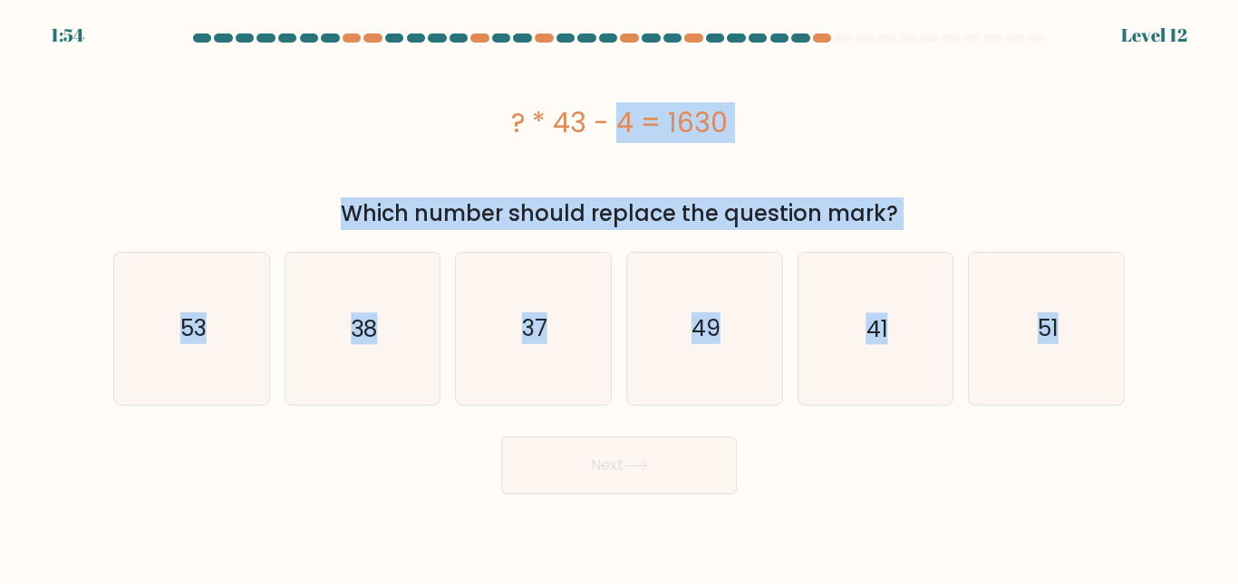
copy form "? * 43 - 4 = 1630 Which number should replace the question mark? a. 53 b. 38 c.…"
drag, startPoint x: 506, startPoint y: 135, endPoint x: 1173, endPoint y: 323, distance: 693.7
click at [1173, 323] on form "a." at bounding box center [619, 264] width 1238 height 461
click at [411, 328] on icon "38" at bounding box center [361, 328] width 151 height 151
click at [619, 297] on input "b. 38" at bounding box center [619, 295] width 1 height 5
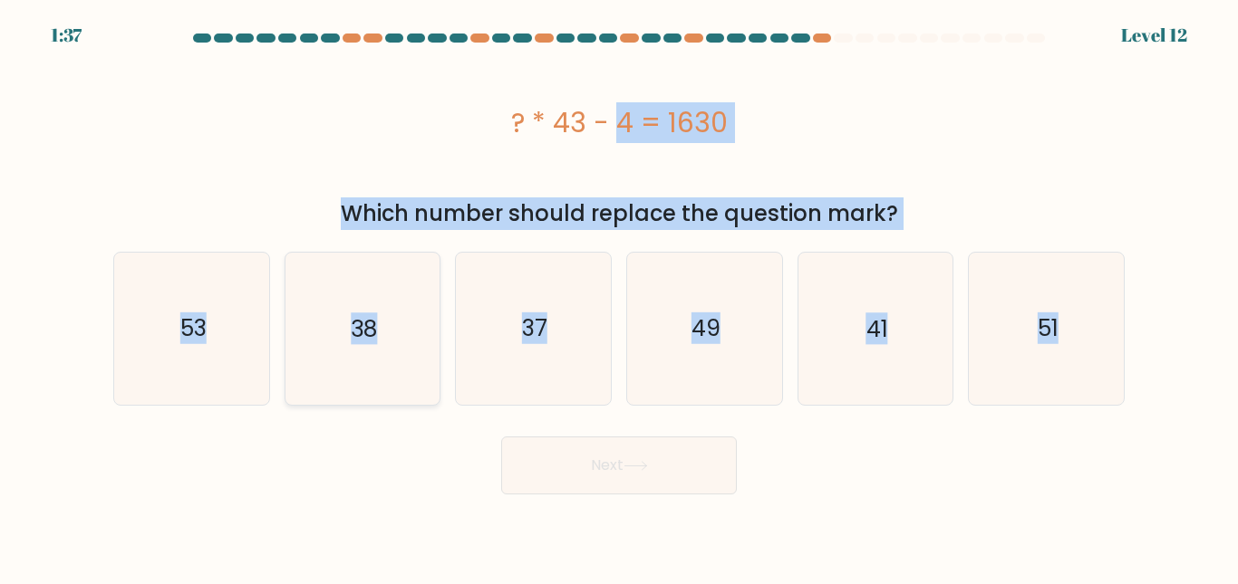
radio input "true"
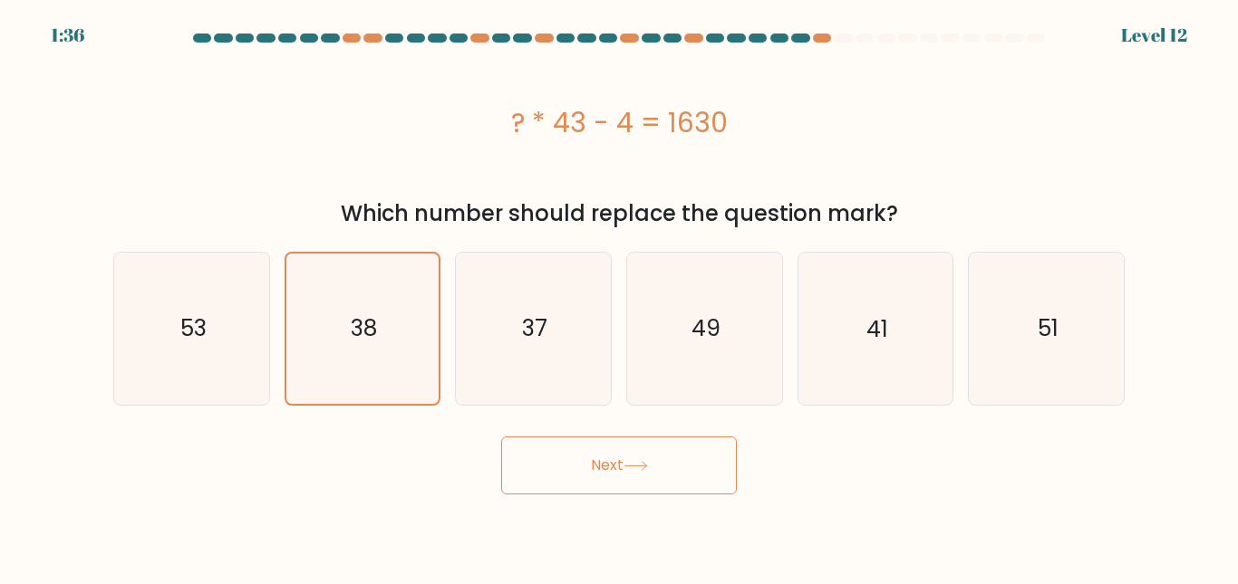
click at [608, 457] on button "Next" at bounding box center [619, 466] width 236 height 58
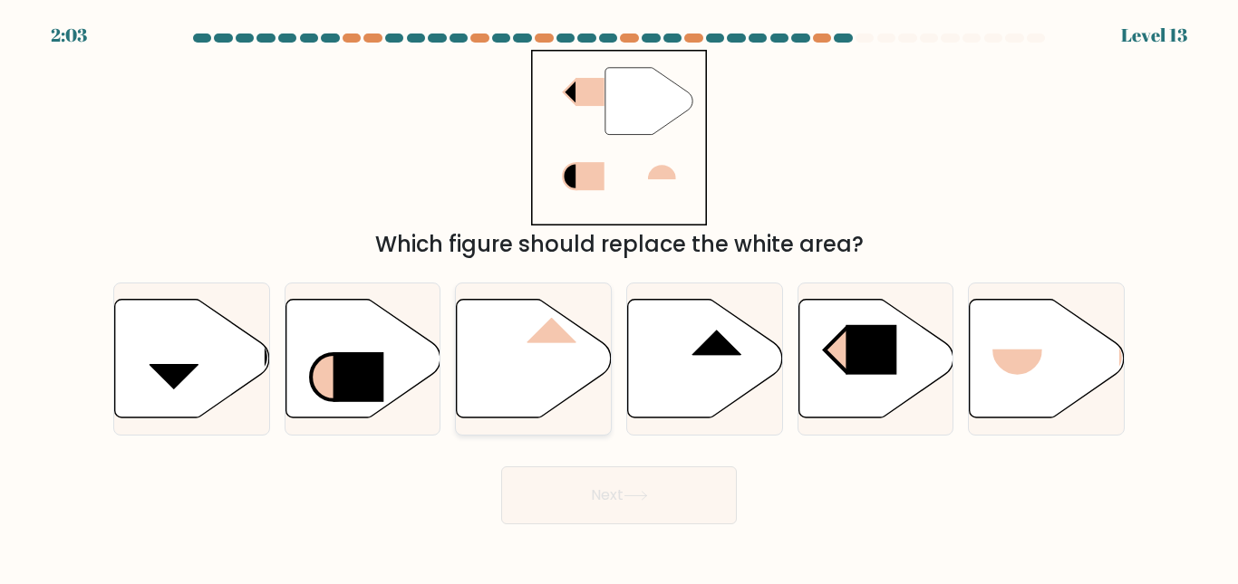
click at [529, 361] on icon at bounding box center [534, 358] width 155 height 119
click at [619, 297] on input "c." at bounding box center [619, 295] width 1 height 5
radio input "true"
click at [568, 478] on button "Next" at bounding box center [619, 496] width 236 height 58
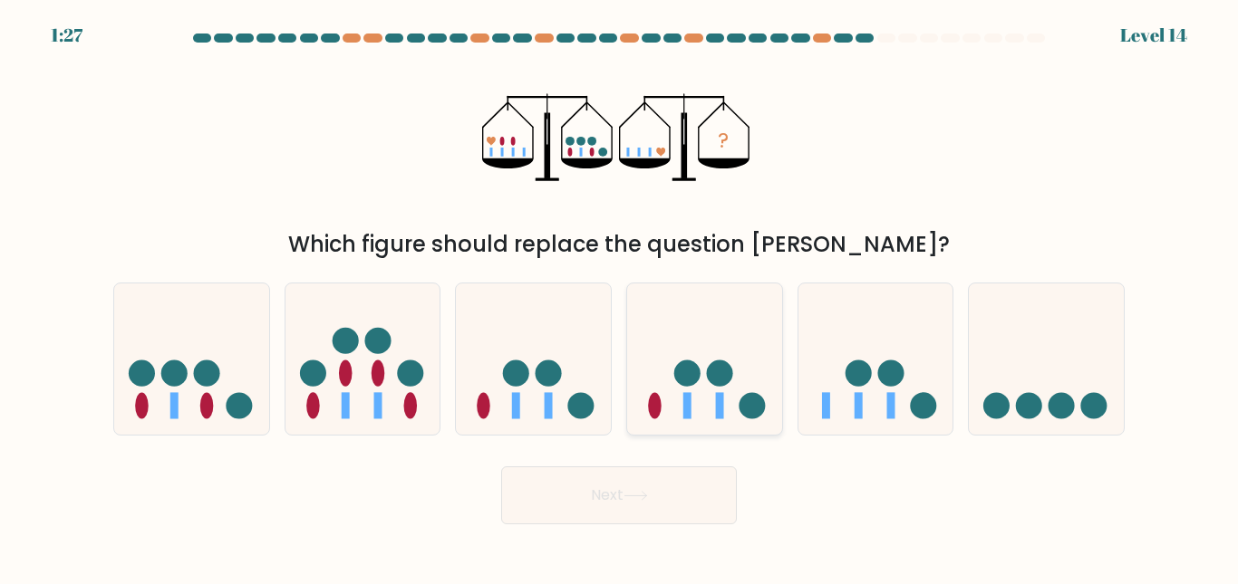
click at [693, 363] on circle at bounding box center [687, 373] width 26 height 26
click at [620, 297] on input "d." at bounding box center [619, 295] width 1 height 5
radio input "true"
click at [682, 488] on button "Next" at bounding box center [619, 496] width 236 height 58
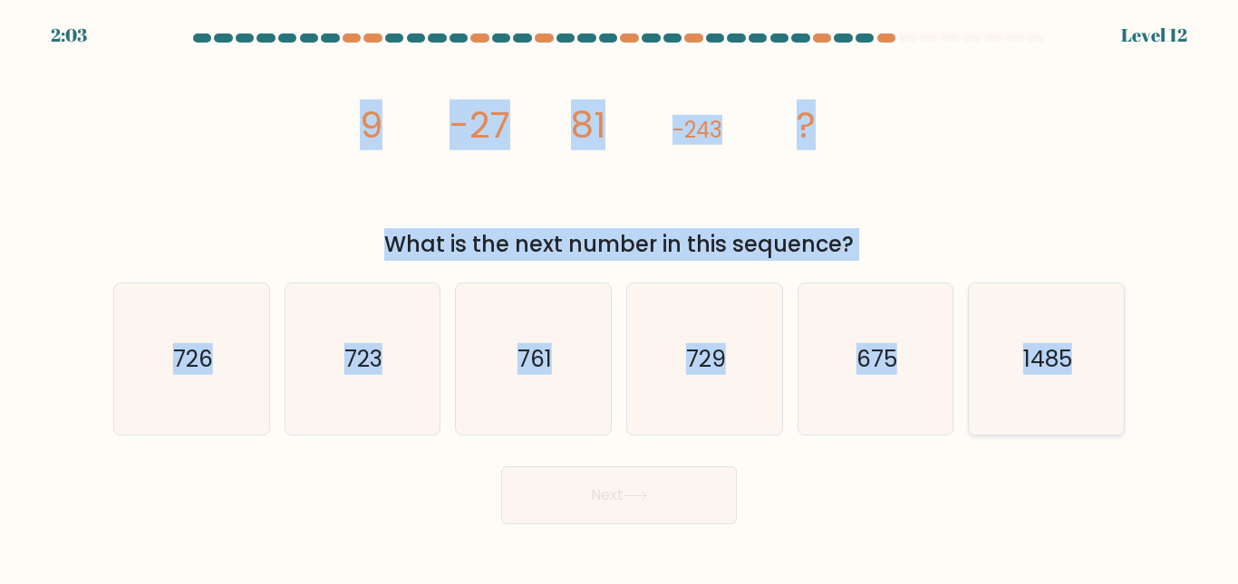
copy form "9 -27 81 -243 ? What is the next number in this sequence? a. 726 b. 723 c. 761 …"
drag, startPoint x: 349, startPoint y: 130, endPoint x: 1110, endPoint y: 350, distance: 792.1
click at [1110, 350] on form at bounding box center [619, 279] width 1238 height 491
click at [729, 320] on icon "729" at bounding box center [704, 359] width 151 height 151
click at [620, 297] on input "d. 729" at bounding box center [619, 295] width 1 height 5
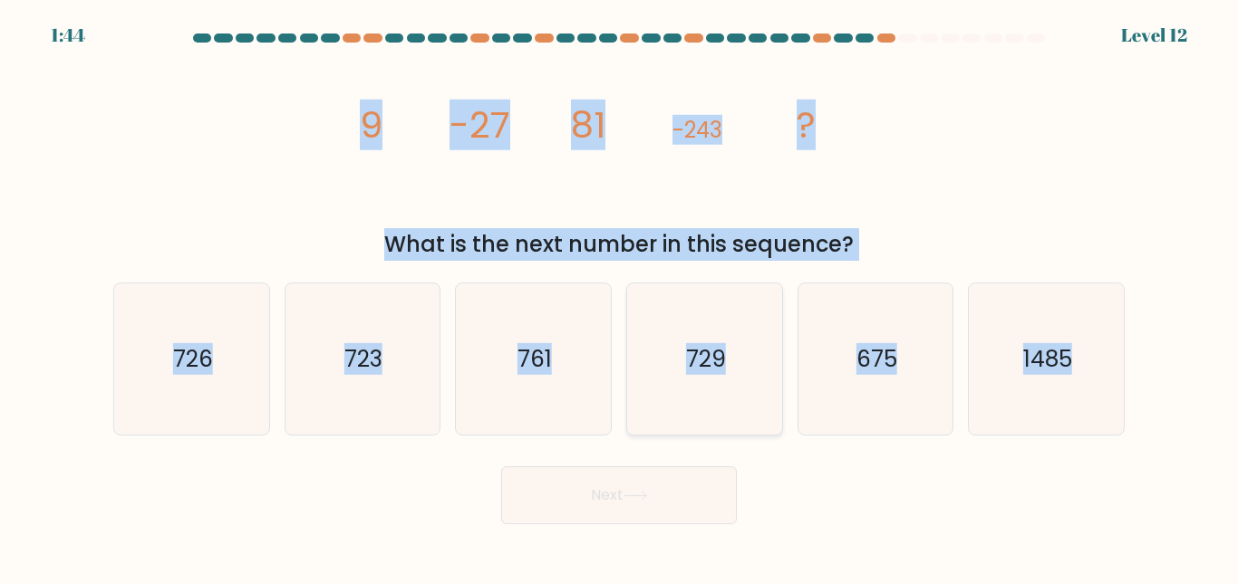
radio input "true"
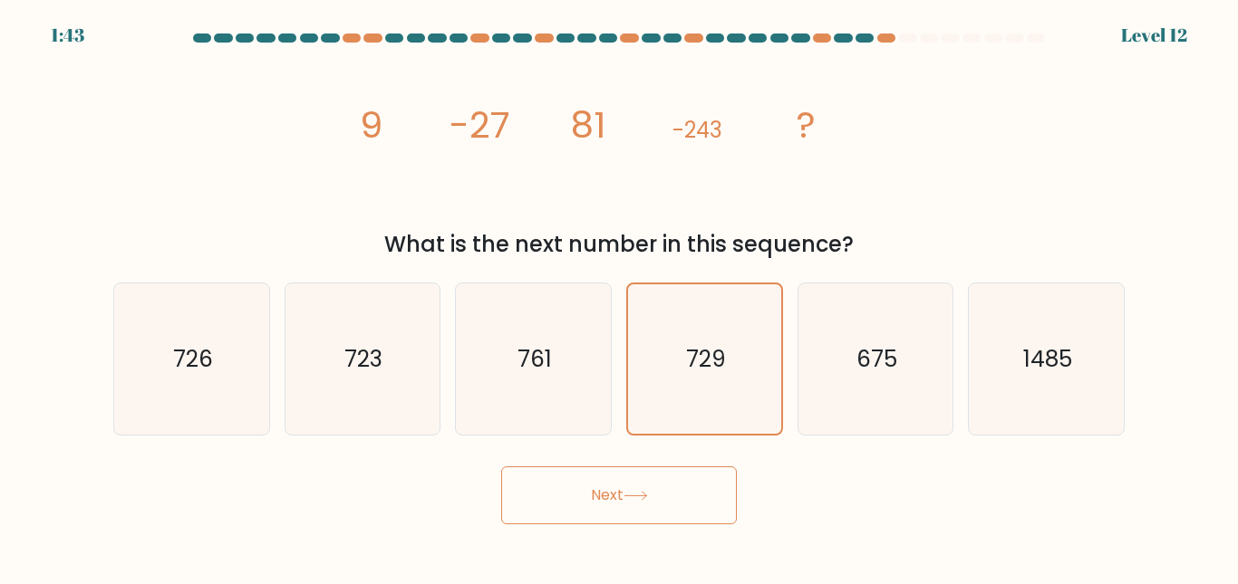
click at [679, 505] on button "Next" at bounding box center [619, 496] width 236 height 58
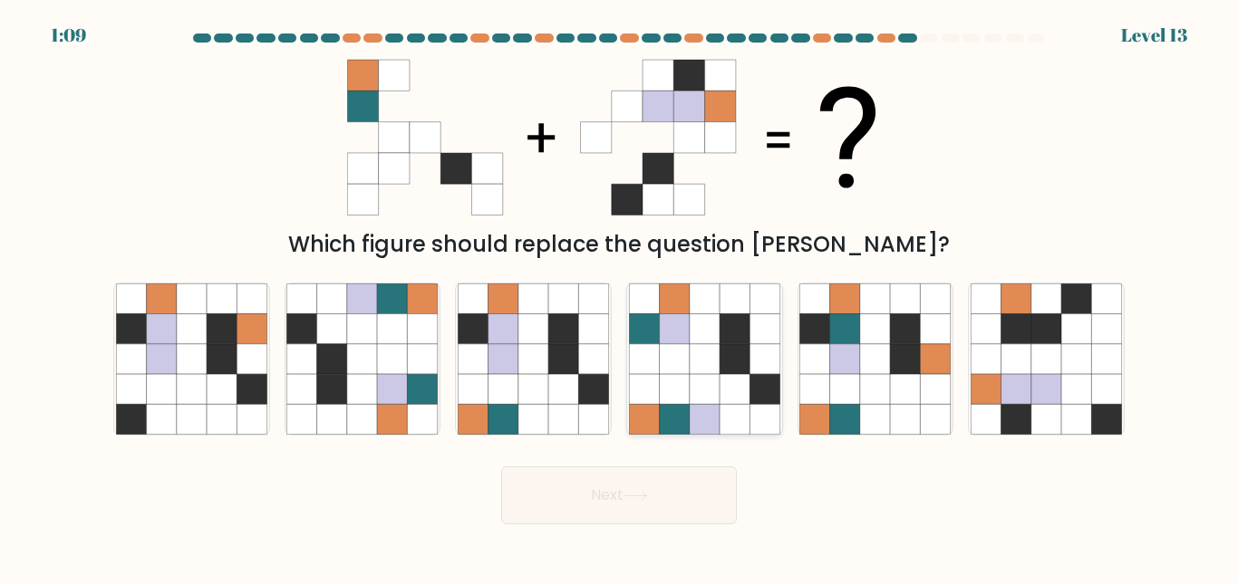
click at [709, 388] on icon at bounding box center [705, 389] width 30 height 30
click at [620, 297] on input "d." at bounding box center [619, 295] width 1 height 5
radio input "true"
click at [681, 477] on button "Next" at bounding box center [619, 496] width 236 height 58
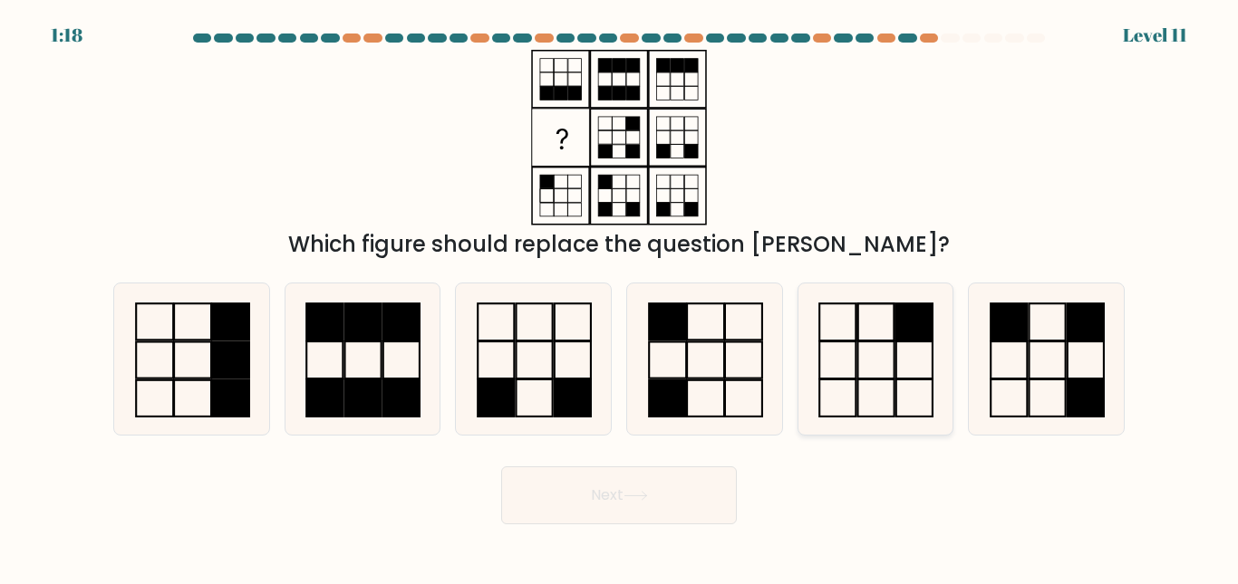
click at [861, 333] on icon at bounding box center [874, 359] width 151 height 151
click at [620, 297] on input "e." at bounding box center [619, 295] width 1 height 5
radio input "true"
click at [662, 486] on button "Next" at bounding box center [619, 496] width 236 height 58
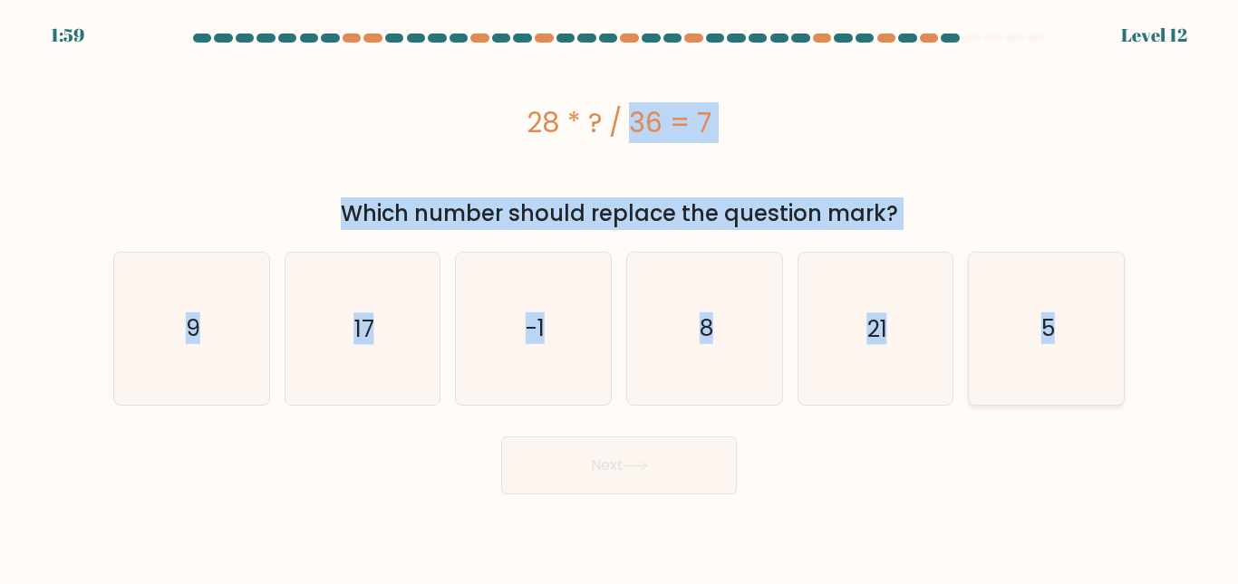
drag, startPoint x: 512, startPoint y: 119, endPoint x: 1097, endPoint y: 311, distance: 616.1
click at [1097, 311] on form "a. 9" at bounding box center [619, 264] width 1238 height 461
copy form "28 * ? / 36 = 7 Which number should replace the question mark? a. 9 b. 17 c. -1…"
click at [213, 322] on icon "9" at bounding box center [191, 328] width 151 height 151
click at [619, 297] on input "a. 9" at bounding box center [619, 295] width 1 height 5
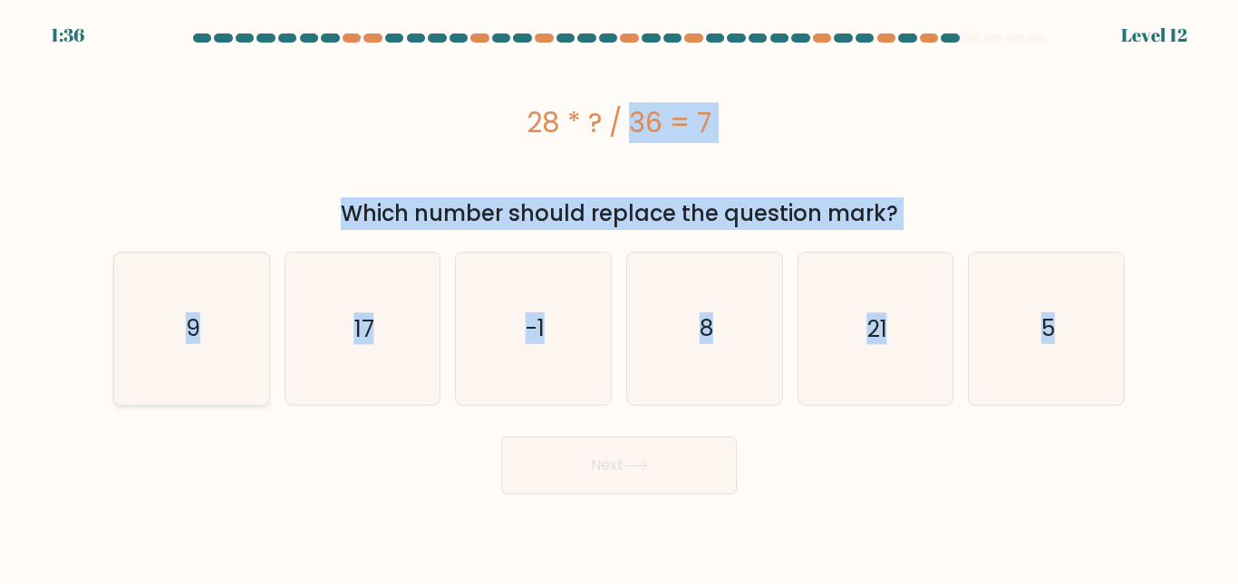
radio input "true"
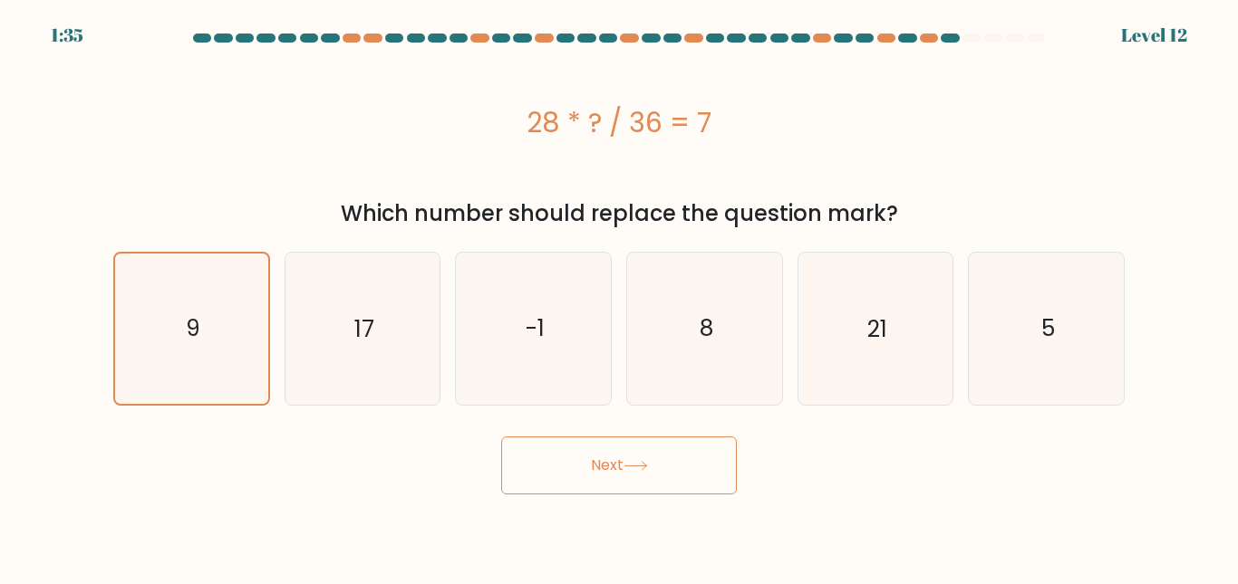
click at [608, 491] on button "Next" at bounding box center [619, 466] width 236 height 58
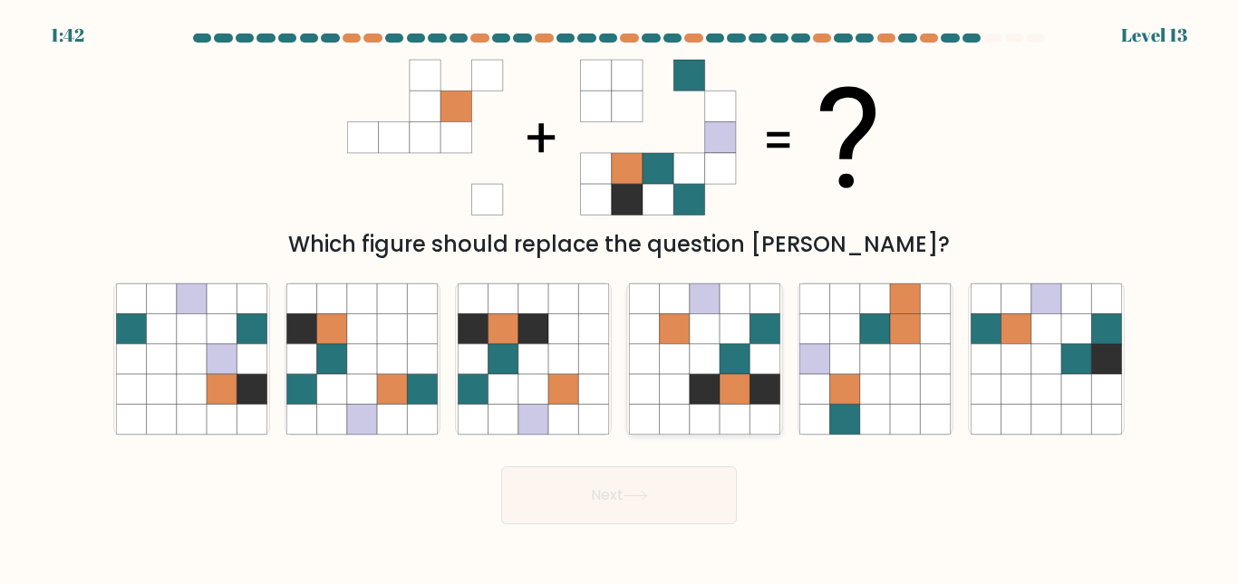
click at [700, 377] on icon at bounding box center [705, 389] width 30 height 30
click at [620, 297] on input "d." at bounding box center [619, 295] width 1 height 5
radio input "true"
click at [666, 494] on button "Next" at bounding box center [619, 496] width 236 height 58
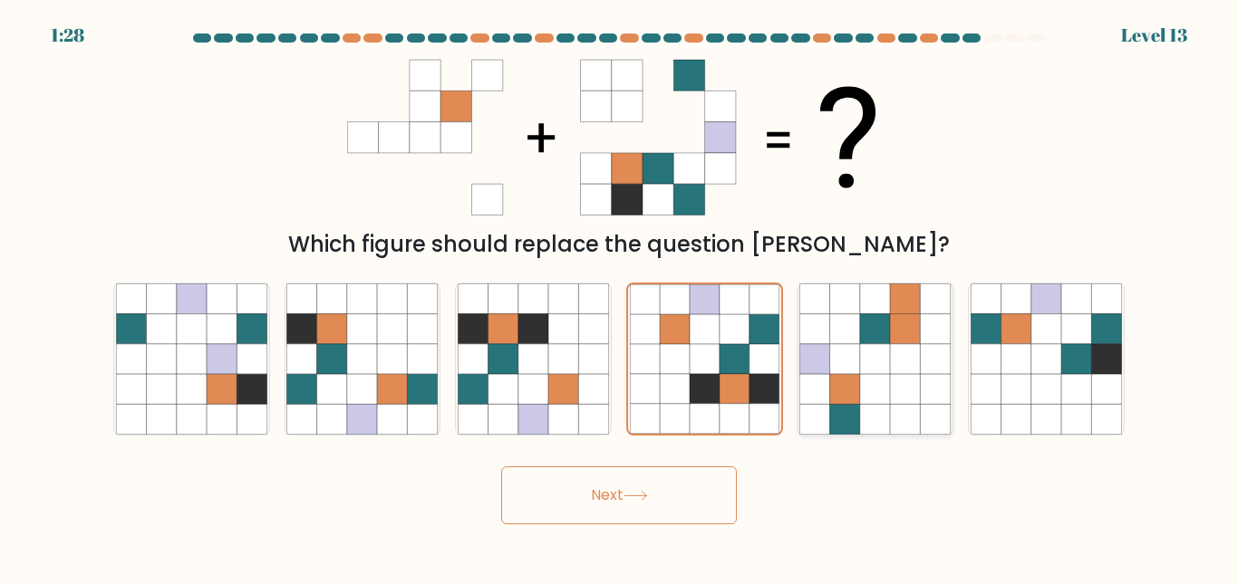
click at [844, 337] on icon at bounding box center [845, 329] width 30 height 30
click at [620, 297] on input "e." at bounding box center [619, 295] width 1 height 5
radio input "true"
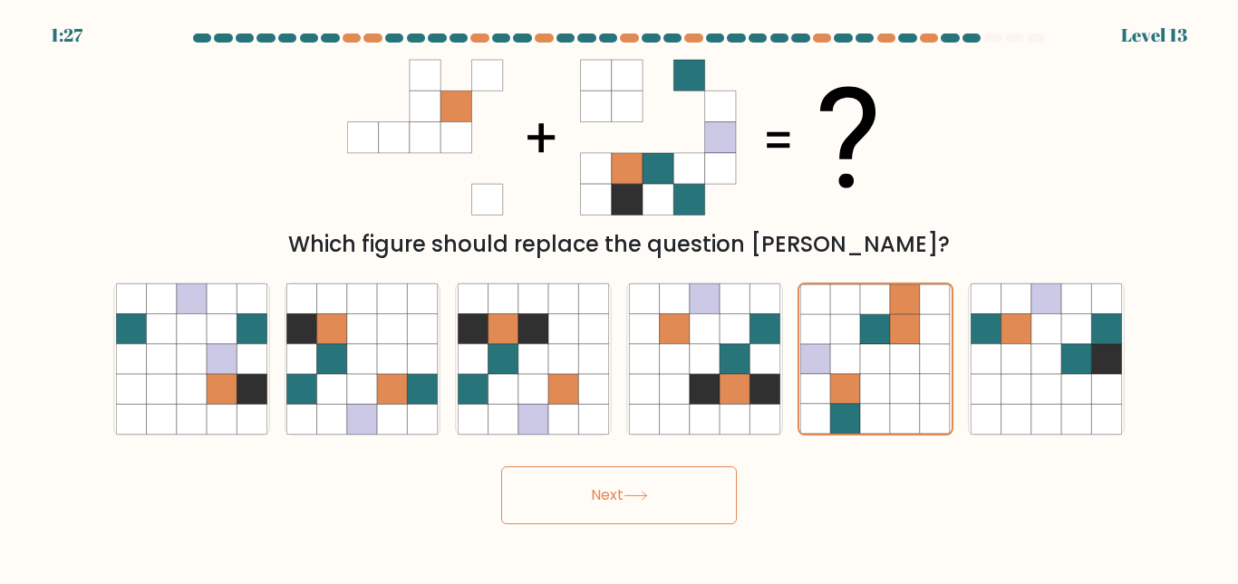
click at [540, 499] on button "Next" at bounding box center [619, 496] width 236 height 58
click at [635, 497] on icon at bounding box center [635, 496] width 24 height 10
click at [704, 391] on icon at bounding box center [705, 389] width 30 height 30
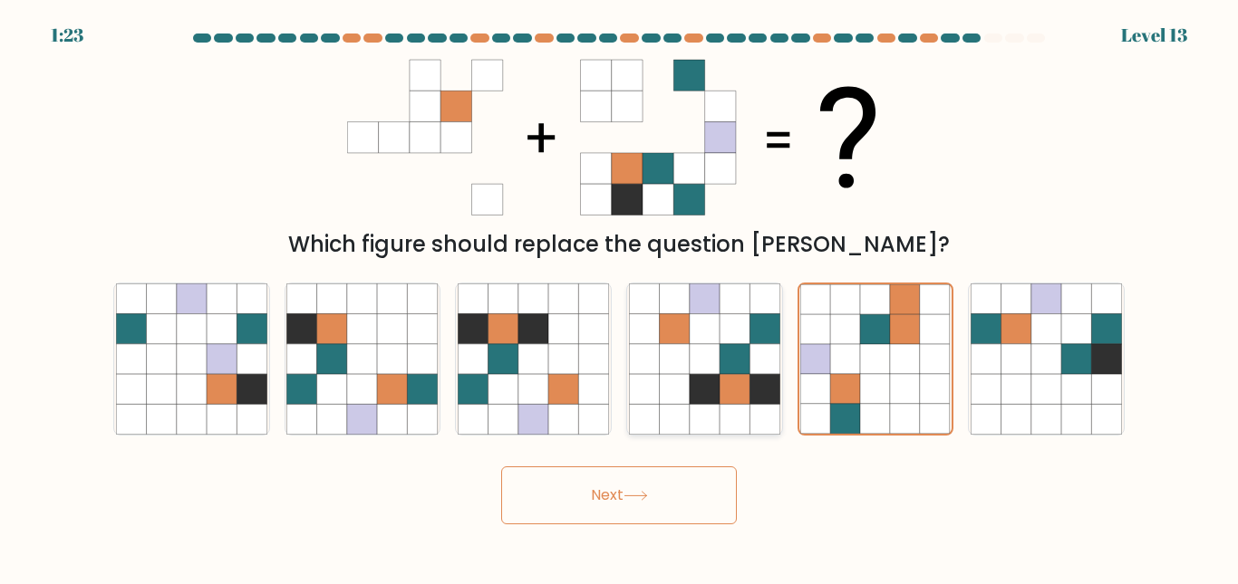
click at [620, 297] on input "d." at bounding box center [619, 295] width 1 height 5
radio input "true"
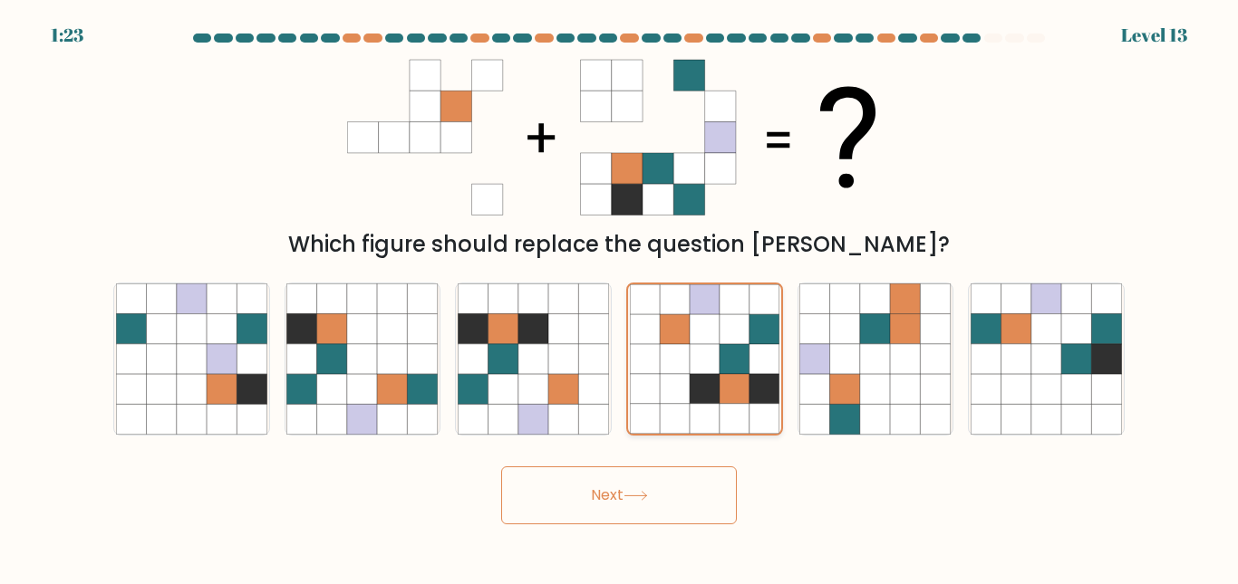
click at [704, 391] on icon at bounding box center [705, 389] width 30 height 30
click at [620, 297] on input "d." at bounding box center [619, 295] width 1 height 5
click at [701, 377] on icon at bounding box center [705, 389] width 30 height 30
click at [620, 297] on input "d." at bounding box center [619, 295] width 1 height 5
click at [701, 377] on icon at bounding box center [705, 389] width 30 height 30
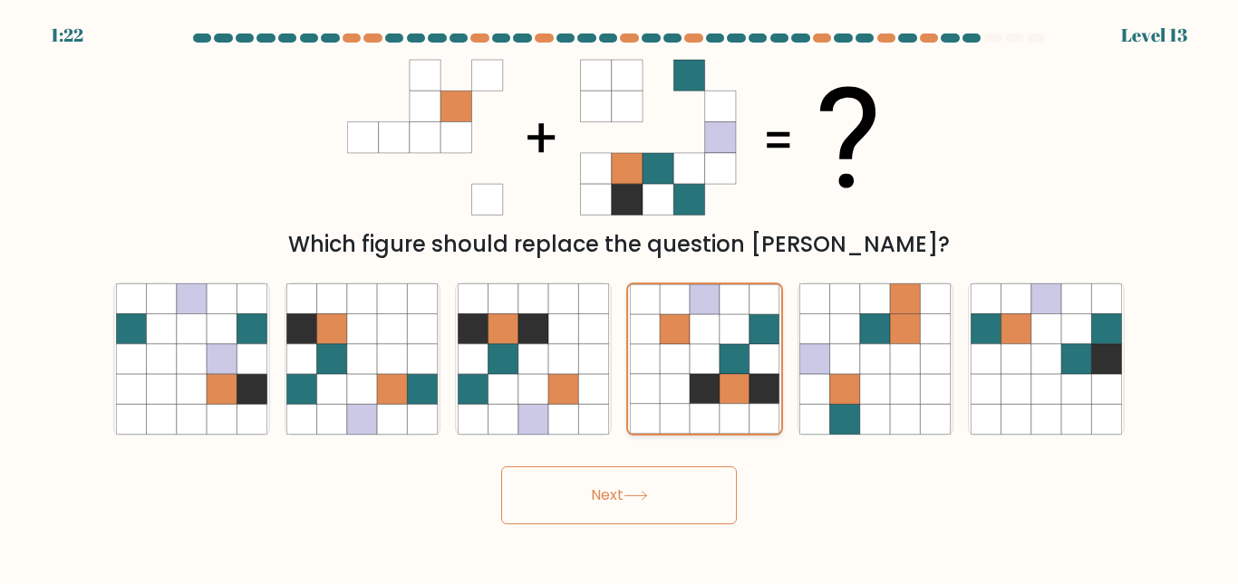
click at [620, 297] on input "d." at bounding box center [619, 295] width 1 height 5
drag, startPoint x: 701, startPoint y: 377, endPoint x: 681, endPoint y: 471, distance: 96.5
click at [681, 471] on form at bounding box center [619, 279] width 1238 height 491
click at [681, 471] on button "Next" at bounding box center [619, 496] width 236 height 58
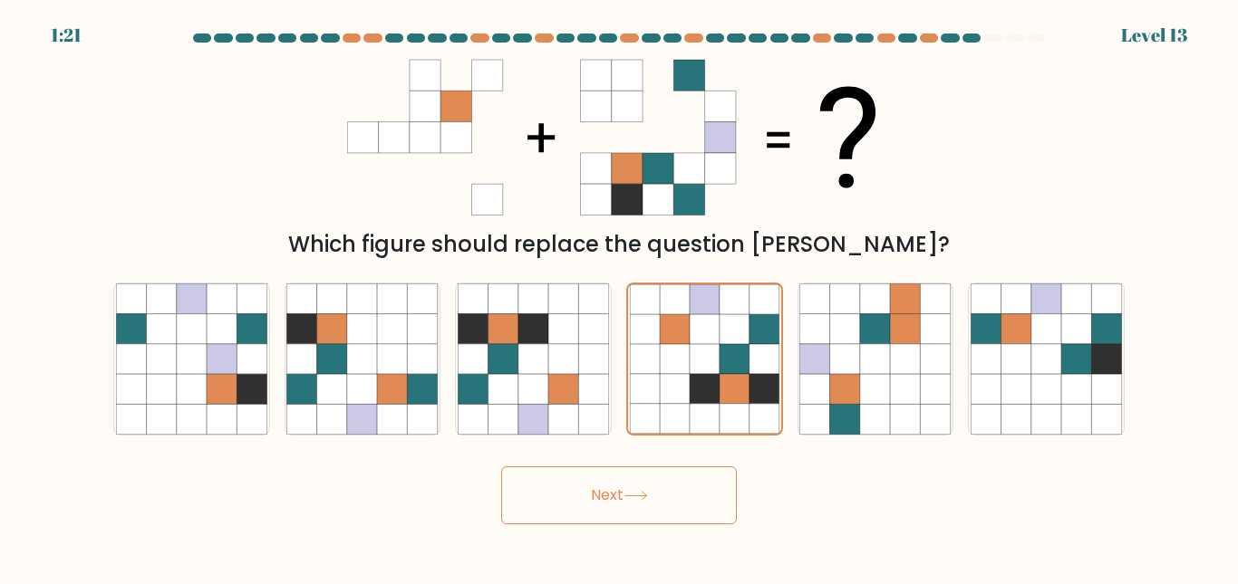
click at [681, 471] on button "Next" at bounding box center [619, 496] width 236 height 58
click at [751, 382] on icon at bounding box center [764, 389] width 30 height 30
click at [620, 297] on input "d." at bounding box center [619, 295] width 1 height 5
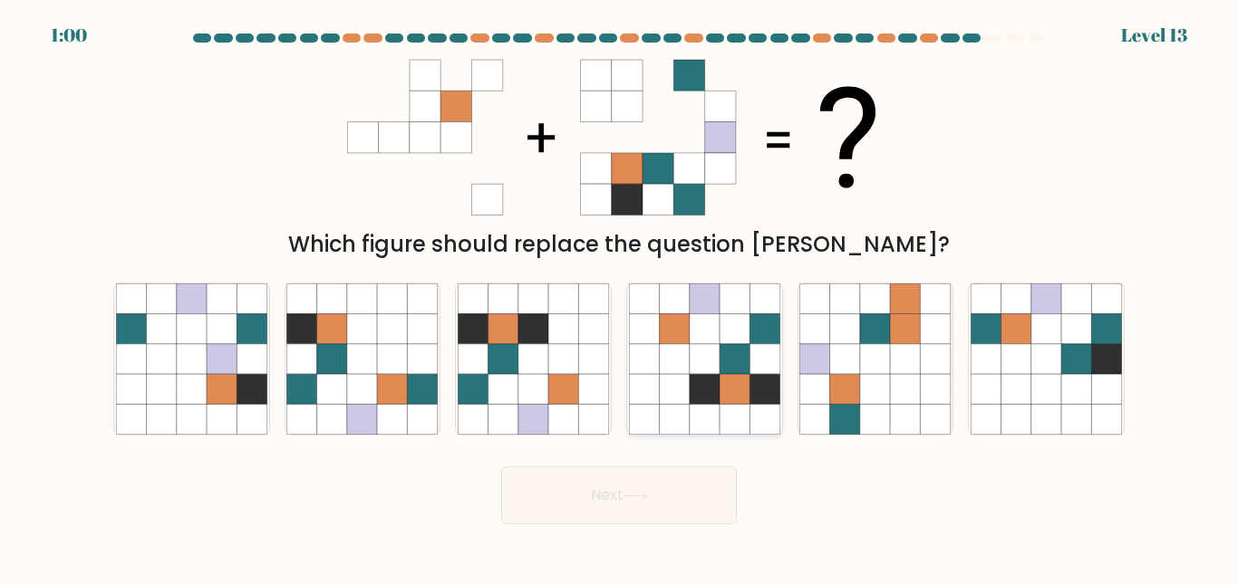
radio input "true"
click at [613, 504] on button "Next" at bounding box center [619, 496] width 236 height 58
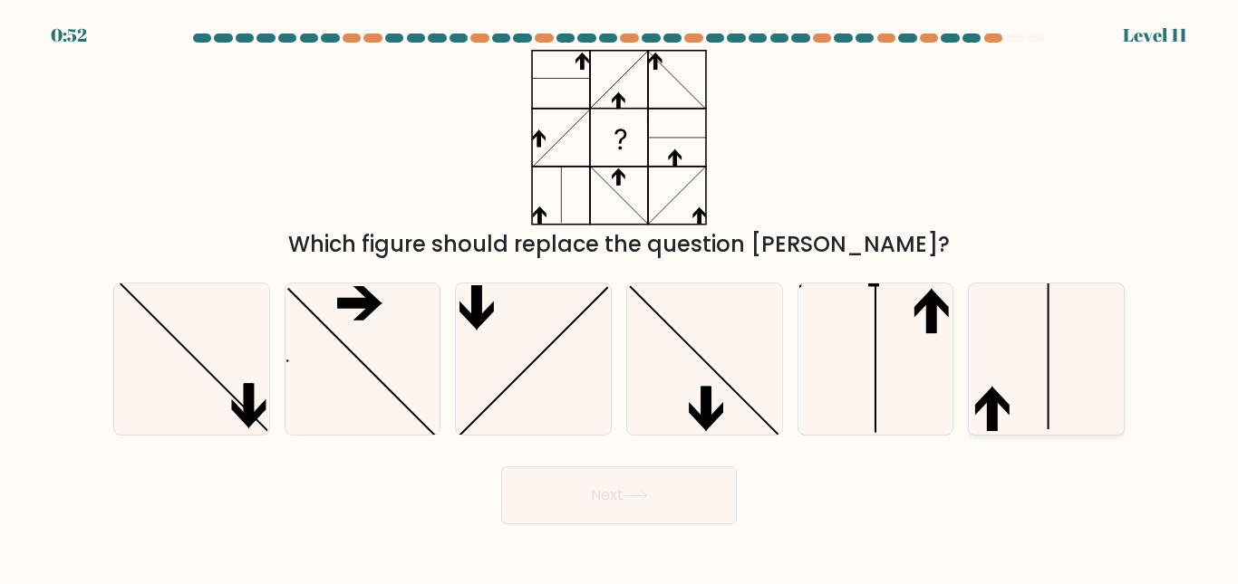
click at [1006, 405] on icon at bounding box center [1000, 400] width 18 height 29
click at [620, 297] on input "f." at bounding box center [619, 295] width 1 height 5
radio input "true"
click at [672, 494] on button "Next" at bounding box center [619, 496] width 236 height 58
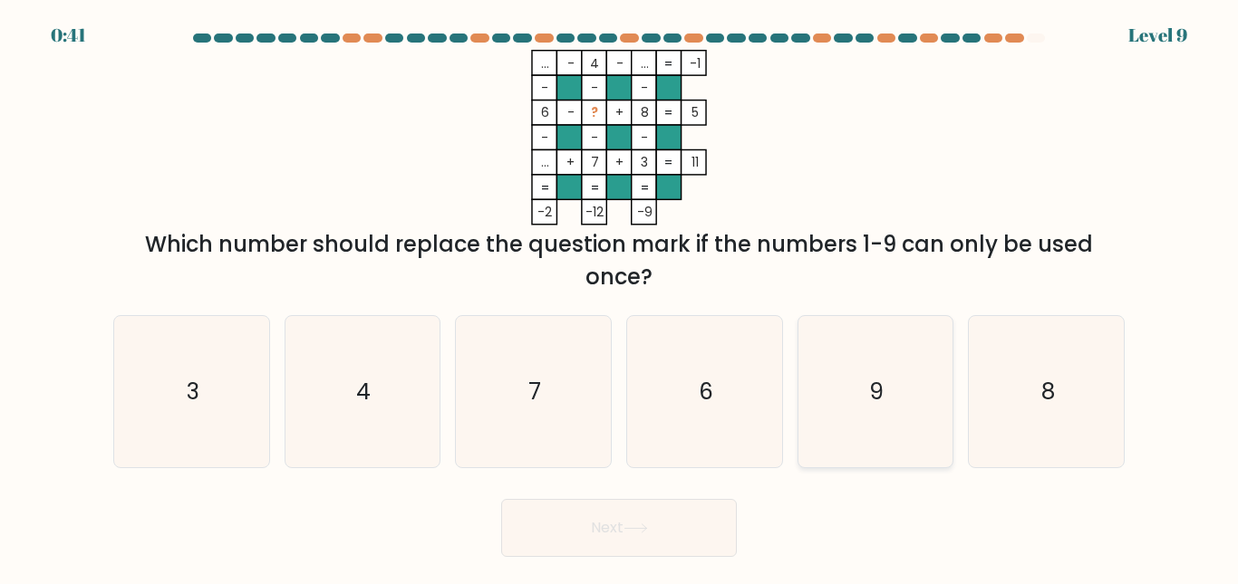
click at [817, 394] on icon "9" at bounding box center [874, 391] width 151 height 151
click at [620, 297] on input "e. 9" at bounding box center [619, 295] width 1 height 5
radio input "true"
click at [704, 527] on button "Next" at bounding box center [619, 528] width 236 height 58
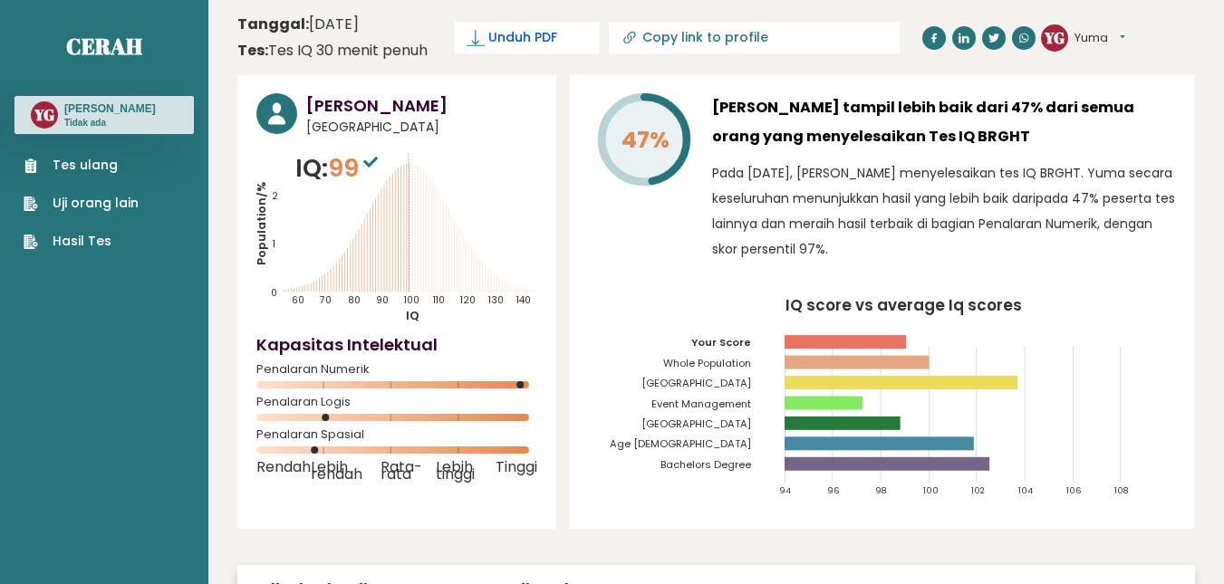
click at [528, 39] on font "Unduh PDF" at bounding box center [522, 37] width 69 height 18
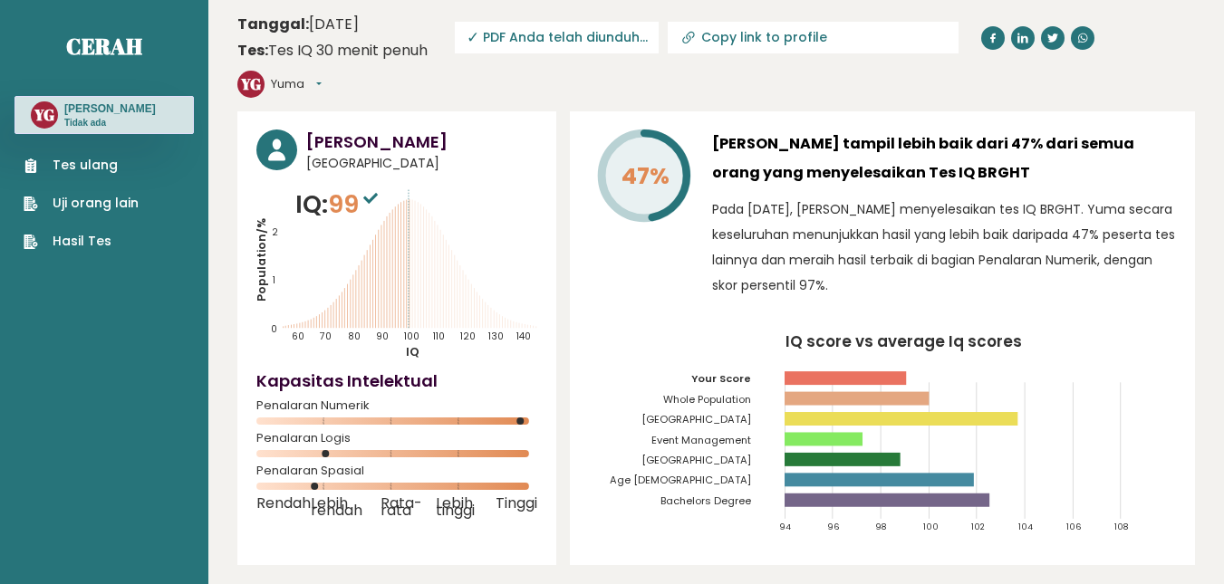
click at [765, 45] on link "Copy link to profile" at bounding box center [813, 38] width 291 height 32
type input "[URL][DOMAIN_NAME][PERSON_NAME]"
click at [795, 39] on input "[URL][DOMAIN_NAME][PERSON_NAME]" at bounding box center [824, 37] width 246 height 14
click at [699, 385] on tspan "Your Score" at bounding box center [721, 379] width 60 height 14
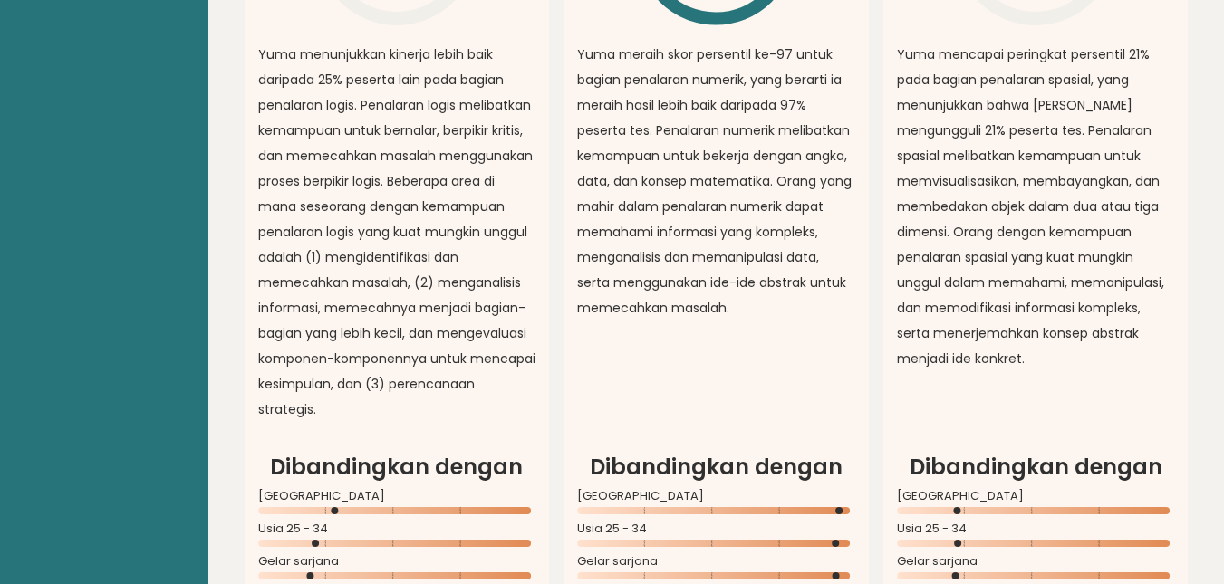
scroll to position [1640, 0]
